Goal: Task Accomplishment & Management: Complete application form

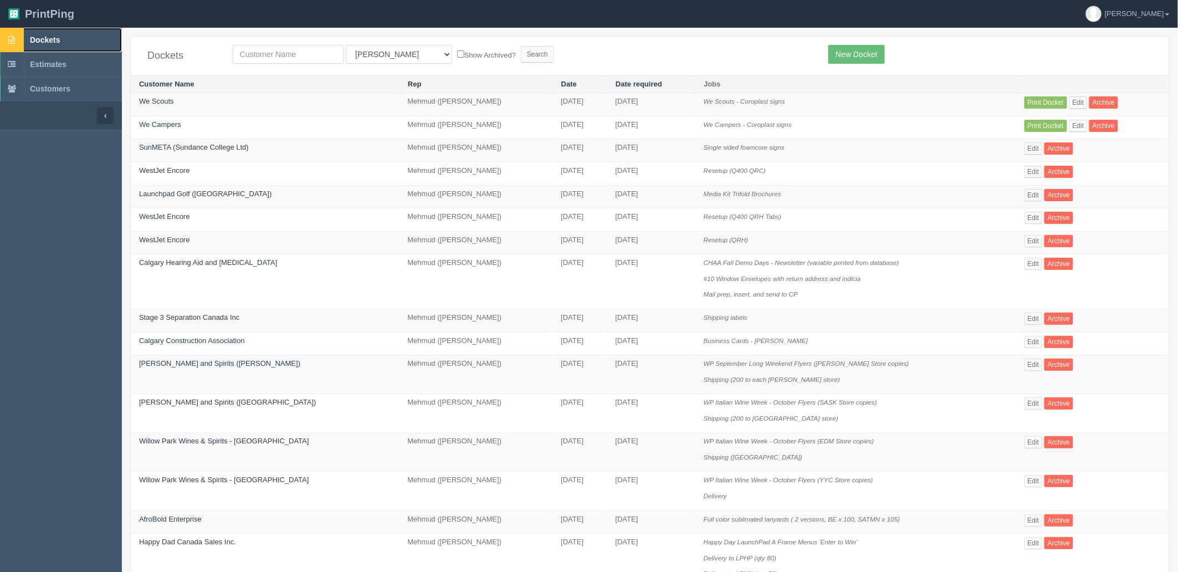
click at [46, 35] on span "Dockets" at bounding box center [45, 39] width 30 height 9
click at [62, 39] on link "Dockets" at bounding box center [61, 40] width 122 height 24
click at [289, 51] on input "text" at bounding box center [288, 54] width 111 height 19
type input "agecare"
click at [521, 46] on input "Search" at bounding box center [537, 54] width 33 height 17
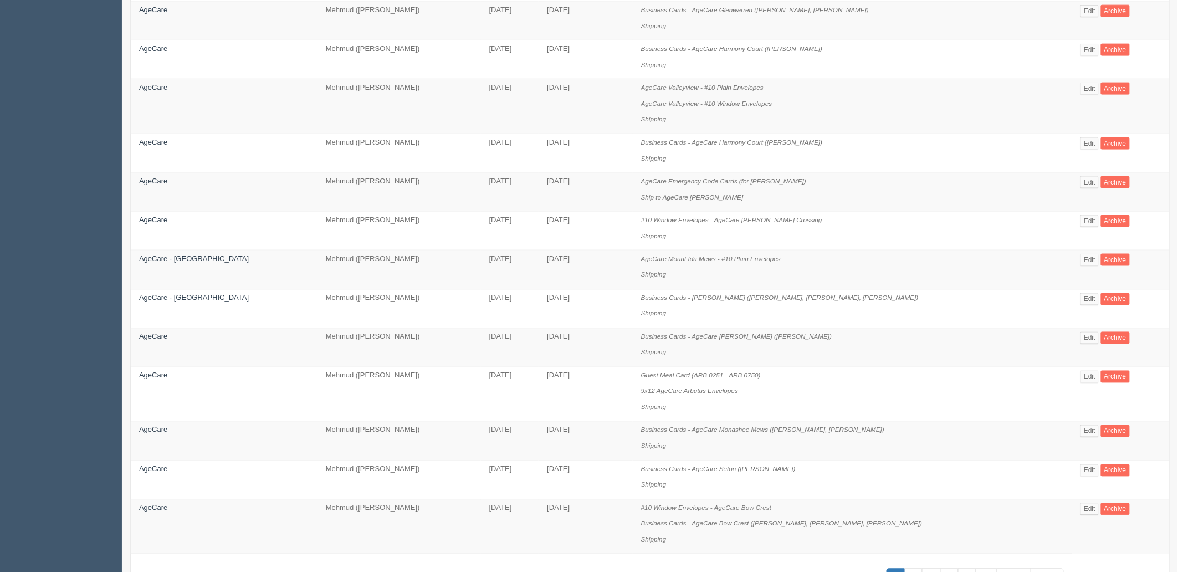
scroll to position [685, 0]
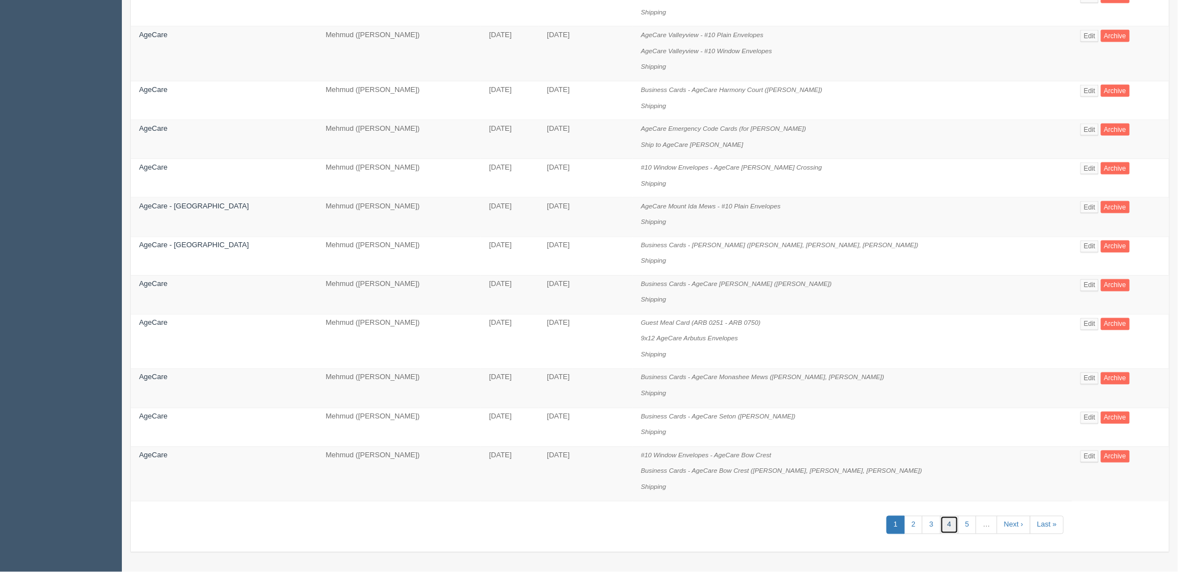
click at [940, 519] on link "4" at bounding box center [949, 525] width 18 height 18
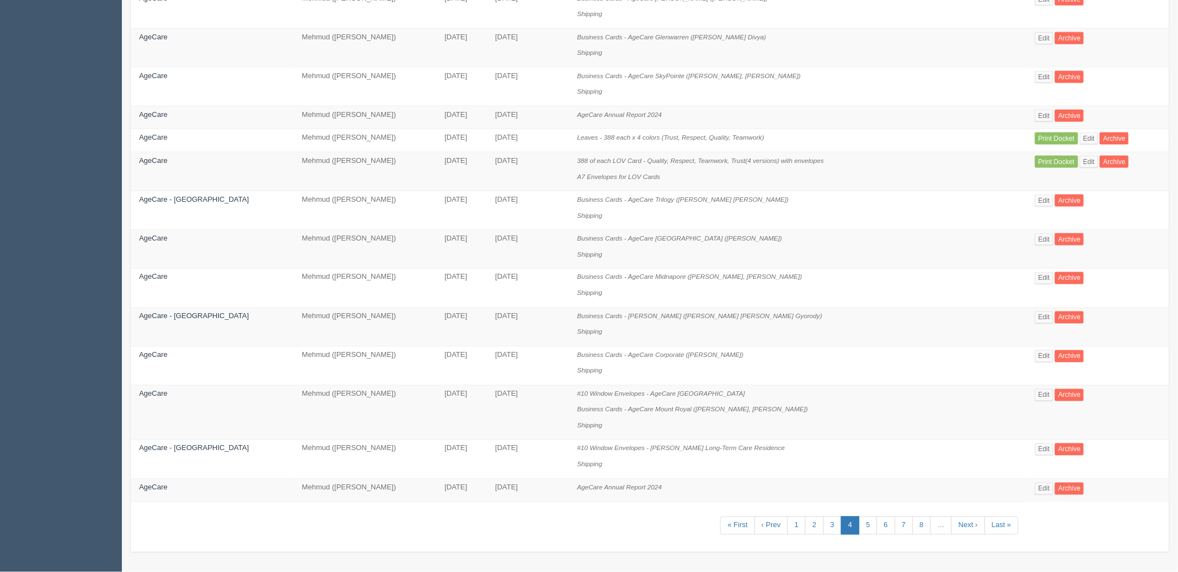
scroll to position [622, 0]
click at [913, 519] on link "8" at bounding box center [922, 525] width 18 height 18
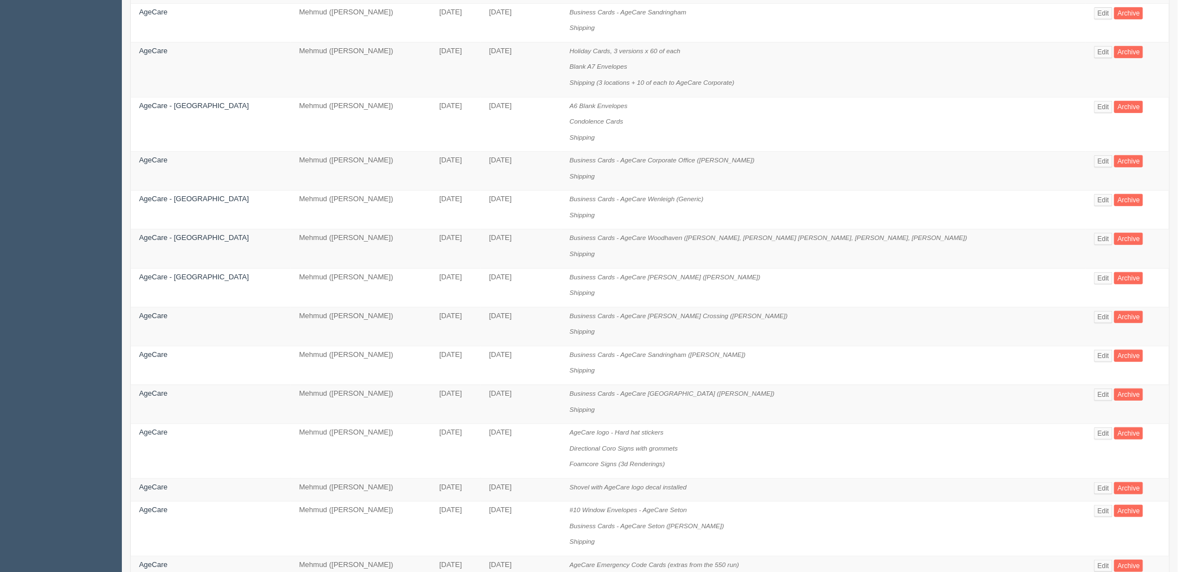
scroll to position [616, 0]
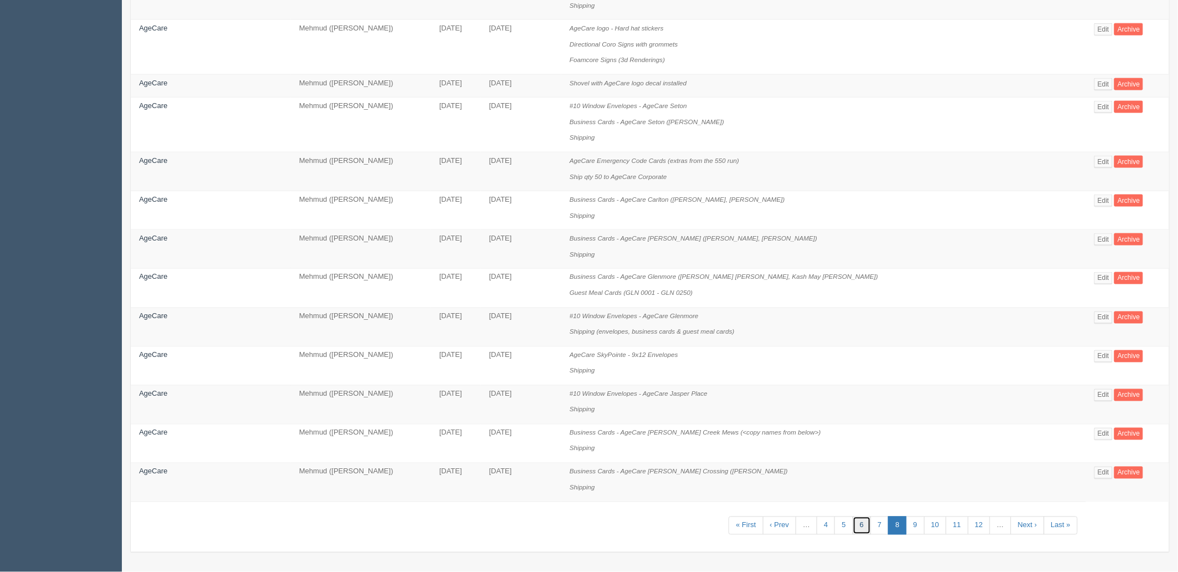
click at [855, 532] on link "6" at bounding box center [862, 525] width 18 height 18
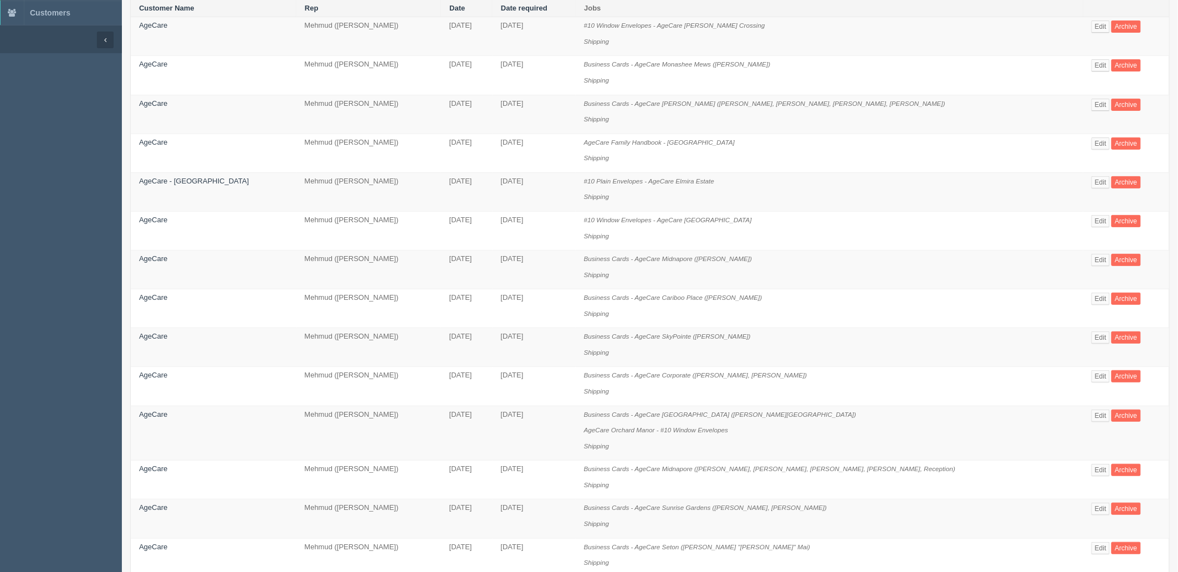
scroll to position [185, 0]
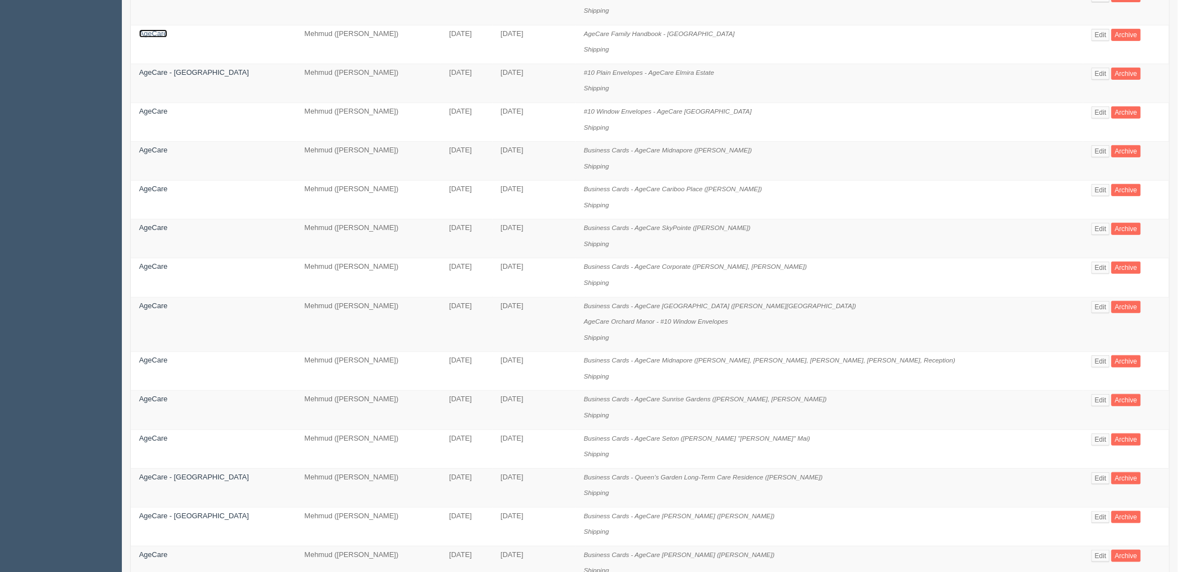
click at [150, 35] on link "AgeCare" at bounding box center [153, 33] width 28 height 8
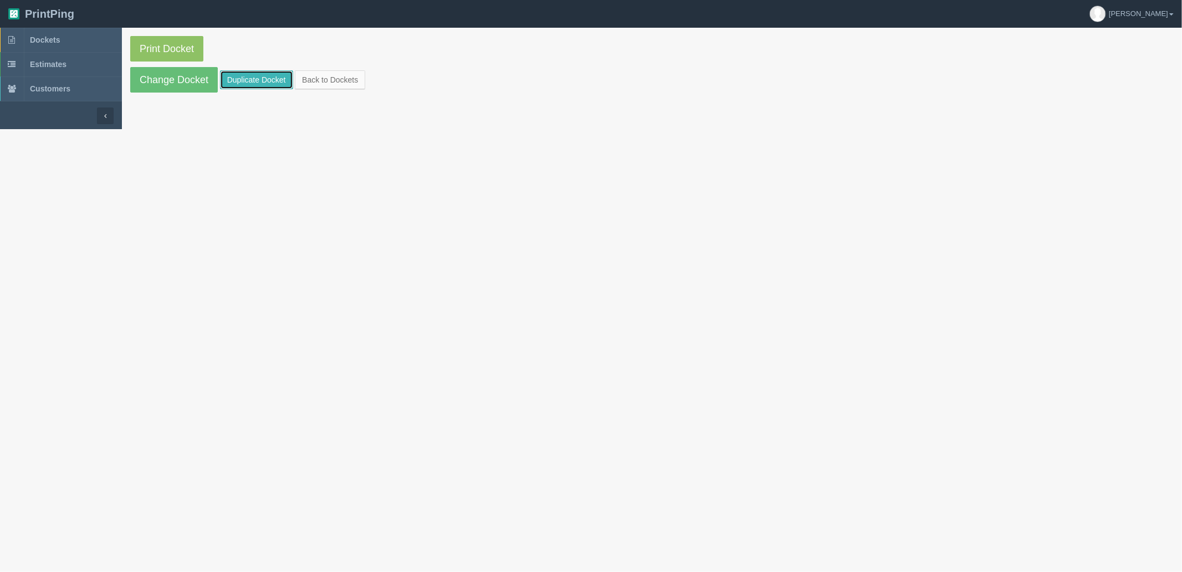
click at [237, 78] on link "Duplicate Docket" at bounding box center [256, 79] width 73 height 19
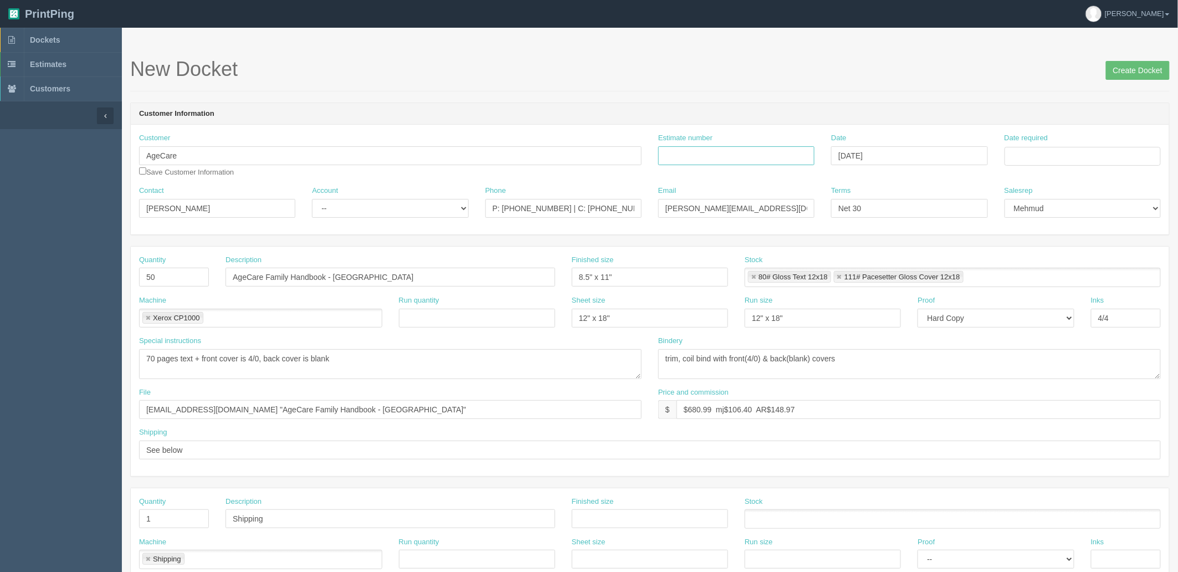
click at [780, 152] on input "Estimate number" at bounding box center [736, 155] width 156 height 19
paste input "089840"
type input "089840"
click at [1026, 153] on input "Date required" at bounding box center [1083, 156] width 156 height 19
click at [1046, 274] on td "30" at bounding box center [1045, 278] width 14 height 16
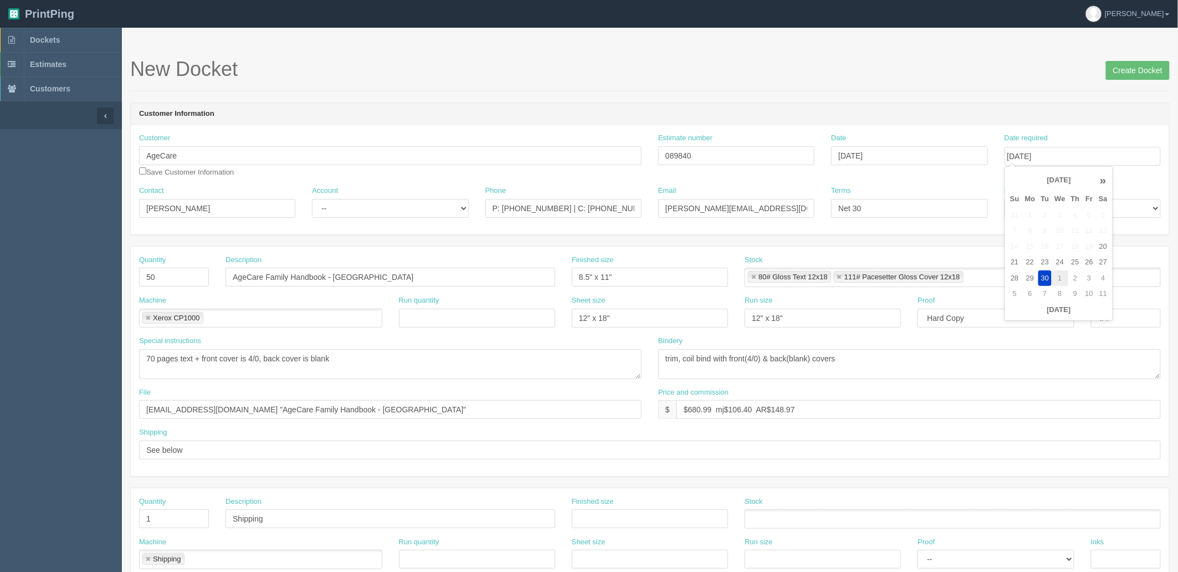
click at [1062, 277] on td "1" at bounding box center [1060, 278] width 16 height 16
type input "October 1, 2025"
click at [944, 89] on div "New Docket Create Docket" at bounding box center [650, 74] width 1040 height 33
click at [416, 214] on select "-- Existing Client Allrush Client Rep Client" at bounding box center [390, 208] width 156 height 19
select select "Allrush Client"
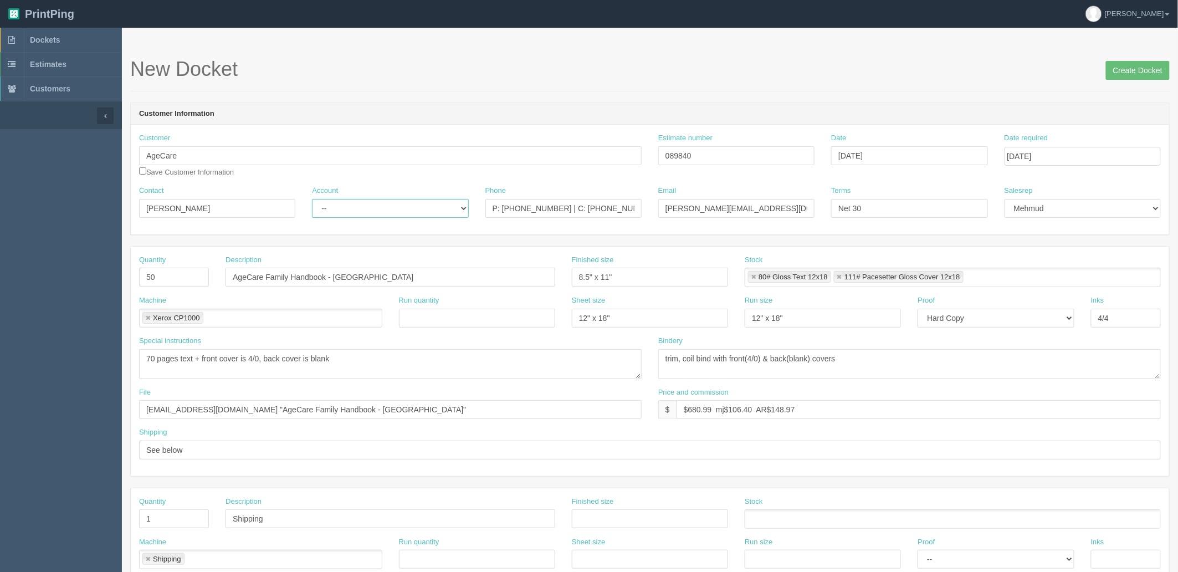
click at [312, 199] on select "-- Existing Client Allrush Client Rep Client" at bounding box center [390, 208] width 156 height 19
click at [365, 369] on textarea "70 pages text + front cover is 4/0, back cover is blank" at bounding box center [390, 364] width 503 height 30
click at [1123, 322] on input "4/4" at bounding box center [1126, 318] width 70 height 19
type input "4/4 G, 4/0 C"
click at [346, 359] on textarea "70 pages text + front cover is 4/0, back cover is blank" at bounding box center [390, 364] width 503 height 30
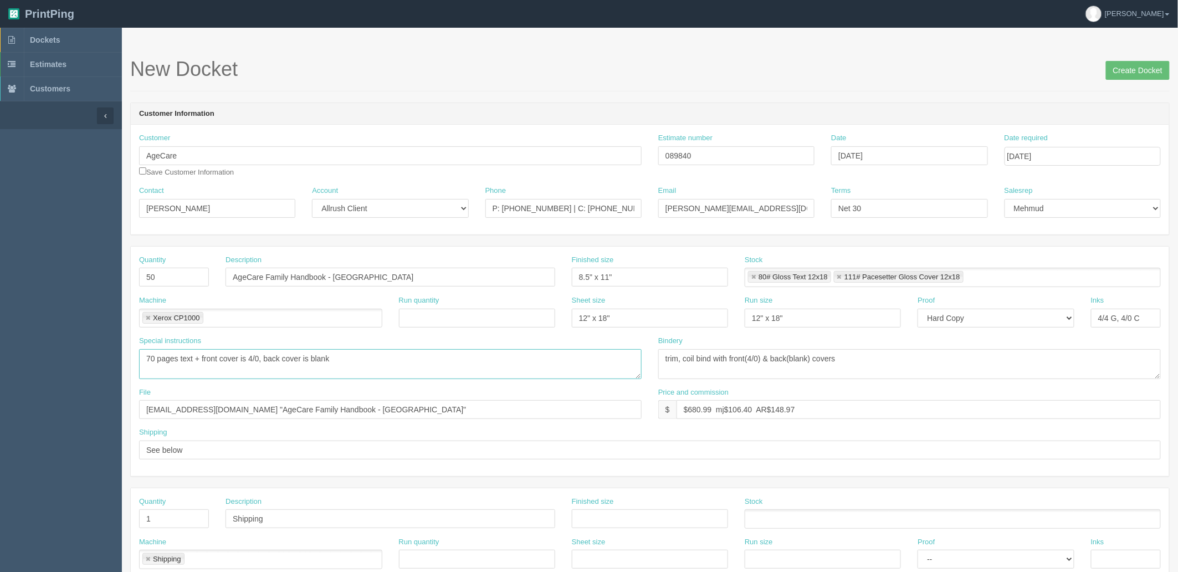
drag, startPoint x: 318, startPoint y: 357, endPoint x: 607, endPoint y: 331, distance: 290.9
click at [607, 331] on div "Quantity 50 Description AgeCare Family Handbook - South Terrace Finished size 8…" at bounding box center [650, 361] width 1038 height 229
type textarea "70 pages text + front cover is 4/0, back cover is BLANK"
click at [872, 362] on textarea "trim, coil bind with front(4/0) & back(blank) covers" at bounding box center [909, 364] width 503 height 30
click at [389, 411] on input "files@allrush.ca "AgeCare Family Handbook - South Terrace"" at bounding box center [390, 409] width 503 height 19
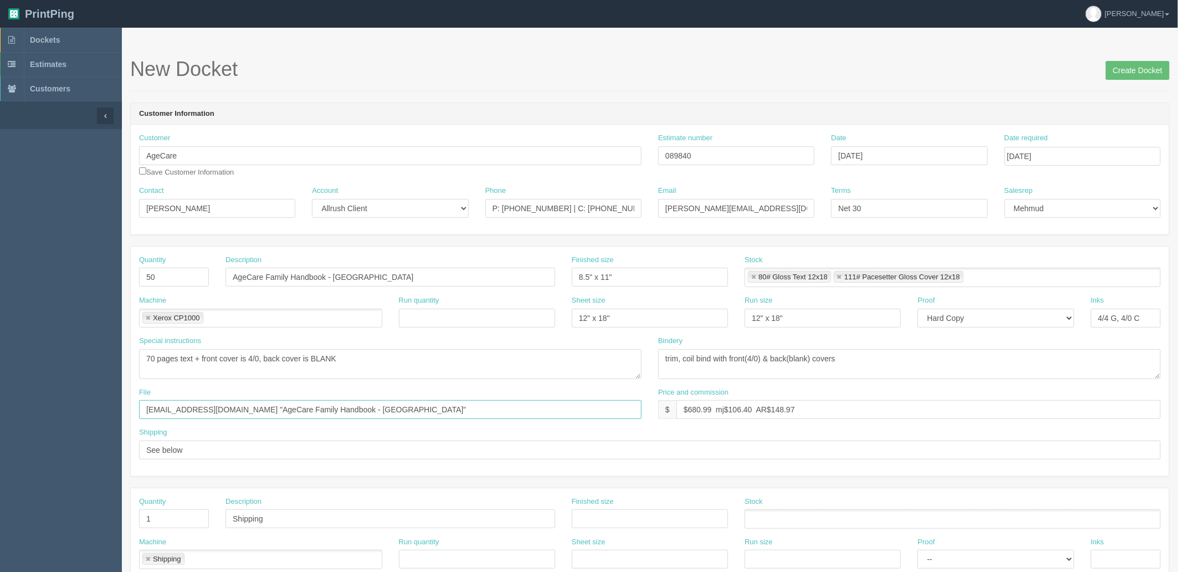
drag, startPoint x: 418, startPoint y: 407, endPoint x: -214, endPoint y: 361, distance: 633.4
click at [0, 361] on html "PrintPing Zack Edit account ( zack@allrush.ca ) Logout Dockets Estimates" at bounding box center [589, 503] width 1178 height 1006
paste input "Z:\A\Age Care\2025\September 2025\Family Handbook - South Terrace"
drag, startPoint x: 214, startPoint y: 405, endPoint x: -189, endPoint y: 381, distance: 403.6
click at [0, 381] on html "PrintPing Zack Edit account ( zack@allrush.ca ) Logout Dockets Estimates" at bounding box center [589, 503] width 1178 height 1006
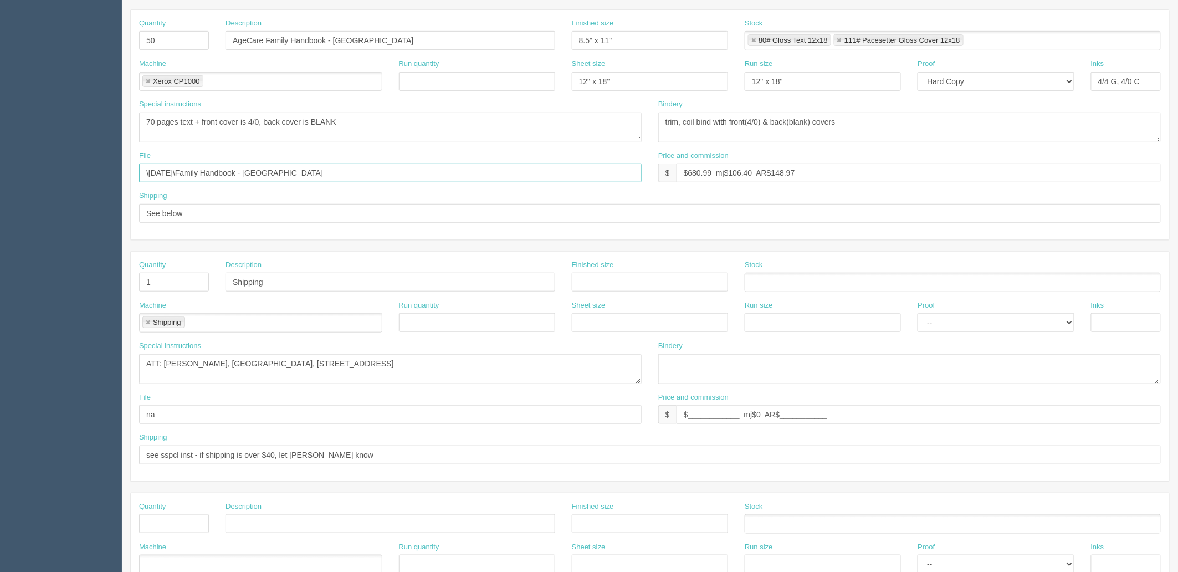
scroll to position [246, 0]
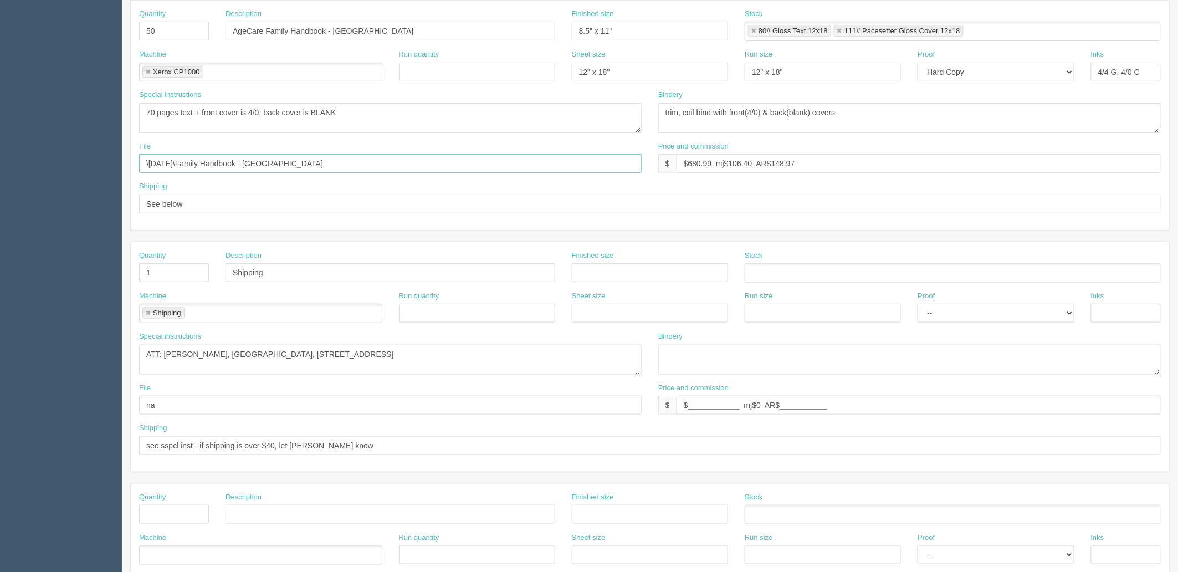
type input "\September 2025\Family Handbook - South Terrace"
drag, startPoint x: 198, startPoint y: 446, endPoint x: 719, endPoint y: 444, distance: 520.9
click at [719, 444] on input "see sspcl inst - if shipping is over $40, let Zack know" at bounding box center [650, 445] width 1022 height 19
click at [162, 444] on input "see sspcl inst" at bounding box center [650, 445] width 1022 height 19
type input "see spcl inst"
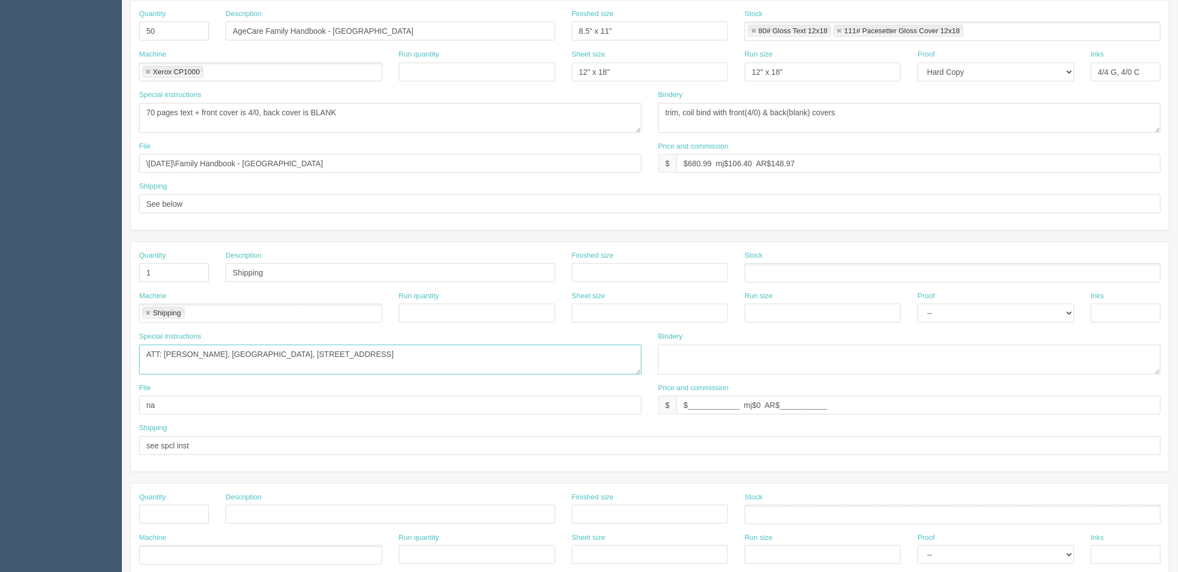
click at [495, 357] on textarea "ATT: Regitha Rajesh, AgeCare South Terrace, 5905 112 Street NW, Edmonton, AB T6…" at bounding box center [390, 360] width 503 height 30
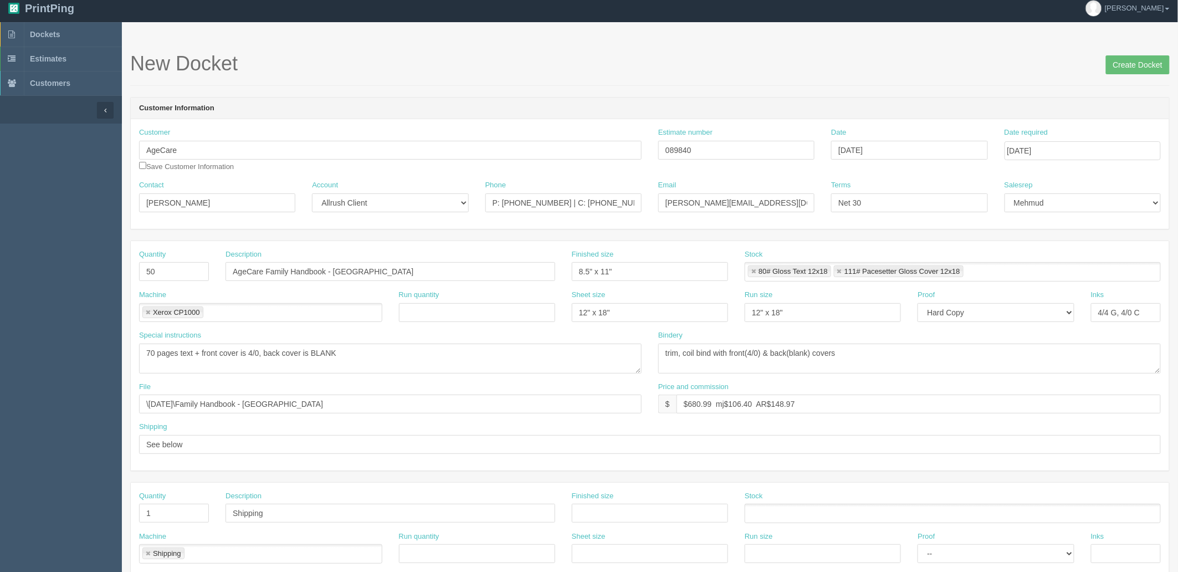
scroll to position [0, 0]
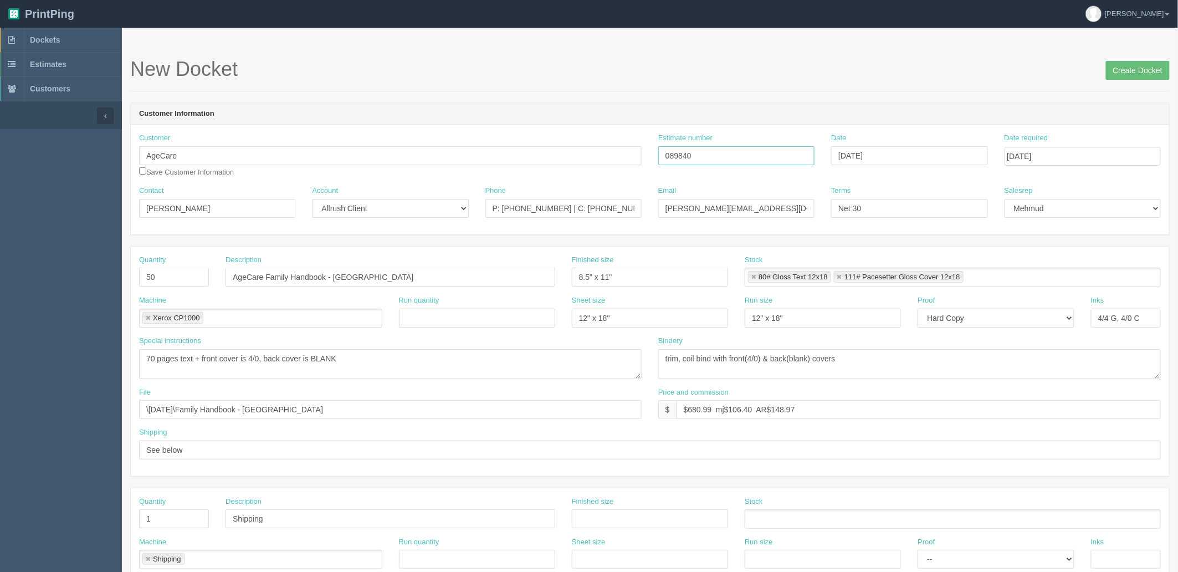
drag, startPoint x: 704, startPoint y: 151, endPoint x: 394, endPoint y: 306, distance: 346.7
click at [467, 163] on div "Customer AgeCare Save Customer Information Estimate number 089840 Date Septembe…" at bounding box center [650, 159] width 1038 height 53
click at [1118, 69] on input "Create Docket" at bounding box center [1138, 70] width 64 height 19
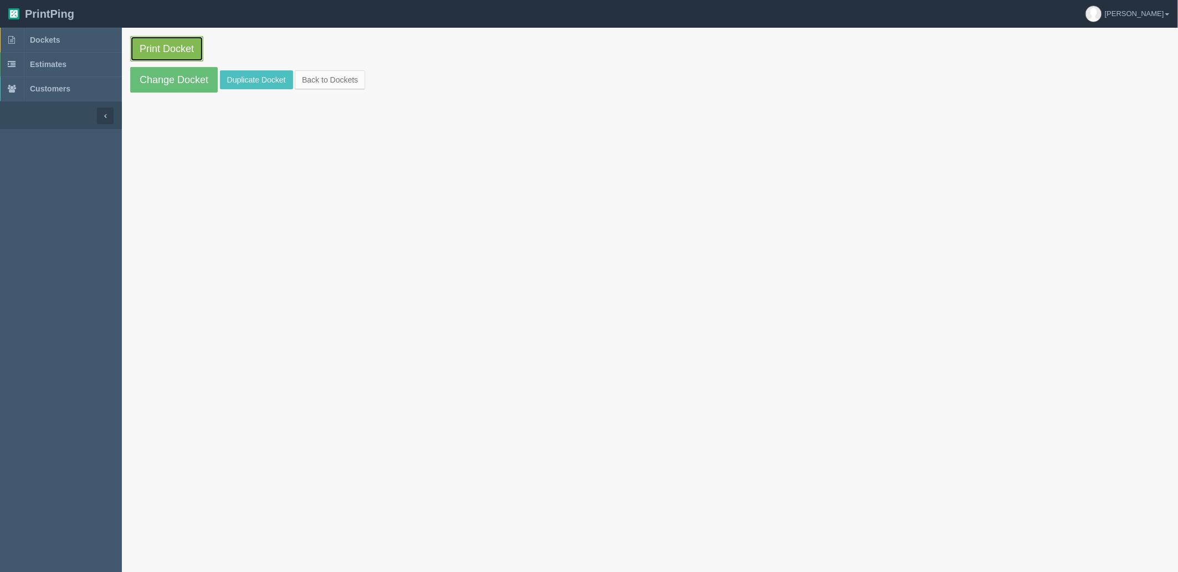
click at [189, 49] on link "Print Docket" at bounding box center [166, 48] width 73 height 25
click at [69, 38] on link "Dockets" at bounding box center [61, 40] width 122 height 24
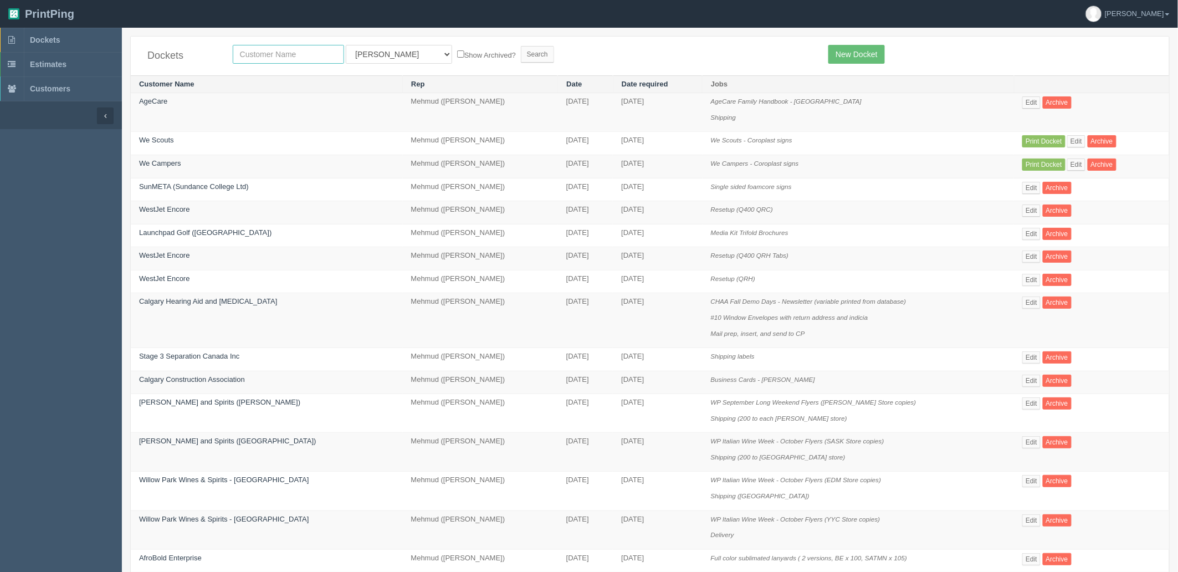
click at [295, 45] on input "text" at bounding box center [288, 54] width 111 height 19
type input "pdc"
click at [521, 46] on input "Search" at bounding box center [537, 54] width 33 height 17
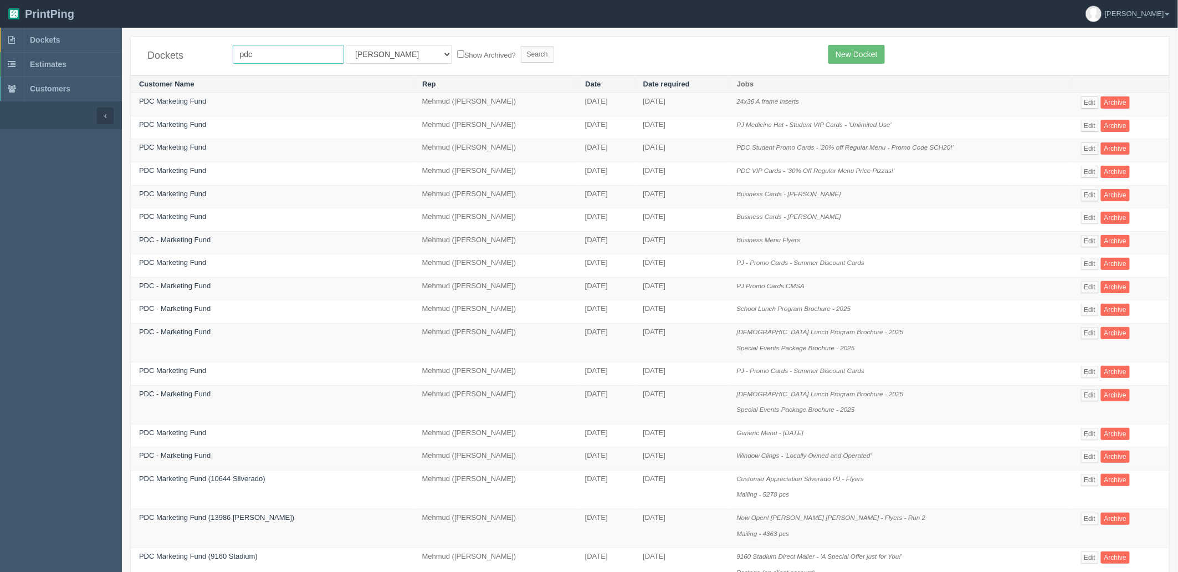
drag, startPoint x: 301, startPoint y: 61, endPoint x: 177, endPoint y: 53, distance: 124.4
click at [177, 53] on div "Dockets pdc All Users Ali Ali Test 1 Aly Amy Ankit Arif Brandon Dan France Greg…" at bounding box center [650, 56] width 1038 height 39
type input "papa"
click at [521, 46] on input "Search" at bounding box center [537, 54] width 33 height 17
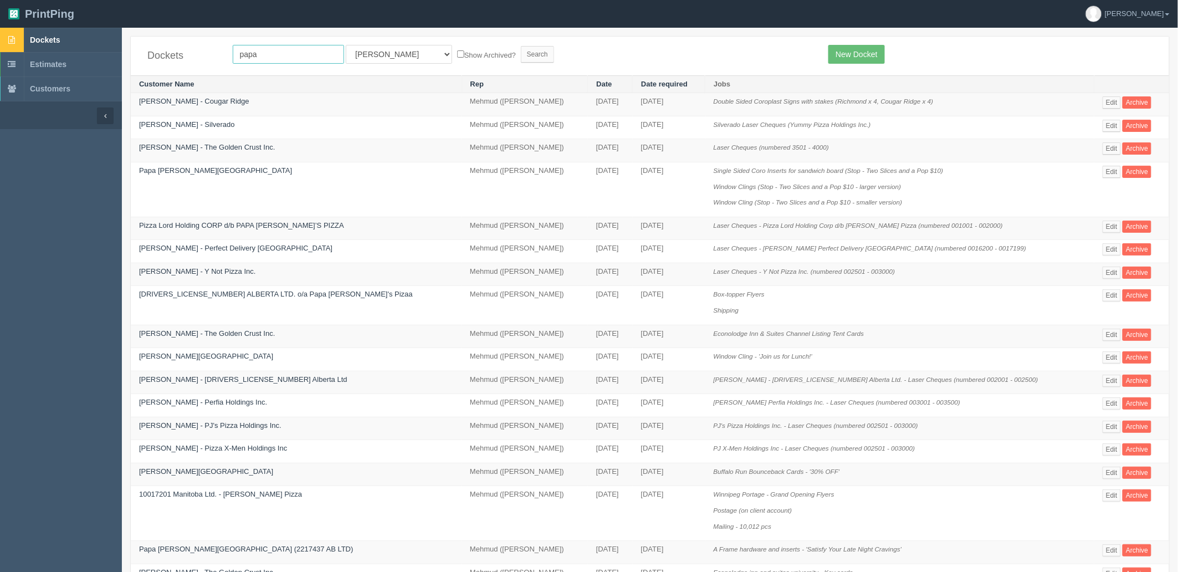
drag, startPoint x: 277, startPoint y: 53, endPoint x: 69, endPoint y: 36, distance: 209.1
click at [69, 36] on section "Dockets Estimates Customers" at bounding box center [589, 471] width 1178 height 886
type input "[PERSON_NAME]"
click at [521, 46] on input "Search" at bounding box center [537, 54] width 33 height 17
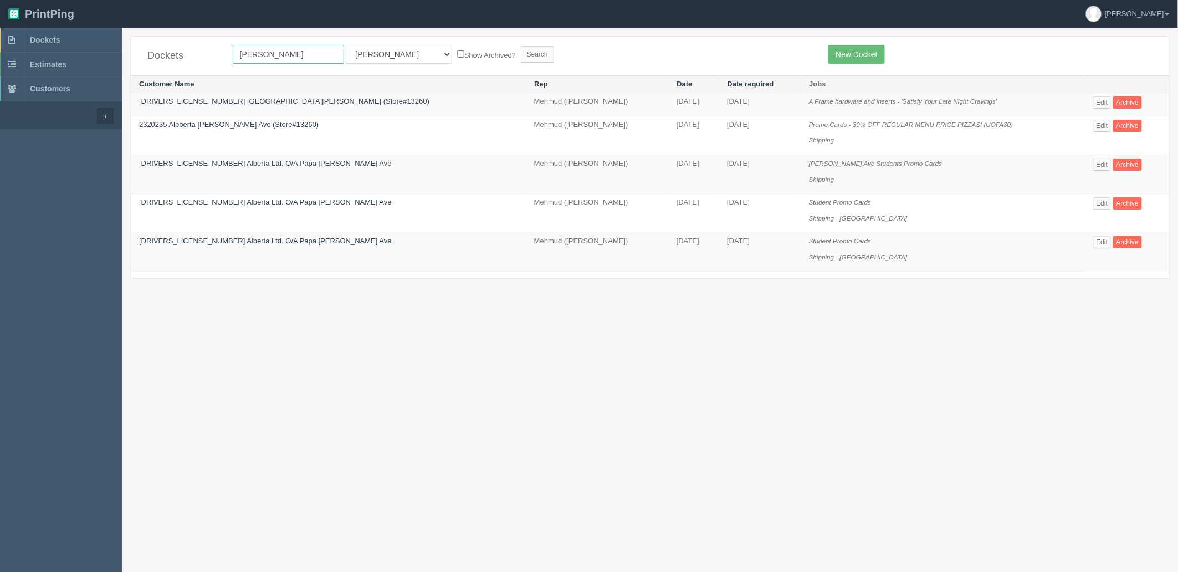
drag, startPoint x: 196, startPoint y: 51, endPoint x: 145, endPoint y: 45, distance: 51.3
click at [145, 45] on div "Dockets whyte All Users Ali Ali Test 1 Aly Amy Ankit Arif Brandon Dan France Gr…" at bounding box center [650, 56] width 1038 height 39
click at [521, 52] on input "Search" at bounding box center [537, 54] width 33 height 17
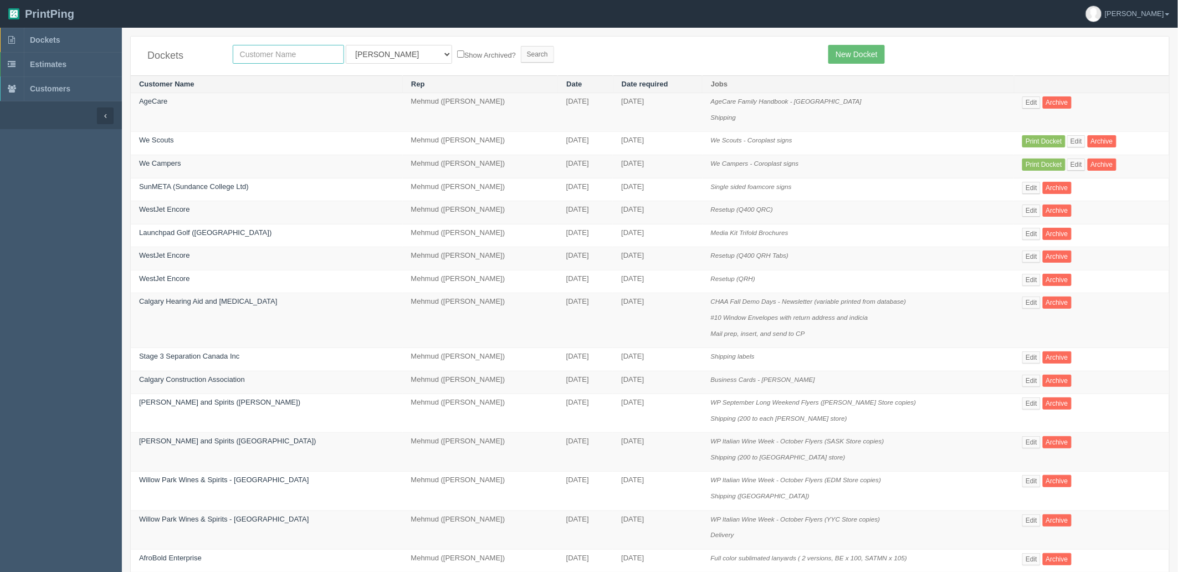
click at [289, 48] on input "text" at bounding box center [288, 54] width 111 height 19
type input "2320"
click at [521, 46] on input "Search" at bounding box center [537, 54] width 33 height 17
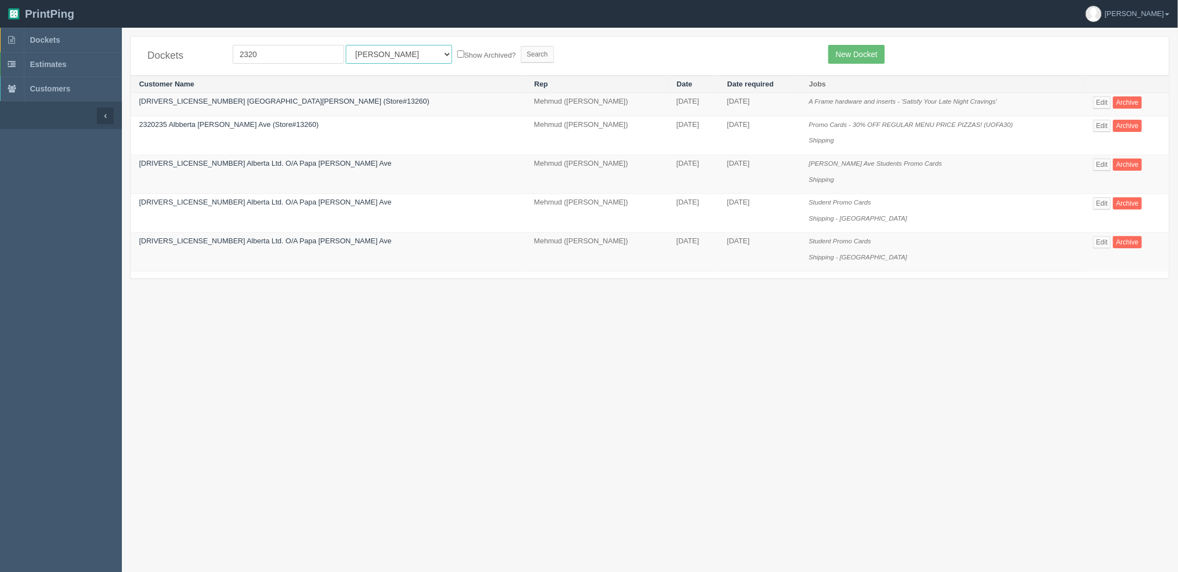
click at [380, 57] on select "All Users [PERSON_NAME] Test 1 [PERSON_NAME] [PERSON_NAME] [PERSON_NAME] France…" at bounding box center [399, 54] width 106 height 19
select select "8"
click at [346, 45] on select "All Users Ali Ali Test 1 Aly Amy Ankit Arif Brandon Dan France Greg Jim Mark Ma…" at bounding box center [399, 54] width 106 height 19
click at [521, 55] on input "Search" at bounding box center [537, 54] width 33 height 17
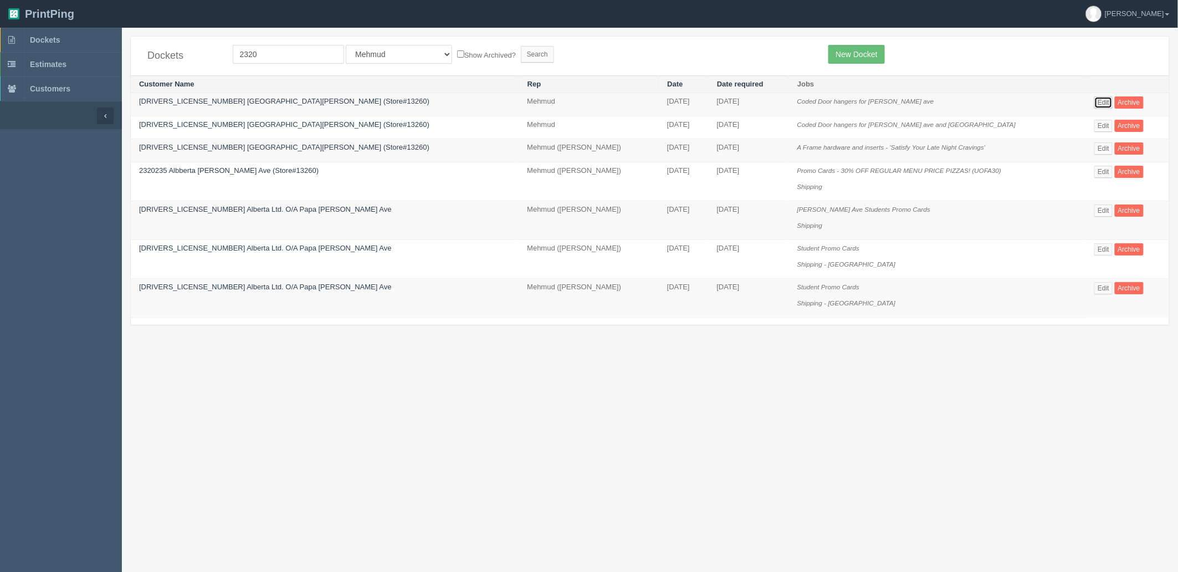
click at [1094, 101] on link "Edit" at bounding box center [1103, 102] width 18 height 12
click at [1094, 120] on link "Edit" at bounding box center [1103, 126] width 18 height 12
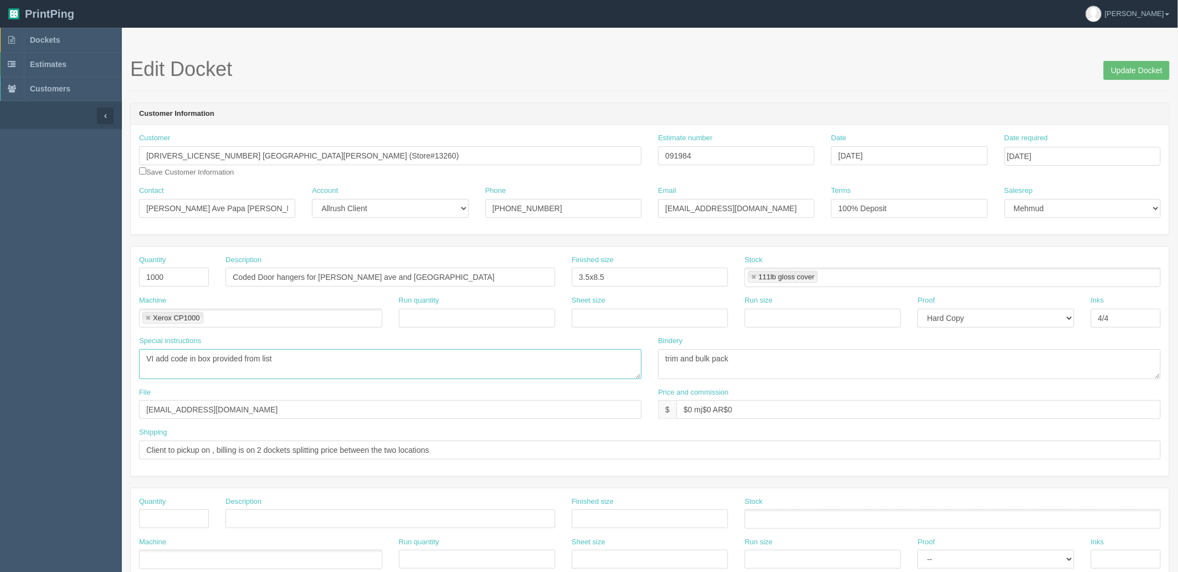
click at [237, 375] on textarea "VI add code in box provided from list" at bounding box center [390, 364] width 503 height 30
click at [348, 375] on textarea "VI add code in box provided from list" at bounding box center [390, 364] width 503 height 30
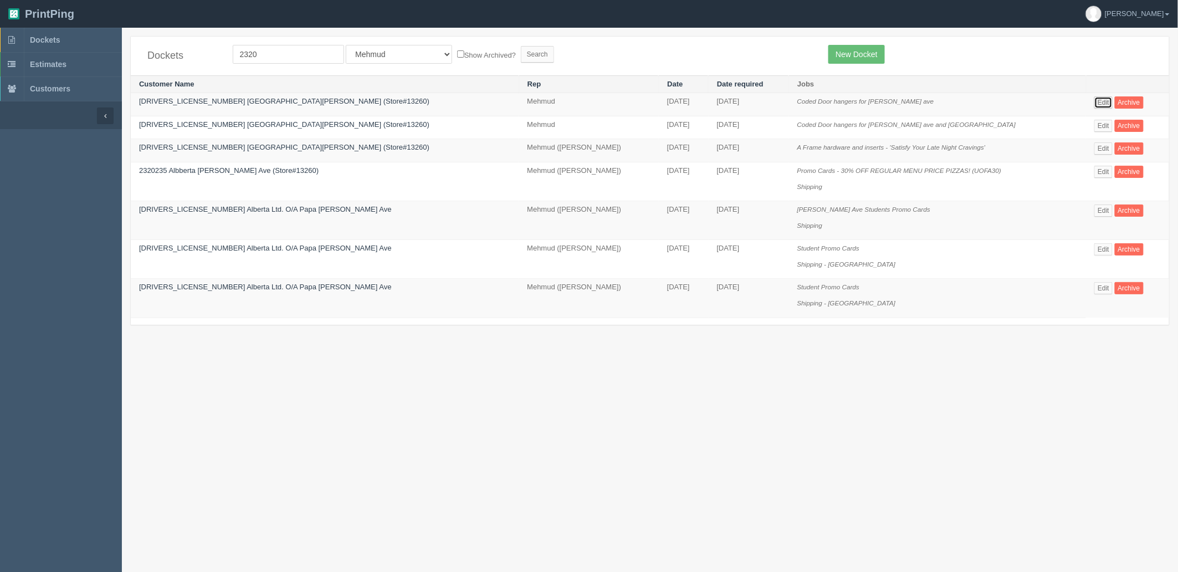
drag, startPoint x: 1088, startPoint y: 104, endPoint x: 1055, endPoint y: 114, distance: 34.7
click at [1094, 104] on link "Edit" at bounding box center [1103, 102] width 18 height 12
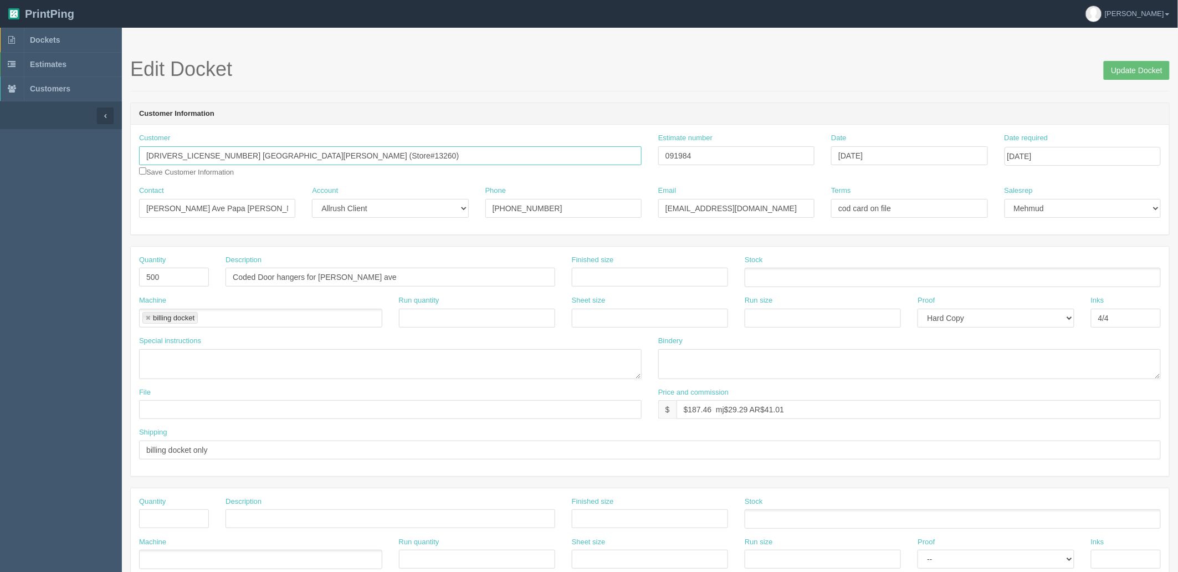
click at [173, 155] on input "2320235 Alberta PJ Whyte Ave (Store#13260)" at bounding box center [390, 155] width 503 height 19
drag, startPoint x: 127, startPoint y: 148, endPoint x: 19, endPoint y: 148, distance: 108.6
click at [23, 148] on section "Dockets Estimates Customers" at bounding box center [589, 517] width 1178 height 979
click at [345, 93] on form "Edit Docket Update Docket Customer Information Customer 2320235 Alberta PJ Whyt…" at bounding box center [650, 524] width 1040 height 932
drag, startPoint x: 680, startPoint y: 156, endPoint x: 191, endPoint y: 90, distance: 493.7
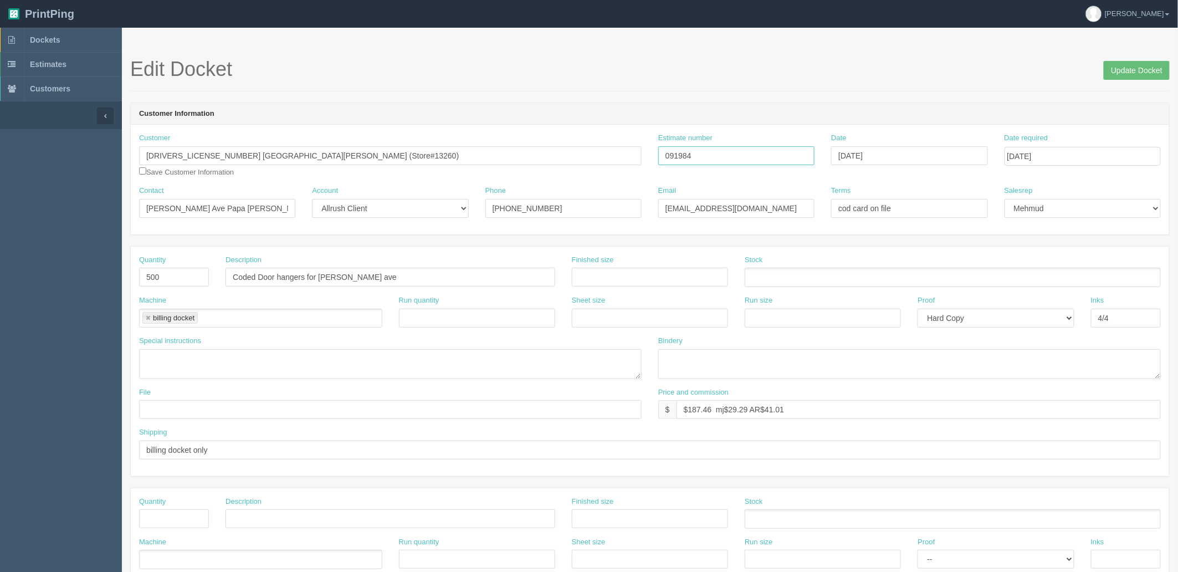
click at [361, 129] on div "Customer 2320235 Alberta PJ Whyte Ave (Store#13260) 2320235 Alberta PJ Whyte Av…" at bounding box center [650, 180] width 1038 height 110
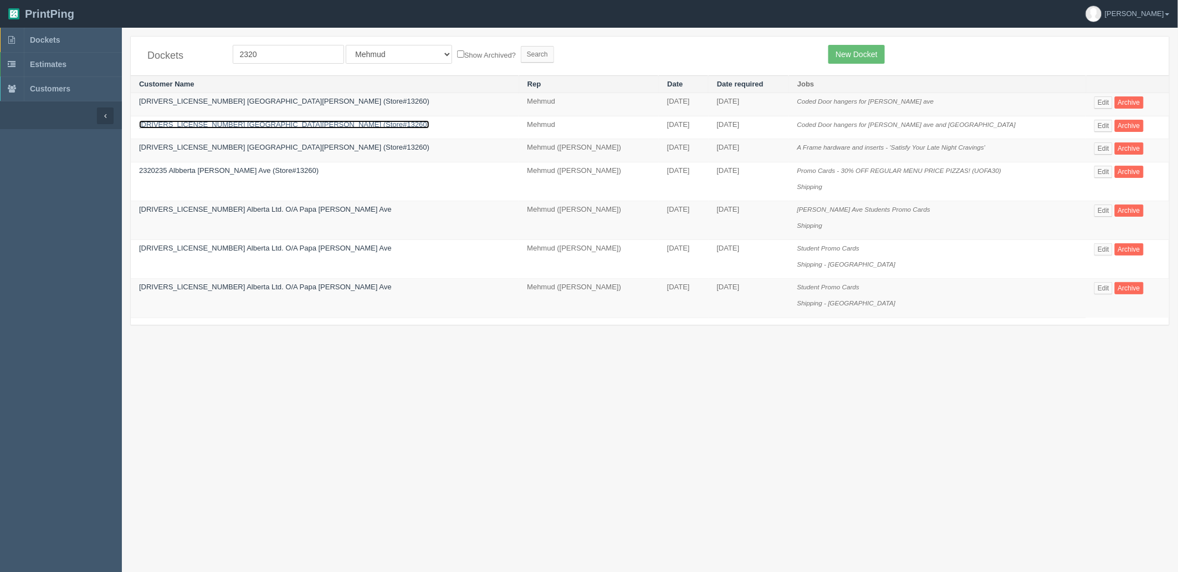
click at [248, 126] on link "2320235 Alberta PJ Whyte Ave (Store#13260)" at bounding box center [284, 124] width 290 height 8
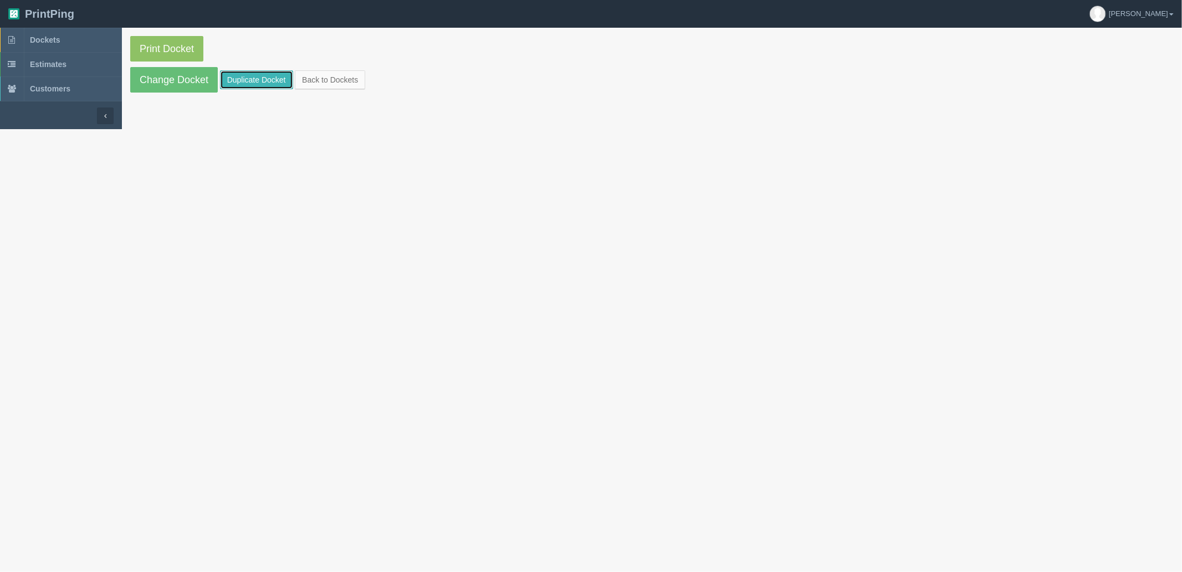
click at [275, 80] on link "Duplicate Docket" at bounding box center [256, 79] width 73 height 19
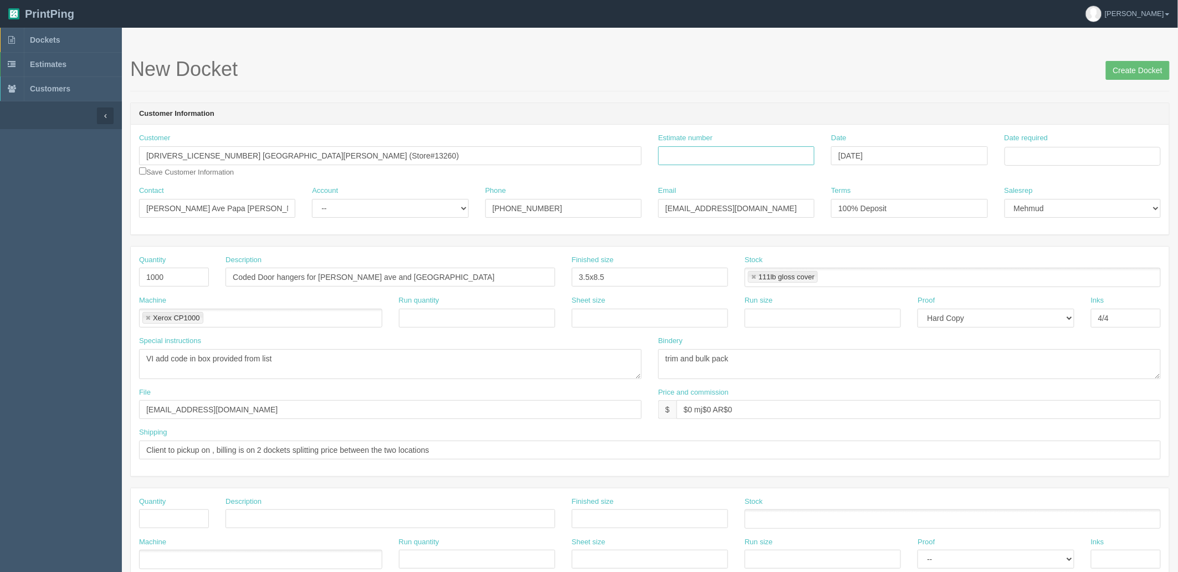
click at [751, 153] on input "Estimate number" at bounding box center [736, 155] width 156 height 19
paste input "091984"
type input "091984"
click at [1005, 156] on input "Date required" at bounding box center [1083, 156] width 156 height 19
click at [1048, 281] on td "30" at bounding box center [1045, 278] width 14 height 16
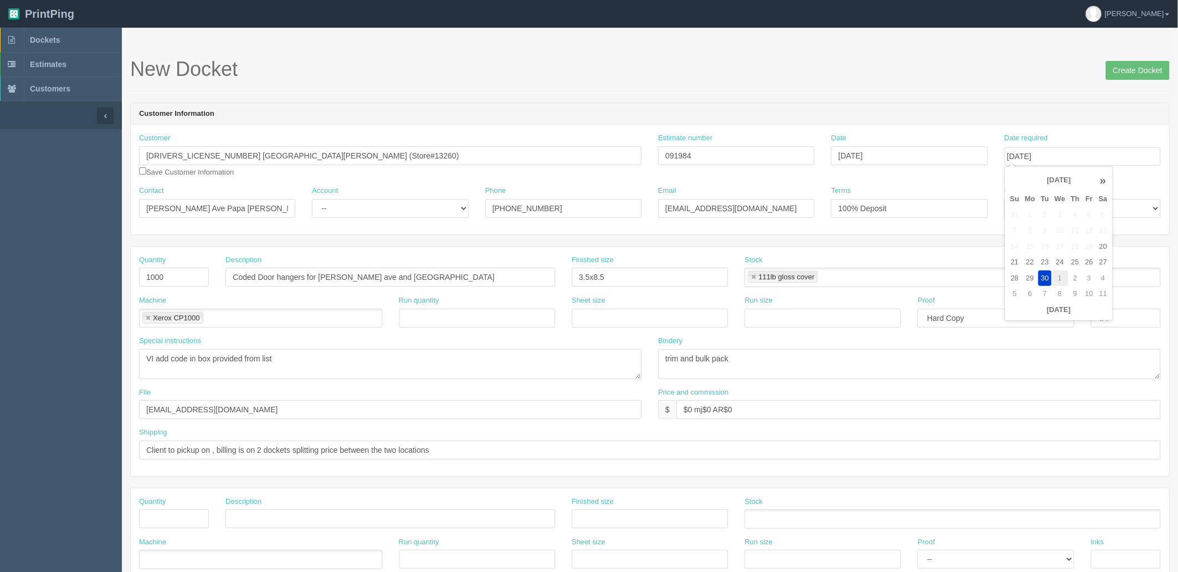
click at [1065, 278] on td "1" at bounding box center [1060, 278] width 16 height 16
type input "October 1, 2025"
click at [566, 86] on div "New Docket Create Docket" at bounding box center [650, 74] width 1040 height 33
click at [377, 211] on select "-- Existing Client Allrush Client Rep Client" at bounding box center [390, 208] width 156 height 19
select select "Allrush Client"
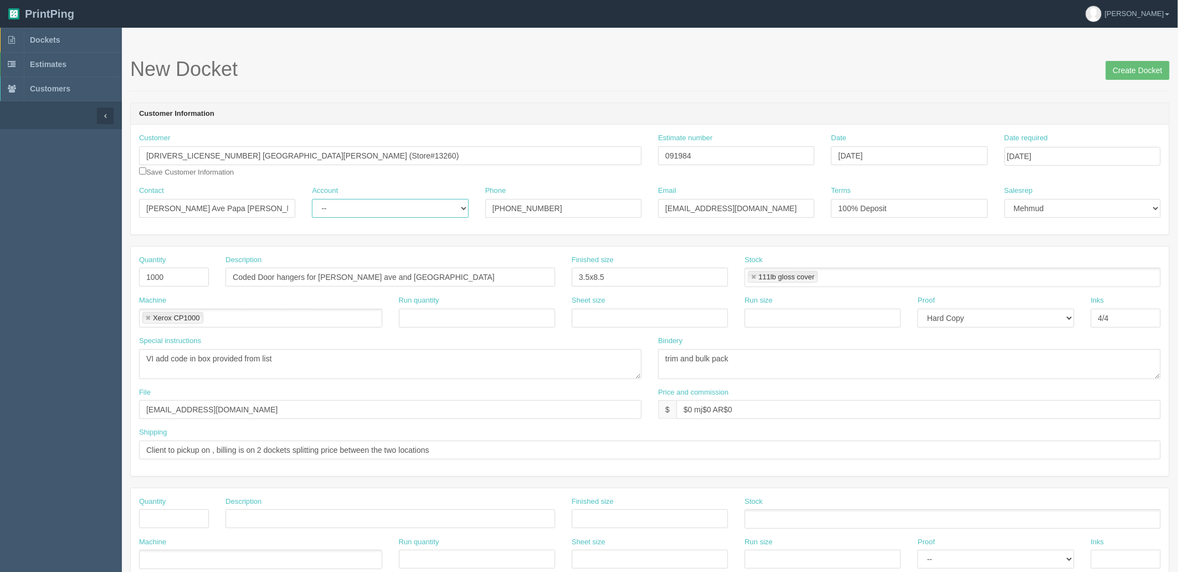
click at [312, 199] on select "-- Existing Client Allrush Client Rep Client" at bounding box center [390, 208] width 156 height 19
click at [191, 278] on input "1000" at bounding box center [174, 277] width 70 height 19
type input "1,000"
click at [257, 413] on input "files@allrush.ca" at bounding box center [390, 409] width 503 height 19
click at [234, 407] on input "files@allrush.ca" at bounding box center [390, 409] width 503 height 19
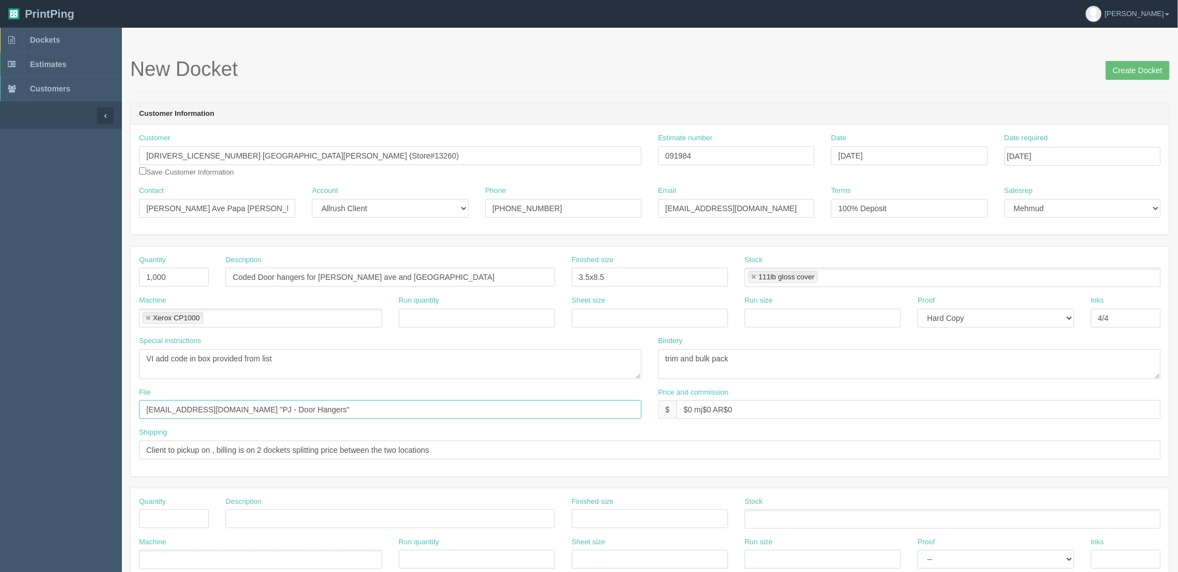
type input "files@allrush.ca "PJ - Door Hangers""
click at [475, 449] on input "Client to pickup on , billing is on 2 dockets splitting price between the two l…" at bounding box center [650, 450] width 1022 height 19
click at [481, 449] on input "Client to pickup on , billing is on 2 dockets splitting price between the two l…" at bounding box center [650, 450] width 1022 height 19
drag, startPoint x: -313, startPoint y: 442, endPoint x: -368, endPoint y: 434, distance: 55.4
click at [0, 434] on html "PrintPing Zack Edit account ( zack@allrush.ca ) Logout Dockets Estimates" at bounding box center [589, 503] width 1178 height 1006
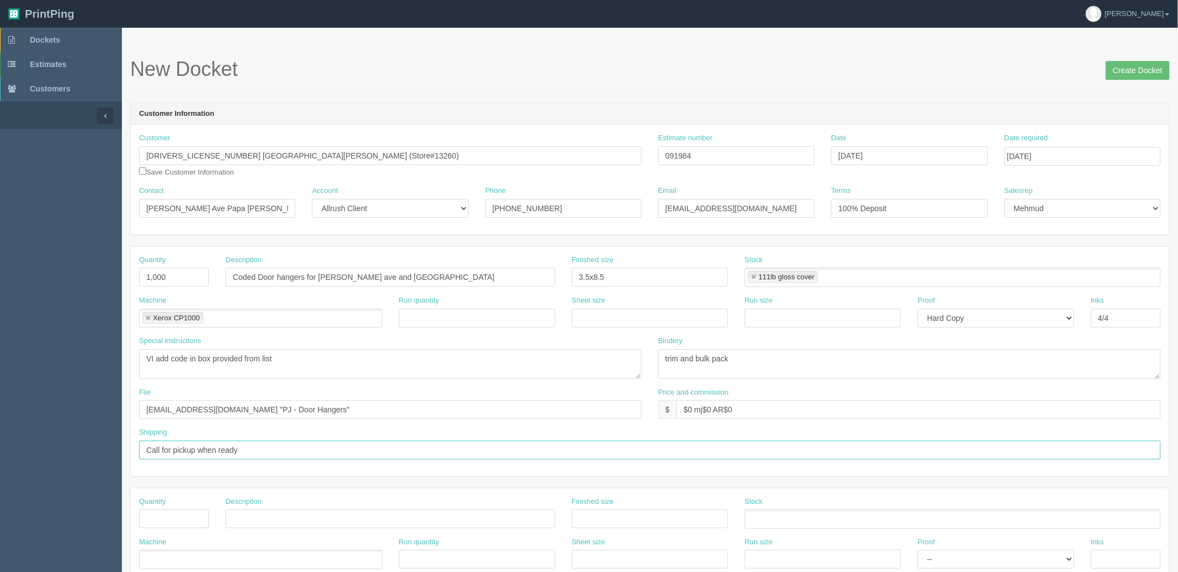
click at [287, 447] on input "Call for pickup when ready" at bounding box center [650, 450] width 1022 height 19
paste input "Emily Norman <Emily.n@pjwest.ca>"
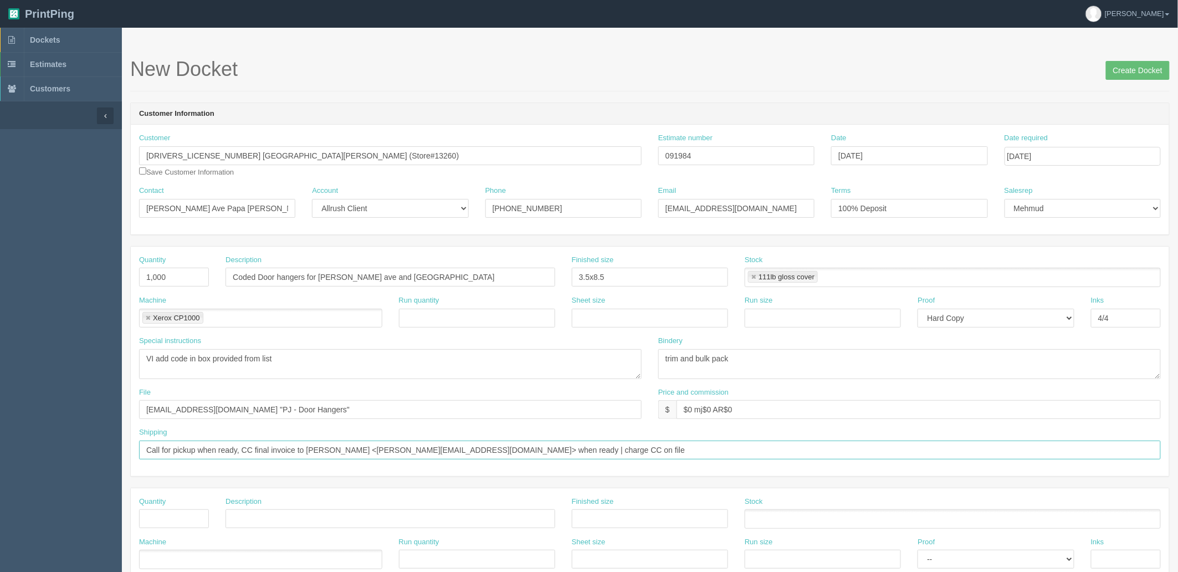
click at [564, 451] on input "Call for pickup when ready, CC final invoice to Emily Norman <Emily.n@pjwest.ca…" at bounding box center [650, 450] width 1022 height 19
paste input "7717"
type input "Call for pickup when ready, CC final invoice to Emily Norman <Emily.n@pjwest.ca…"
click at [209, 151] on input "2320235 Alberta PJ Whyte Ave (Store#13260)" at bounding box center [390, 155] width 503 height 19
type input "2320235 Alberta - Papa Johns Whyte Ave (Store#13260)"
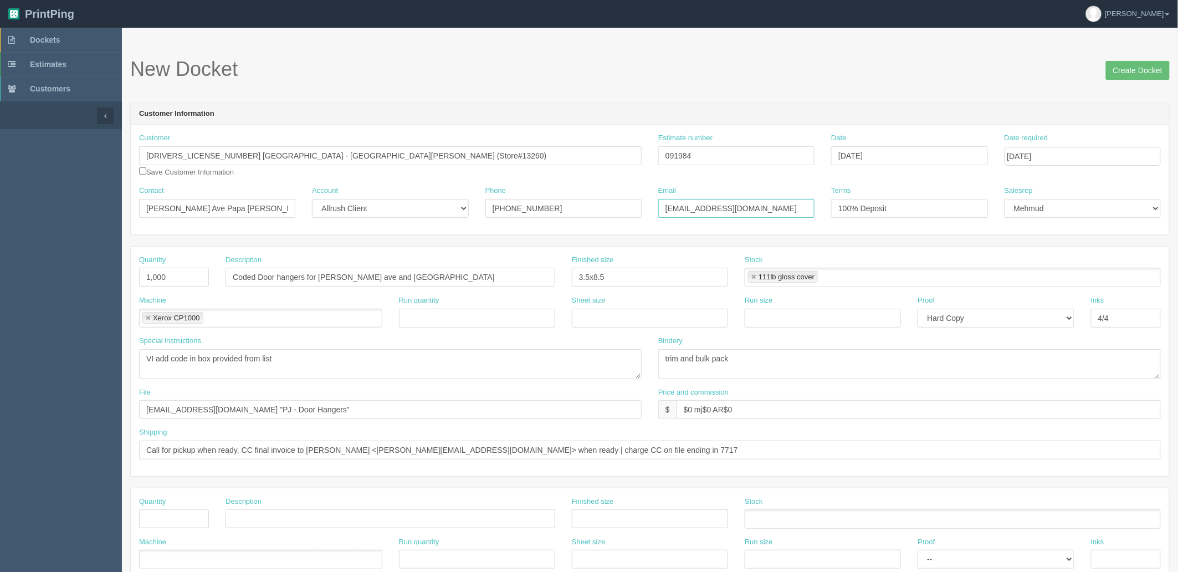
drag, startPoint x: 733, startPoint y: 206, endPoint x: 750, endPoint y: 214, distance: 19.3
click at [733, 206] on input "empirepark.pjedmonton@gmail.com" at bounding box center [736, 208] width 156 height 19
paste input "Whyte Ave Papa John's <whyteave.pjedmonton@gmail.com>"
drag, startPoint x: 683, startPoint y: 207, endPoint x: 386, endPoint y: 186, distance: 297.8
click at [386, 186] on div "Contact Whyte Ave Papa John's - Ruchin Patel Account -- Existing Client Allrush…" at bounding box center [650, 206] width 1038 height 40
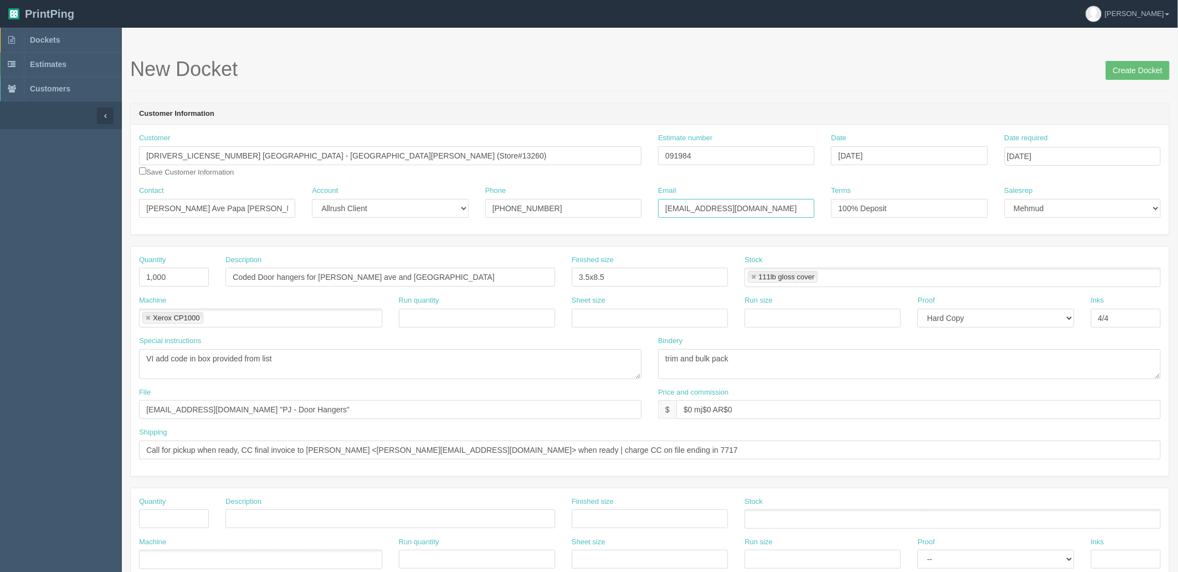
type input "whyteave.pjedmonton@gmail.com"
drag, startPoint x: 234, startPoint y: 206, endPoint x: -7, endPoint y: 209, distance: 241.6
click at [0, 209] on html "PrintPing Zack Edit account ( zack@allrush.ca ) Logout Dockets Estimates" at bounding box center [589, 503] width 1178 height 1006
type input "Ruchin Patel"
click at [162, 451] on input "Call for pickup when ready, CC final invoice to Emily Norman <Emily.n@pjwest.ca…" at bounding box center [650, 450] width 1022 height 19
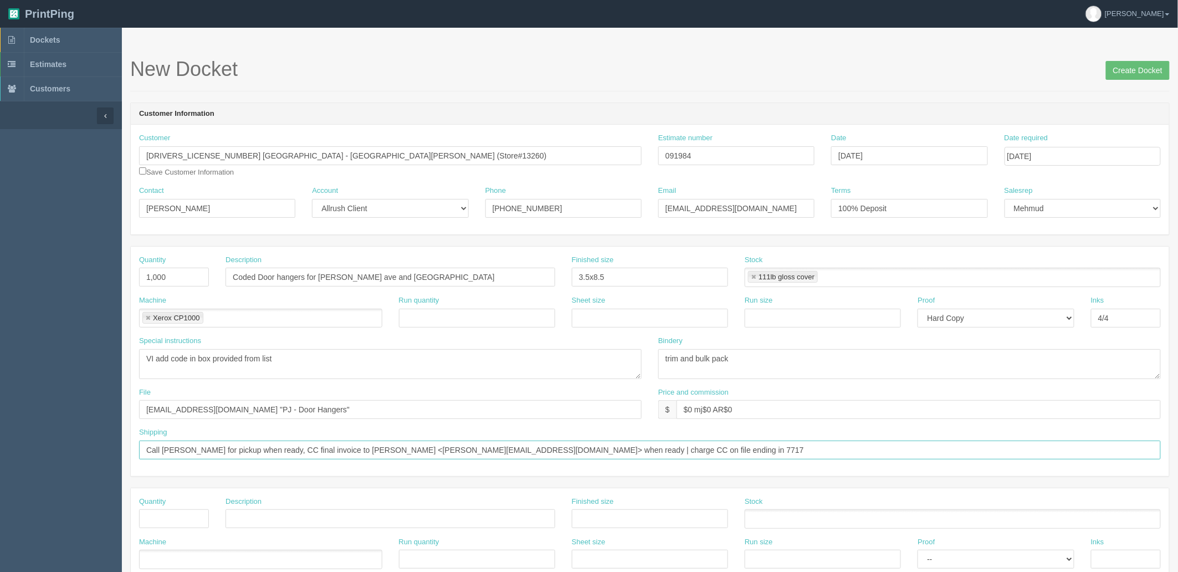
click at [367, 448] on input "Call Ruchin for pickup when ready, CC final invoice to Emily Norman <Emily.n@pj…" at bounding box center [650, 450] width 1022 height 19
type input "Call Ruchin for pickup when ready, CC final invoice to <Emily.n@pjwest.ca> | ch…"
click at [828, 362] on textarea "trim and bulk pack" at bounding box center [909, 364] width 503 height 30
type textarea "trim, diecut #18 and bundle in 250s"
click at [286, 409] on input "files@allrush.ca "PJ - Door Hangers"" at bounding box center [390, 409] width 503 height 19
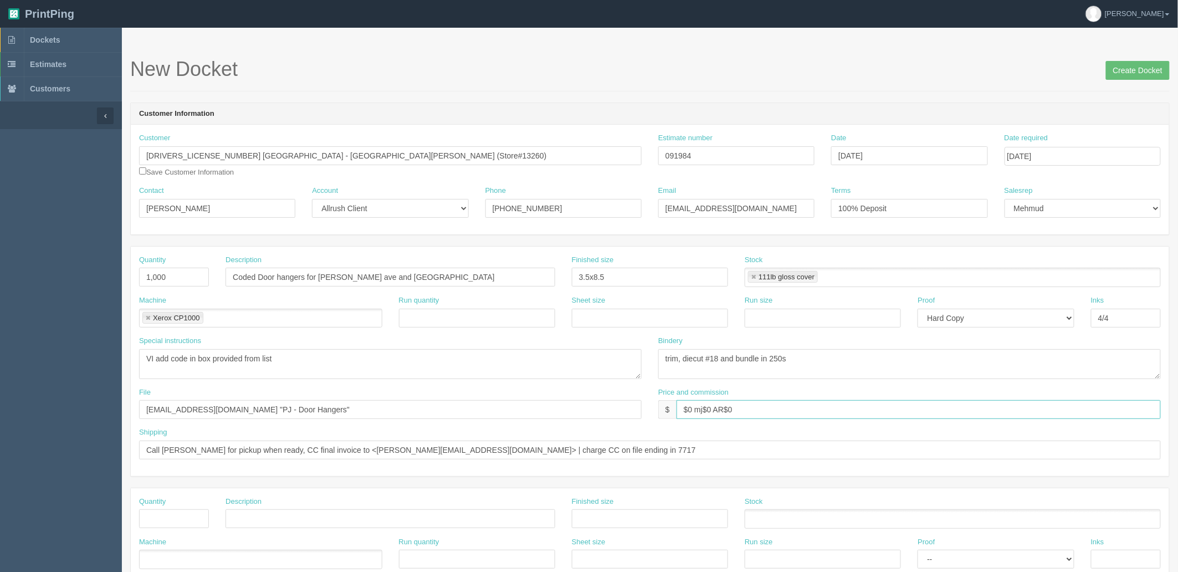
drag, startPoint x: 689, startPoint y: 406, endPoint x: 1181, endPoint y: 369, distance: 493.5
click at [1178, 369] on html "PrintPing Zack Edit account ( zack@allrush.ca ) Logout Dockets Estimates" at bounding box center [589, 503] width 1178 height 1006
click at [845, 411] on input "$374.91 mj$58.58 AR$" at bounding box center [919, 409] width 484 height 19
type input "$374.91 mj$58.58 AR$82.01"
drag, startPoint x: 741, startPoint y: 195, endPoint x: 591, endPoint y: 195, distance: 150.7
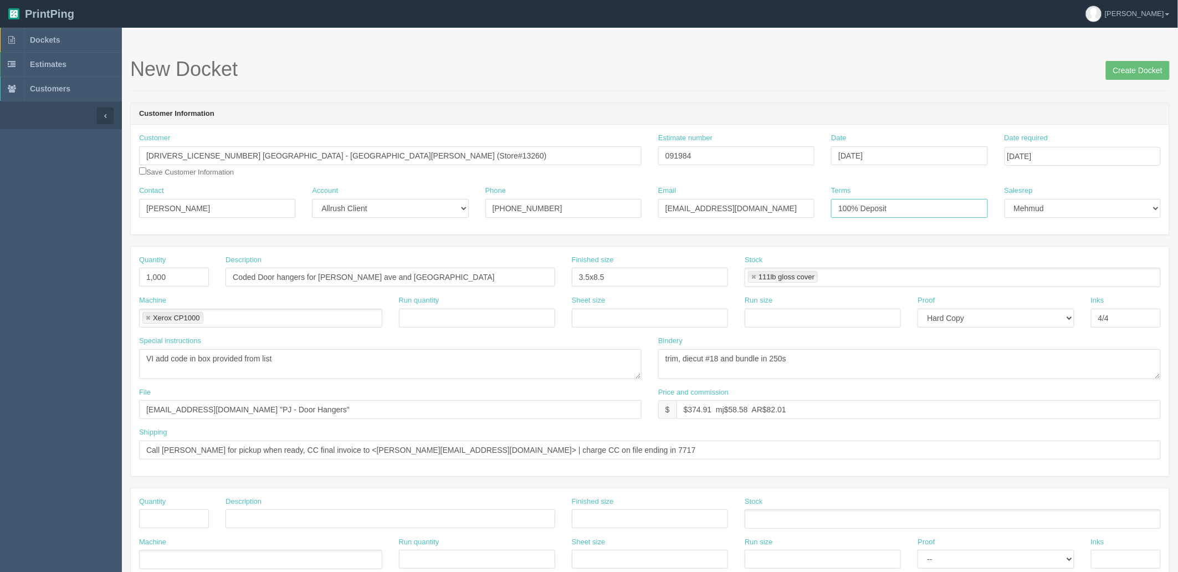
click at [591, 195] on div "Contact Ruchin Patel Account -- Existing Client Allrush Client Rep Client Phone…" at bounding box center [650, 206] width 1038 height 40
type input "COD"
click at [889, 70] on h1 "New Docket Create Docket" at bounding box center [650, 69] width 1040 height 22
drag, startPoint x: 278, startPoint y: 284, endPoint x: 329, endPoint y: 288, distance: 50.6
click at [278, 284] on input "Coded Door hangers for whyte ave and empire park" at bounding box center [391, 277] width 330 height 19
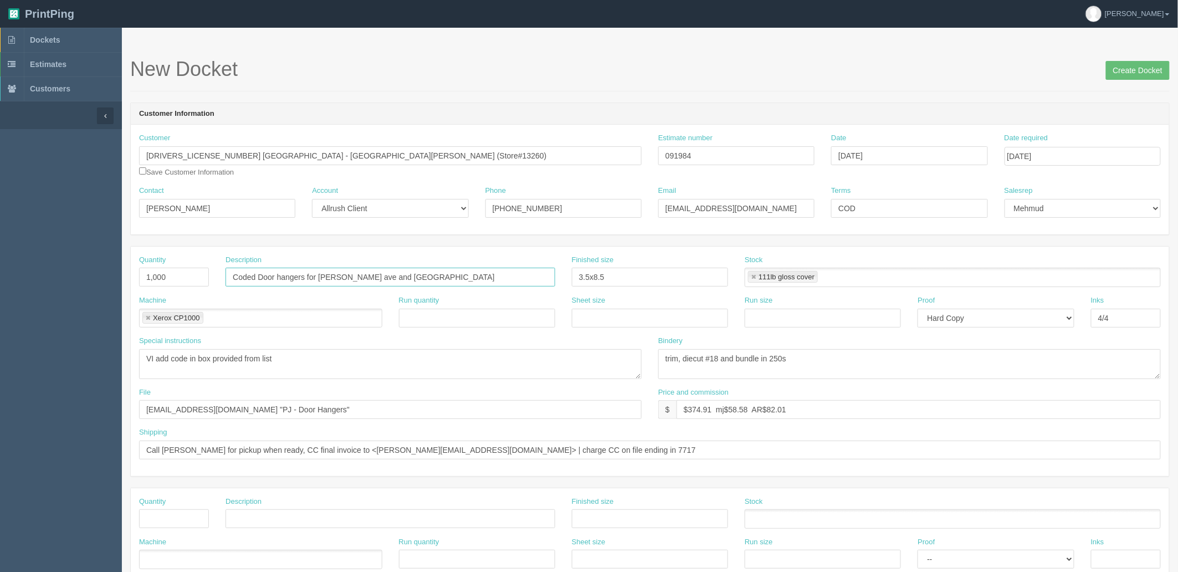
drag, startPoint x: 459, startPoint y: 279, endPoint x: -16, endPoint y: 269, distance: 474.4
click at [0, 269] on html "PrintPing Zack Edit account ( zack@allrush.ca ) Logout Dockets Estimates" at bounding box center [589, 503] width 1178 height 1006
paste input "Door Hangers for Garneau Papa Johns"
type input "Coded Door Hangers for Garneau Papa Johns"
drag, startPoint x: 626, startPoint y: 279, endPoint x: 242, endPoint y: 264, distance: 384.3
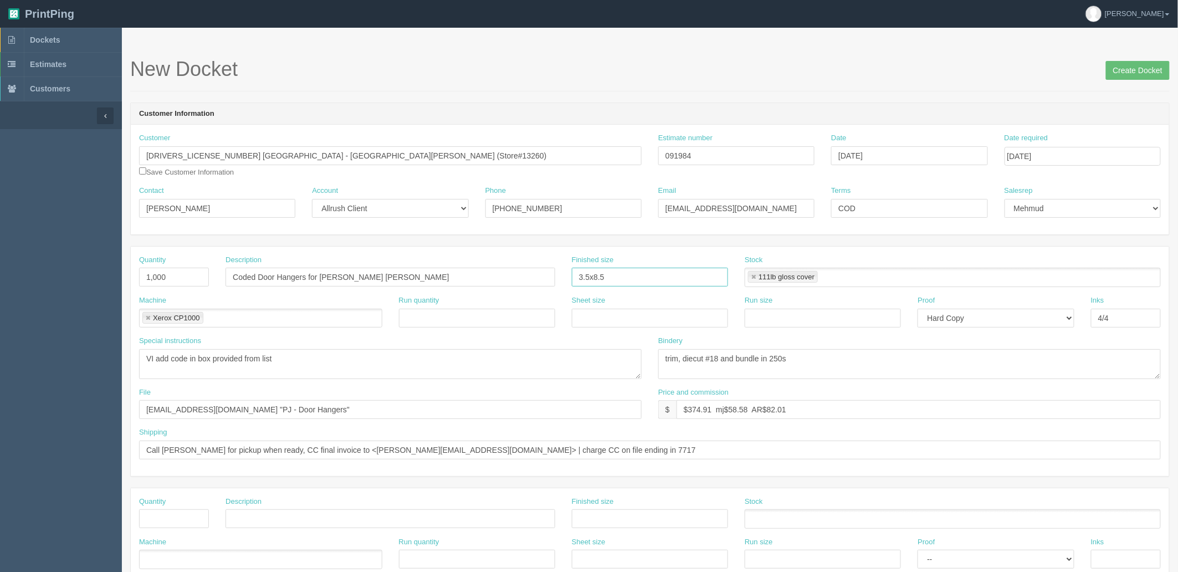
click at [242, 264] on div "Quantity 1,000 Description Coded Door Hangers for Garneau Papa Johns Finished s…" at bounding box center [650, 275] width 1038 height 40
type input "3.5" x 8.5""
click at [756, 276] on link at bounding box center [753, 277] width 7 height 7
type input "3.5" x 8.5""
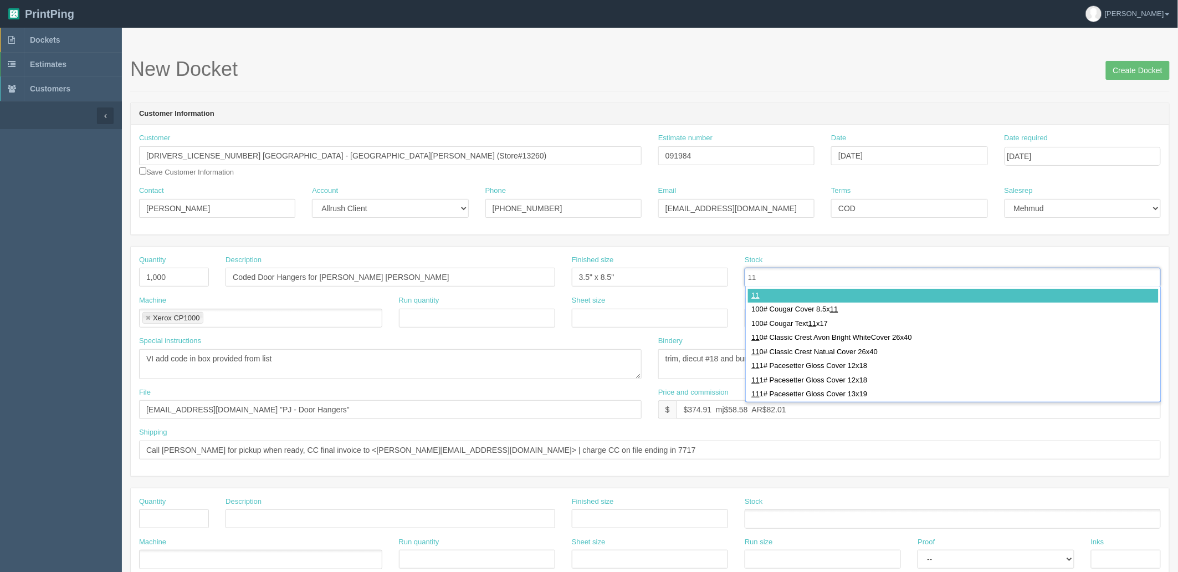
type input "111"
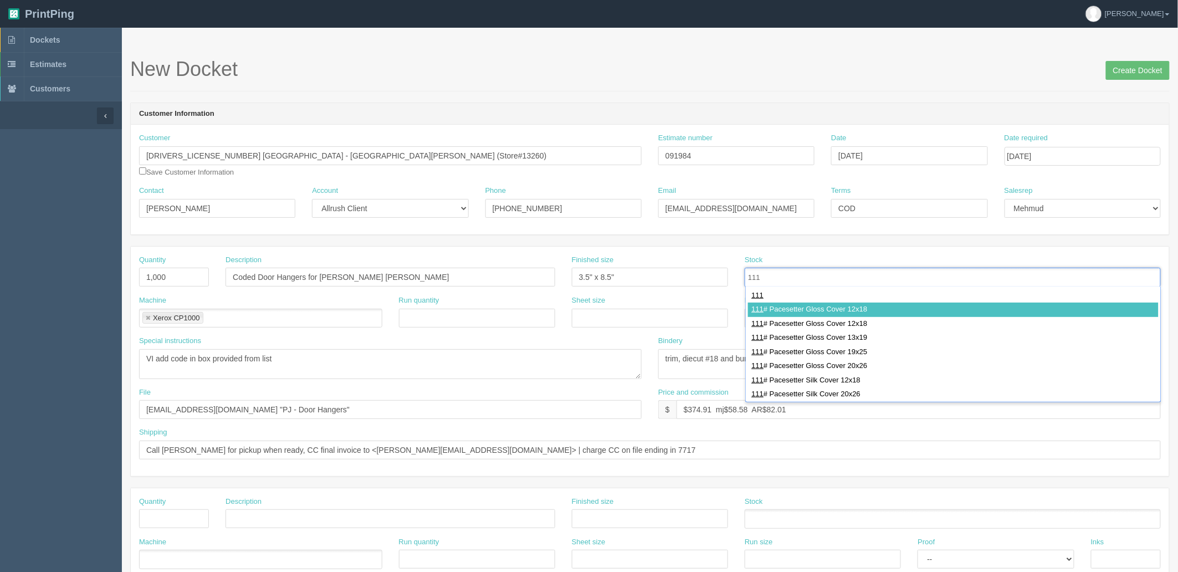
type input "111# Pacesetter Gloss Cover 12x18"
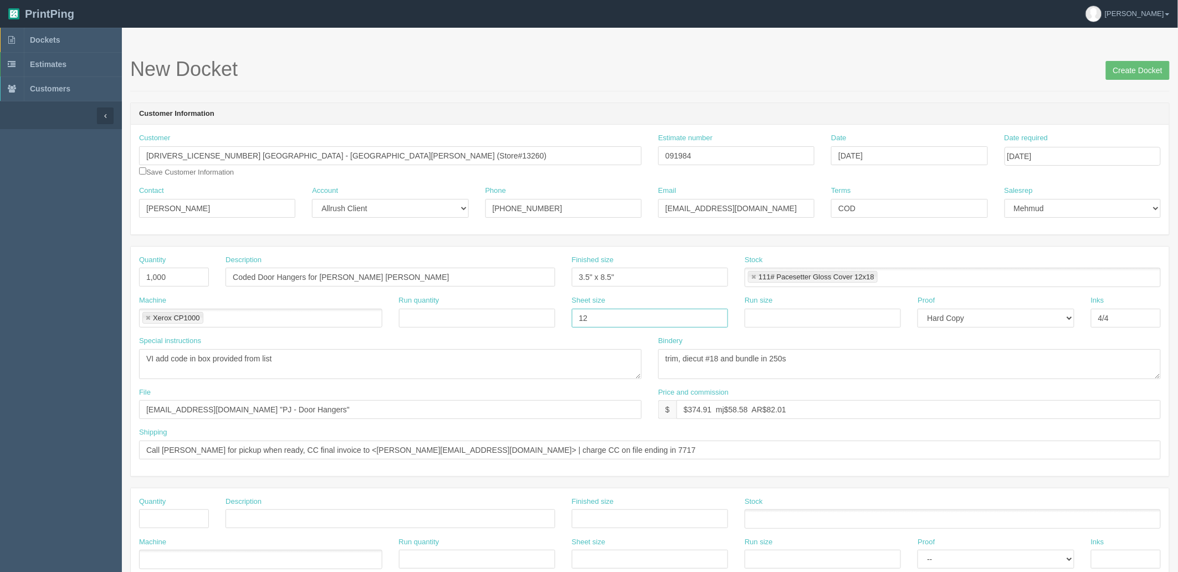
type input "12" x 18""
paste input "12" x 18""
type input "12" x 18""
click at [1134, 311] on input "4/4" at bounding box center [1126, 318] width 70 height 19
type input "4/4 + VI"
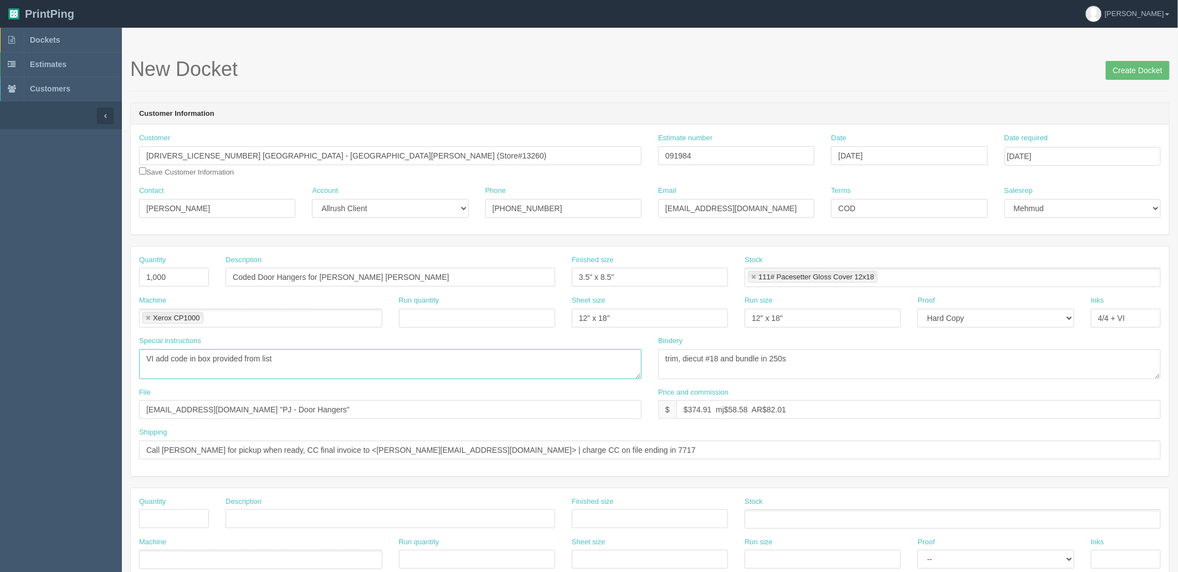
click at [297, 353] on textarea "VI add code in box provided from list" at bounding box center [390, 364] width 503 height 30
click at [172, 357] on textarea "VI add code in box provided from list" at bounding box center [390, 364] width 503 height 30
paste textarea "VI"
type textarea "add VI code in box provided from list"
click at [287, 412] on input "files@allrush.ca "PJ - Door Hangers"" at bounding box center [390, 409] width 503 height 19
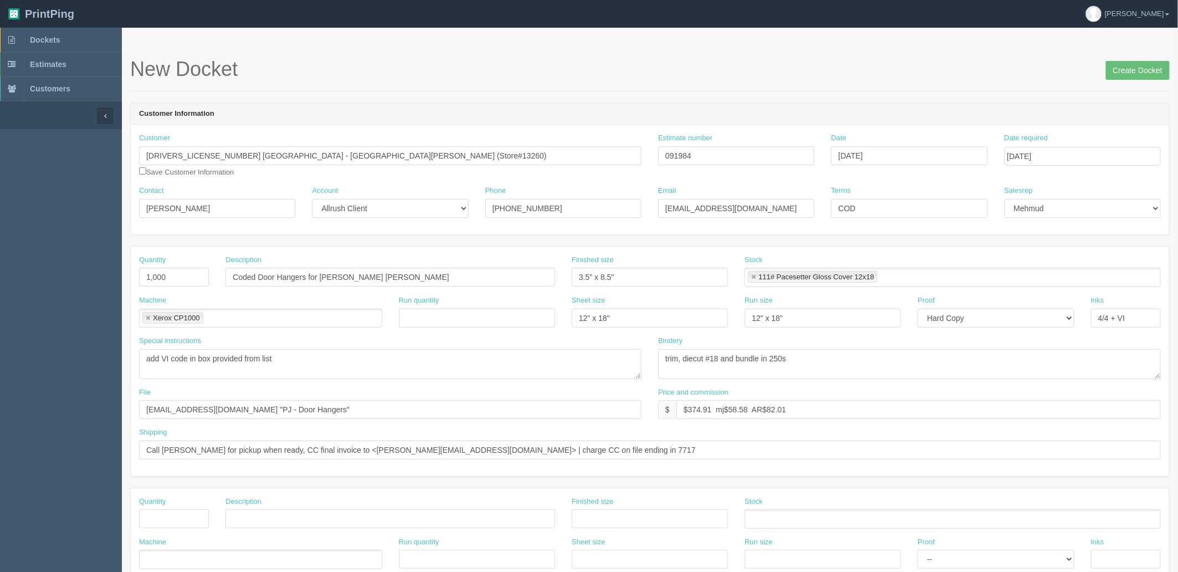
click at [1129, 58] on span "Create Docket" at bounding box center [1138, 69] width 64 height 22
click at [1132, 78] on input "Create Docket" at bounding box center [1138, 70] width 64 height 19
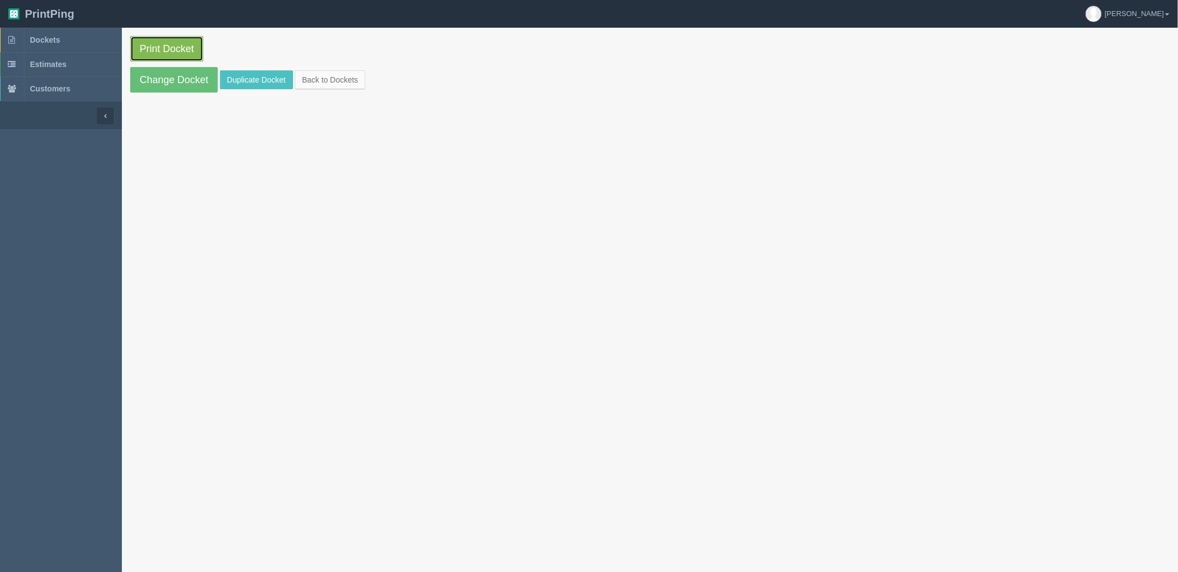
click at [197, 46] on link "Print Docket" at bounding box center [166, 48] width 73 height 25
click at [191, 84] on link "Change Docket" at bounding box center [174, 79] width 88 height 25
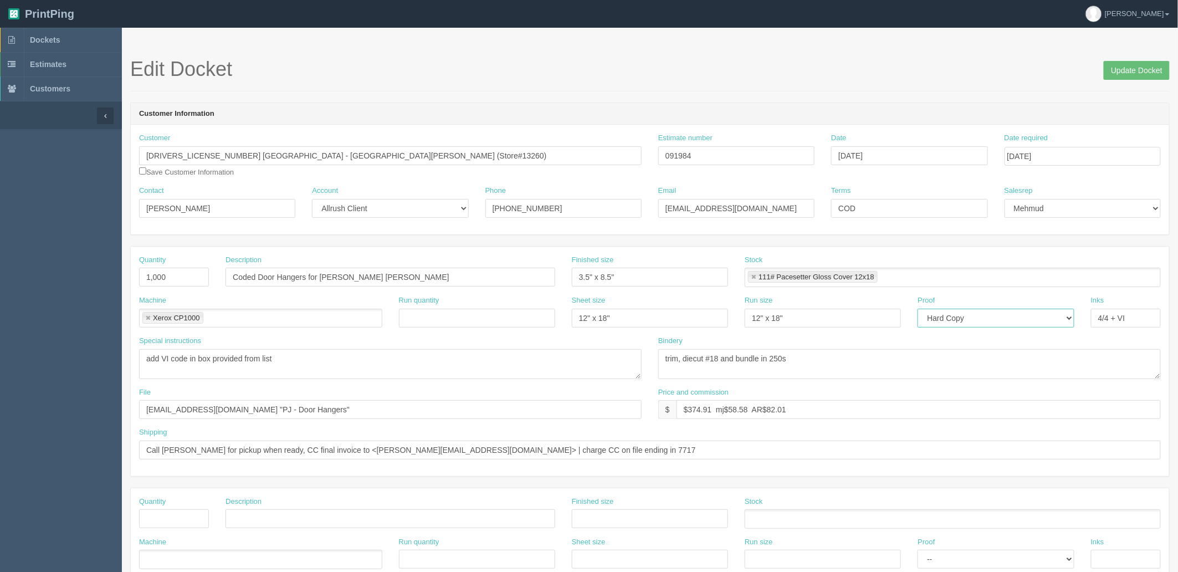
drag, startPoint x: 997, startPoint y: 316, endPoint x: 979, endPoint y: 326, distance: 21.3
click at [997, 316] on select "-- Email Hard Copy" at bounding box center [996, 318] width 156 height 19
select select "Email"
click at [918, 309] on select "-- Email Hard Copy" at bounding box center [996, 318] width 156 height 19
click at [393, 362] on textarea "add VI code in box provided from list" at bounding box center [390, 364] width 503 height 30
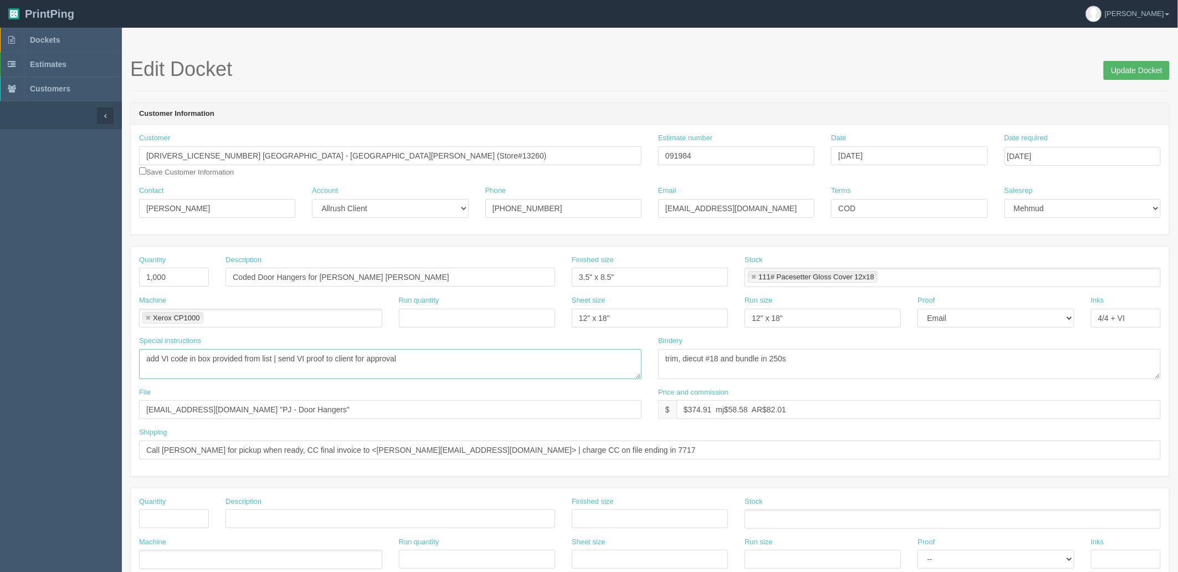
type textarea "add VI code in box provided from list | send VI proof to client for approval"
click at [1136, 63] on input "Update Docket" at bounding box center [1137, 70] width 66 height 19
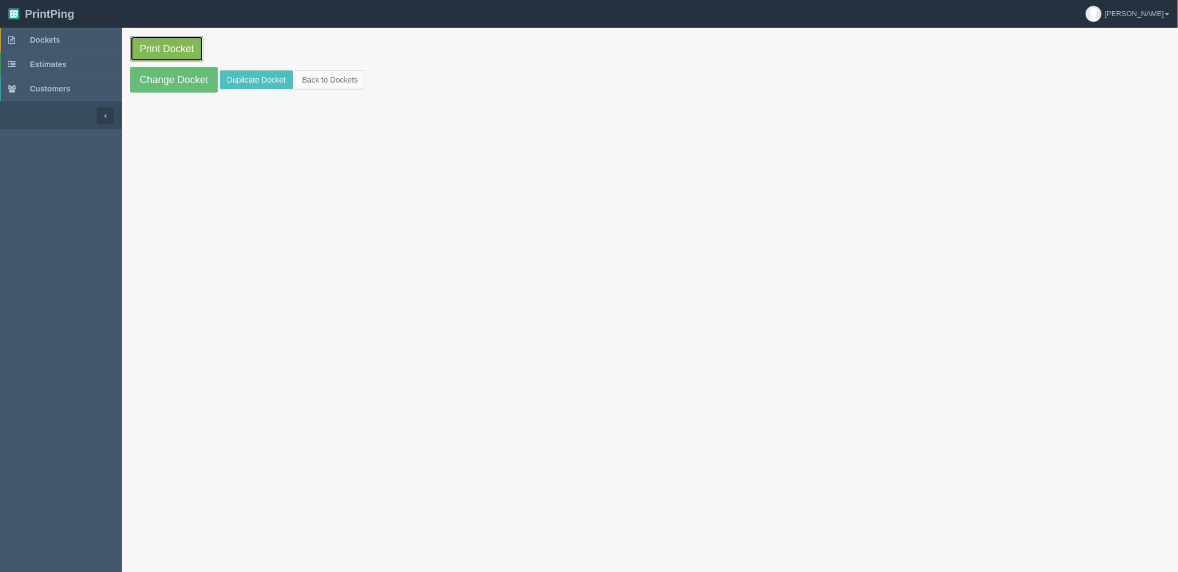
click at [151, 45] on link "Print Docket" at bounding box center [166, 48] width 73 height 25
click at [67, 39] on link "Dockets" at bounding box center [61, 40] width 122 height 24
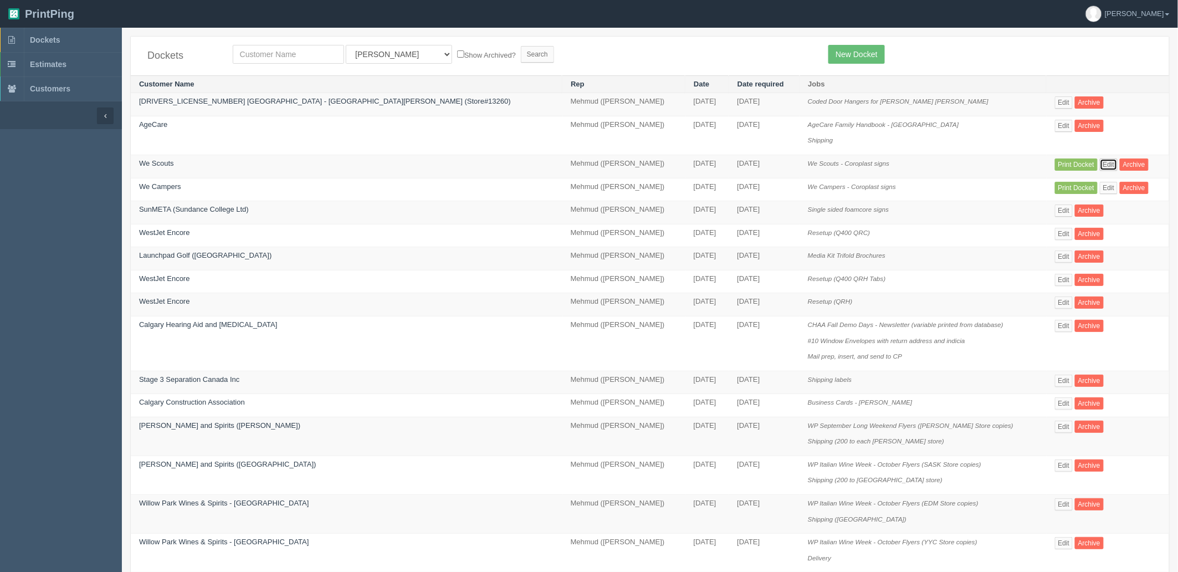
click at [1100, 162] on link "Edit" at bounding box center [1109, 164] width 18 height 12
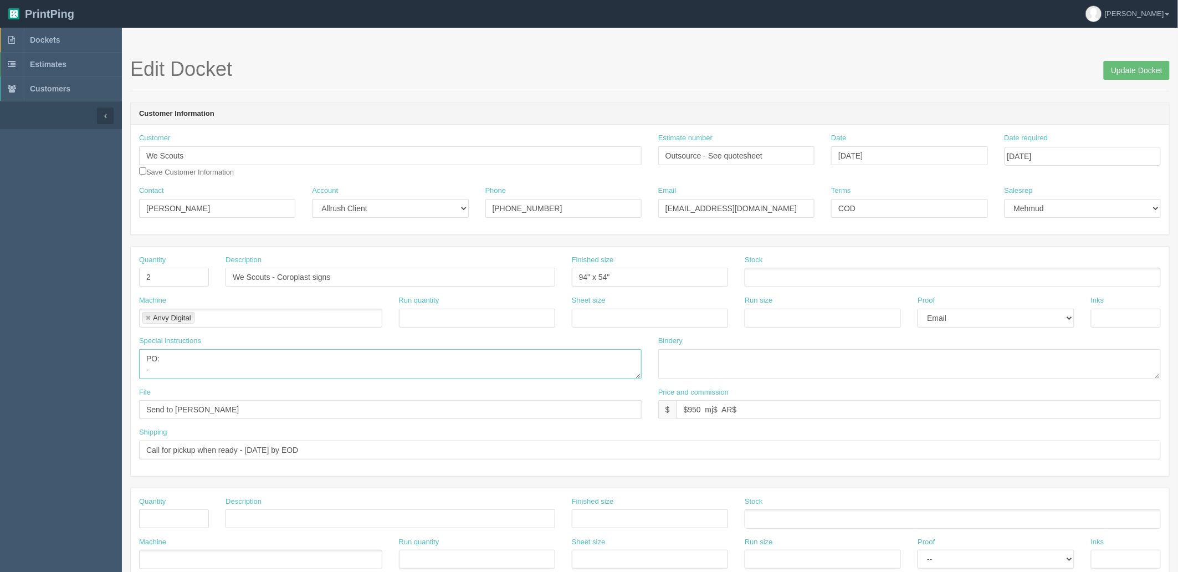
click at [206, 360] on textarea "PO: -" at bounding box center [390, 364] width 503 height 30
click at [366, 368] on textarea "PO: -" at bounding box center [390, 364] width 503 height 30
paste textarea "502-3d Coroplast 10mm"
click at [431, 363] on textarea "PO: -" at bounding box center [390, 364] width 503 height 30
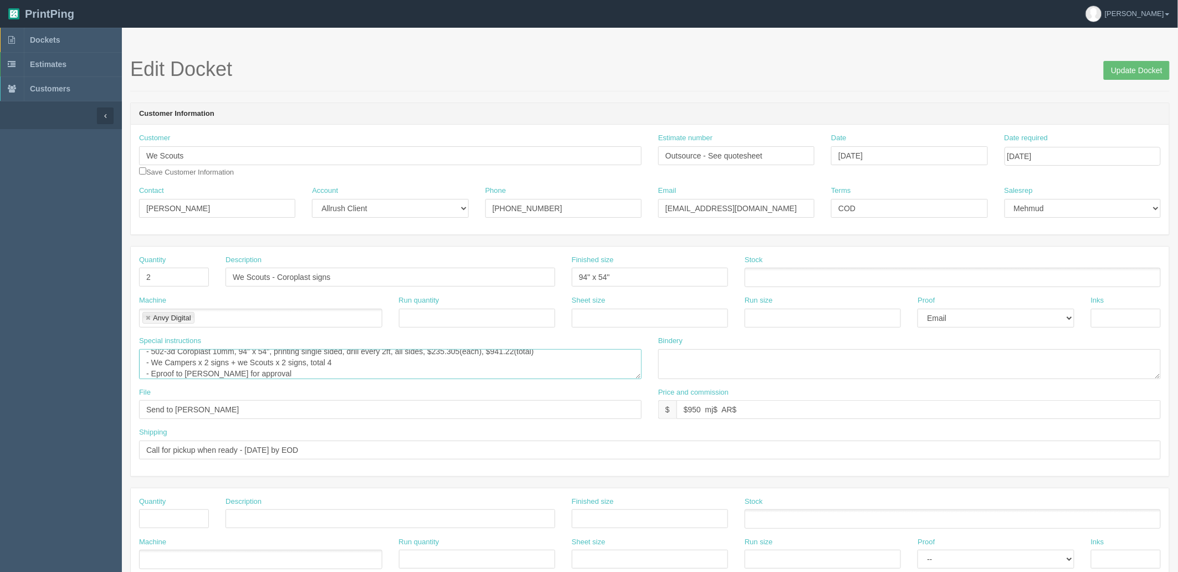
scroll to position [29, 0]
type textarea "PO: - 502-3d Coroplast 10mm, 94" x 54", printing single sided, drill every 2ft,…"
click at [769, 405] on input "$950 mj$ AR$" at bounding box center [919, 409] width 484 height 19
type input "$950 mj$158.60 AR$274.74"
click at [460, 367] on textarea "PO: -" at bounding box center [390, 364] width 503 height 30
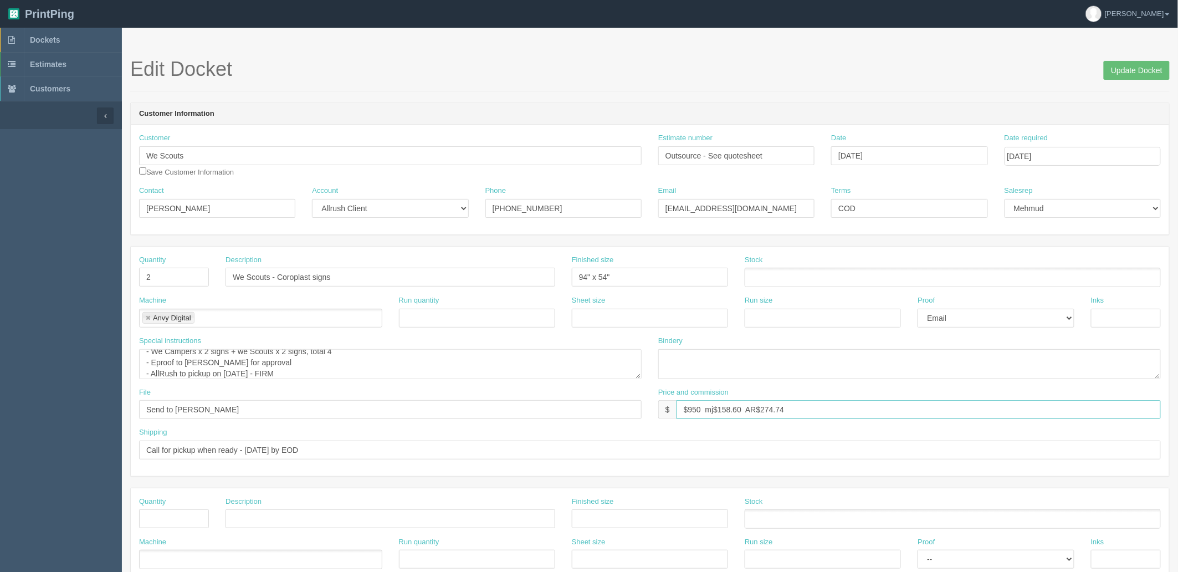
click at [826, 405] on input "$950 mj$158.60 AR$274.74" at bounding box center [919, 409] width 484 height 19
click at [1131, 74] on input "Update Docket" at bounding box center [1137, 70] width 66 height 19
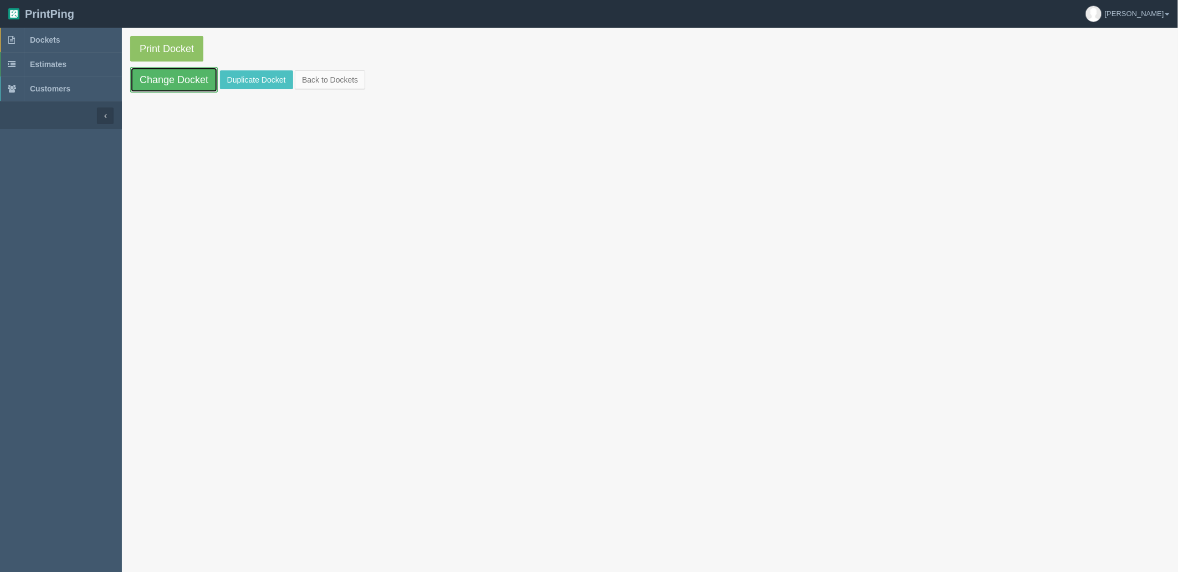
click at [185, 79] on link "Change Docket" at bounding box center [174, 79] width 88 height 25
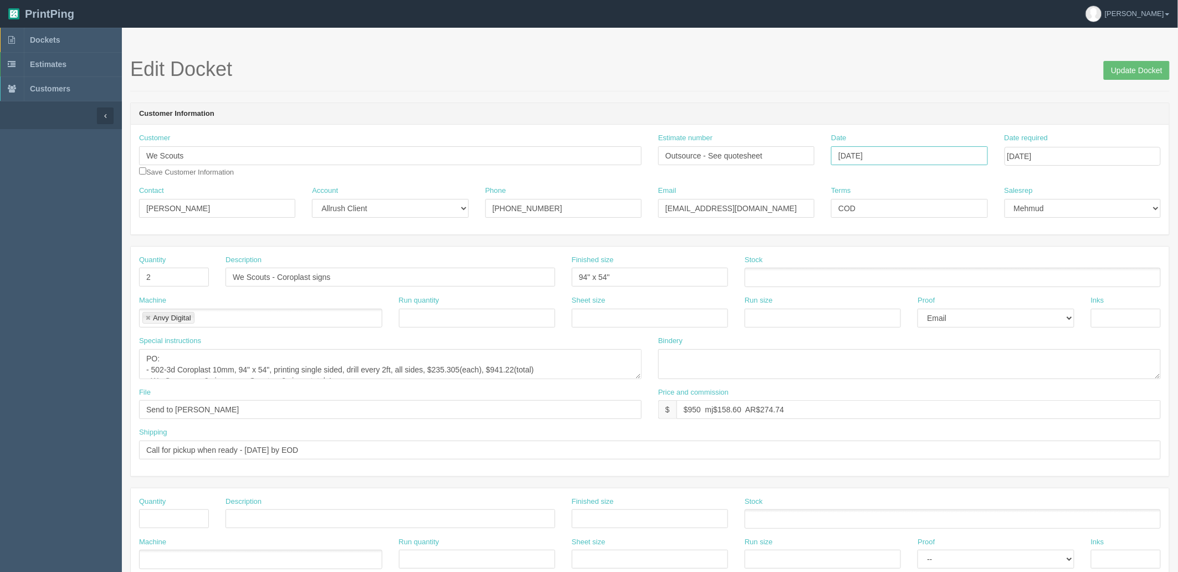
click at [895, 151] on input "[DATE]" at bounding box center [909, 155] width 156 height 19
click at [903, 267] on td "25" at bounding box center [902, 262] width 14 height 16
type input "[DATE]"
click at [1155, 73] on input "Update Docket" at bounding box center [1137, 70] width 66 height 19
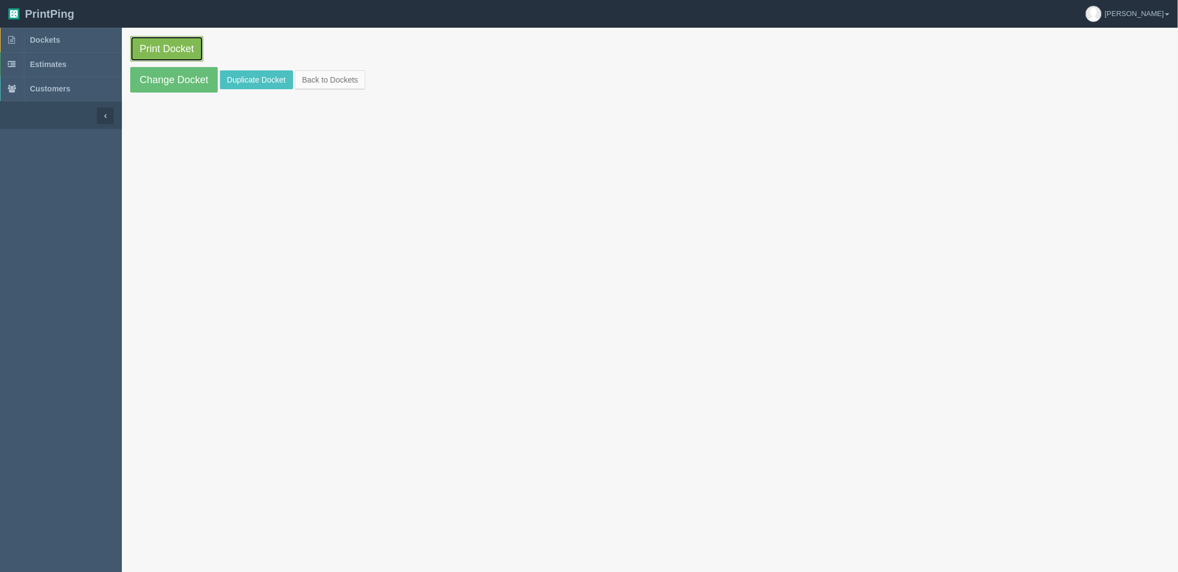
click at [161, 45] on link "Print Docket" at bounding box center [166, 48] width 73 height 25
click at [66, 34] on link "Dockets" at bounding box center [61, 40] width 122 height 24
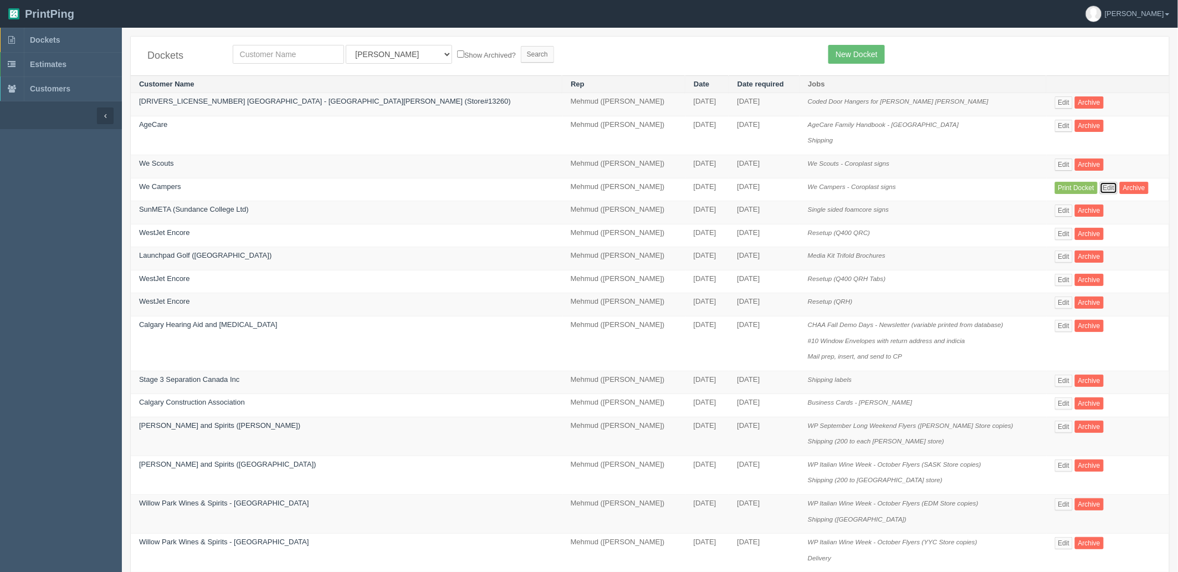
click at [1100, 186] on link "Edit" at bounding box center [1109, 188] width 18 height 12
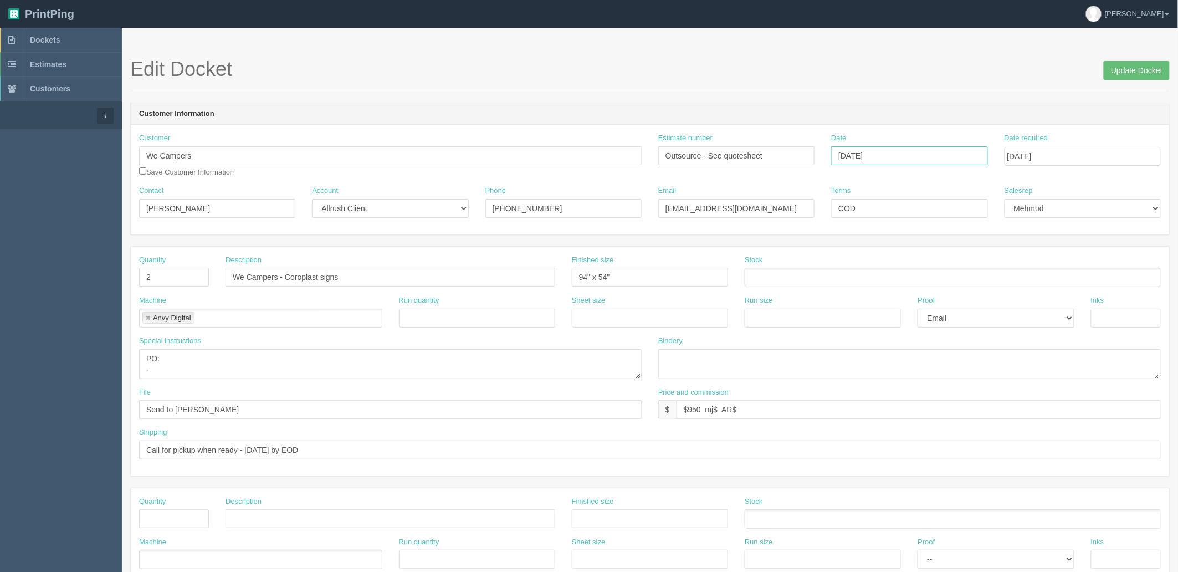
click at [945, 152] on input "[DATE]" at bounding box center [909, 155] width 156 height 19
drag, startPoint x: 901, startPoint y: 261, endPoint x: 787, endPoint y: 258, distance: 114.2
click at [901, 261] on td "25" at bounding box center [902, 262] width 14 height 16
type input "[DATE]"
click at [258, 362] on textarea "PO: -" at bounding box center [390, 364] width 503 height 30
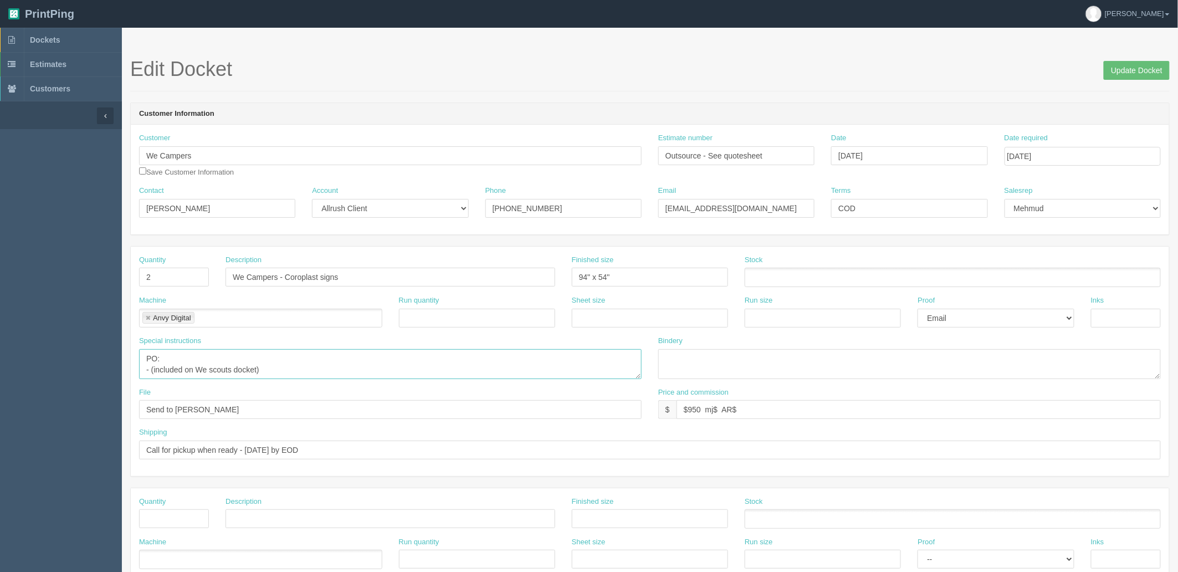
type textarea "PO: - (included on We scouts docket)"
drag, startPoint x: 765, startPoint y: 405, endPoint x: 540, endPoint y: 410, distance: 225.6
click at [540, 410] on div "File Send to [PERSON_NAME] and commission $ $950 mj$ AR$" at bounding box center [650, 407] width 1038 height 40
paste input "158.60 AR$274.74"
type input "$950 mj$158.60 AR$274.74"
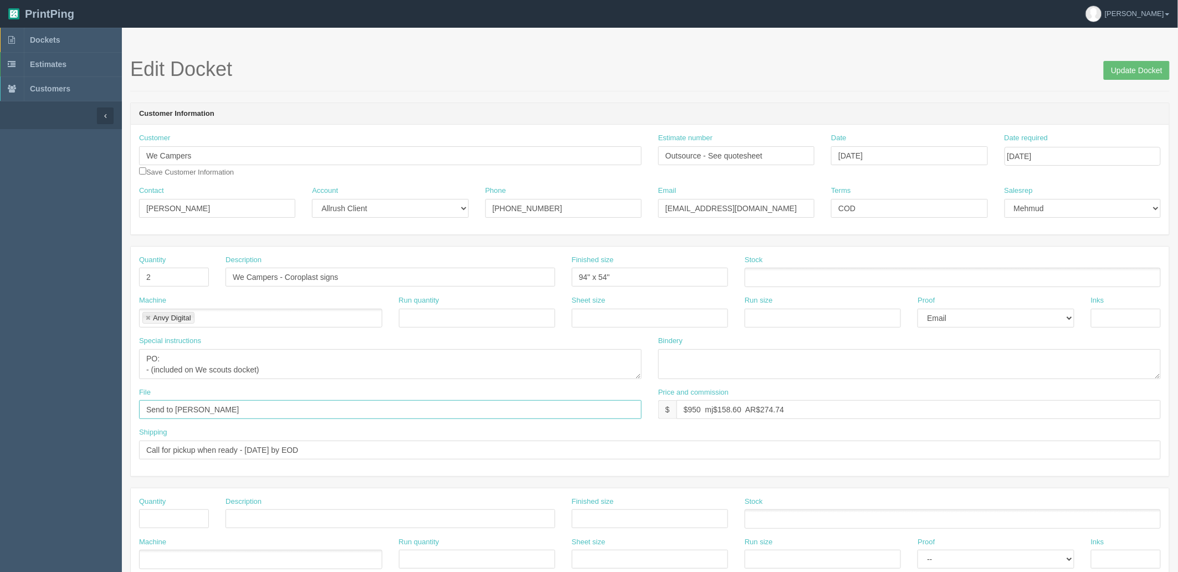
click at [162, 408] on input "Send to [PERSON_NAME]" at bounding box center [390, 409] width 503 height 19
type input "Sent to [PERSON_NAME]"
click at [308, 361] on textarea "PO: -" at bounding box center [390, 364] width 503 height 30
click at [1128, 72] on input "Update Docket" at bounding box center [1137, 70] width 66 height 19
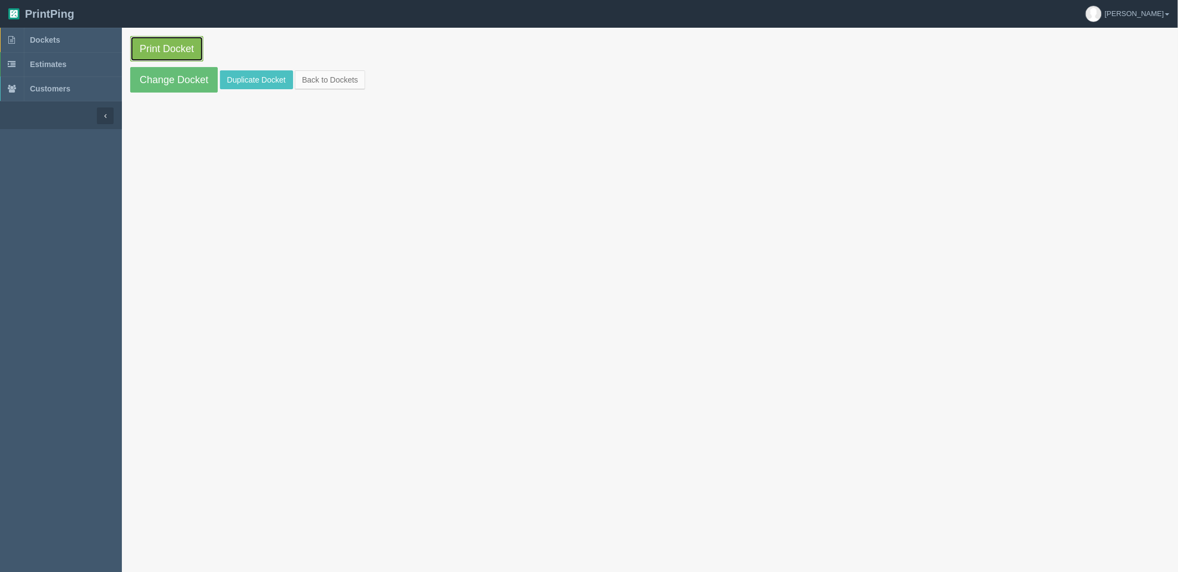
click at [185, 50] on link "Print Docket" at bounding box center [166, 48] width 73 height 25
click at [85, 47] on link "Dockets" at bounding box center [61, 40] width 122 height 24
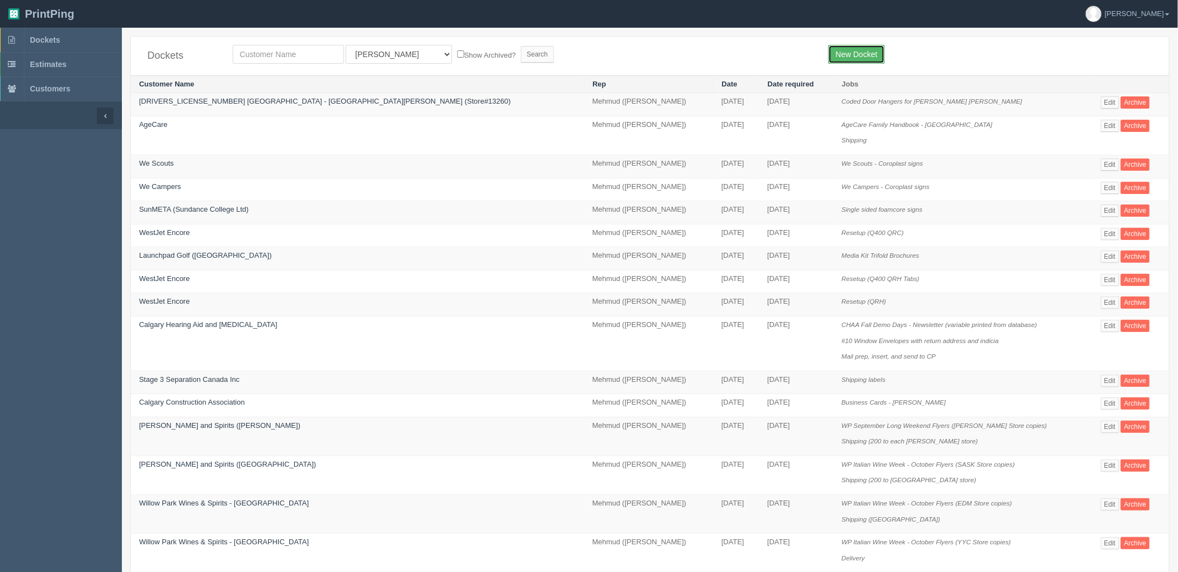
click at [858, 54] on link "New Docket" at bounding box center [856, 54] width 56 height 19
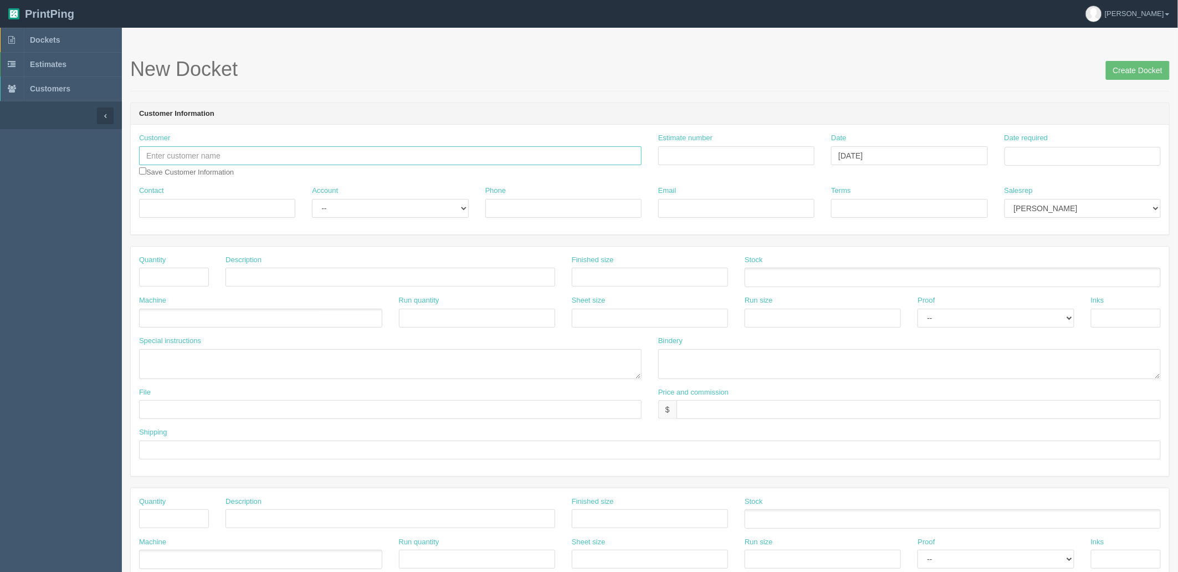
click at [248, 150] on input "text" at bounding box center [390, 155] width 503 height 19
type input "NW Ringette"
click at [702, 152] on input "Estimate number" at bounding box center [736, 155] width 156 height 19
type input "AL190 - See quotesheet"
click at [1089, 278] on td "3" at bounding box center [1089, 278] width 13 height 16
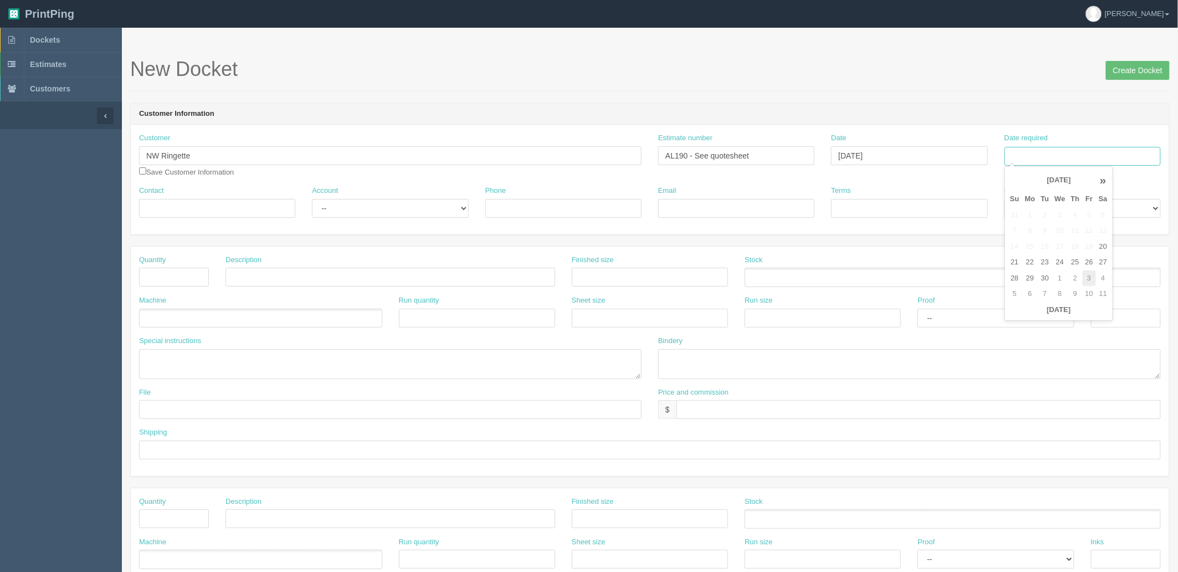
type input "October 3, 2025"
click at [962, 69] on h1 "New Docket Create Docket" at bounding box center [650, 69] width 1040 height 22
click at [195, 207] on input "Contact" at bounding box center [217, 208] width 156 height 19
drag, startPoint x: 231, startPoint y: 211, endPoint x: 341, endPoint y: 213, distance: 110.3
click at [231, 211] on input "Contact" at bounding box center [217, 208] width 156 height 19
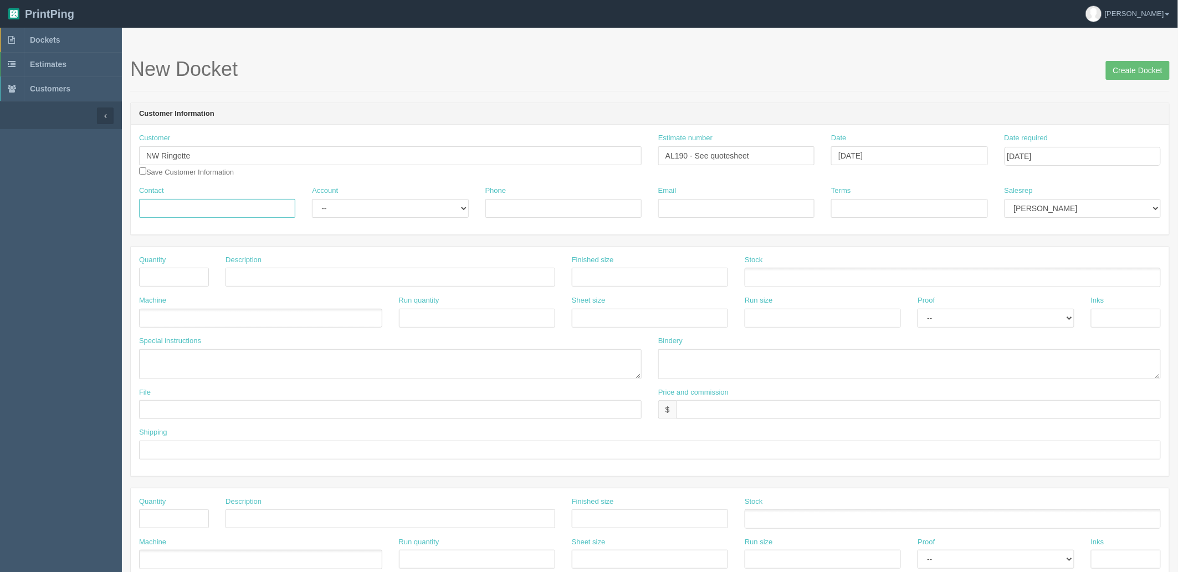
paste input "Alana Kraft <akraft3874@gmail.com>"
type input "Alana Kraft <akraft3874@gmail.com>"
click at [710, 203] on input "Email" at bounding box center [736, 208] width 156 height 19
paste input "Alana Kraft <akraft3874@gmail.com>"
drag, startPoint x: 712, startPoint y: 205, endPoint x: 528, endPoint y: 205, distance: 184.0
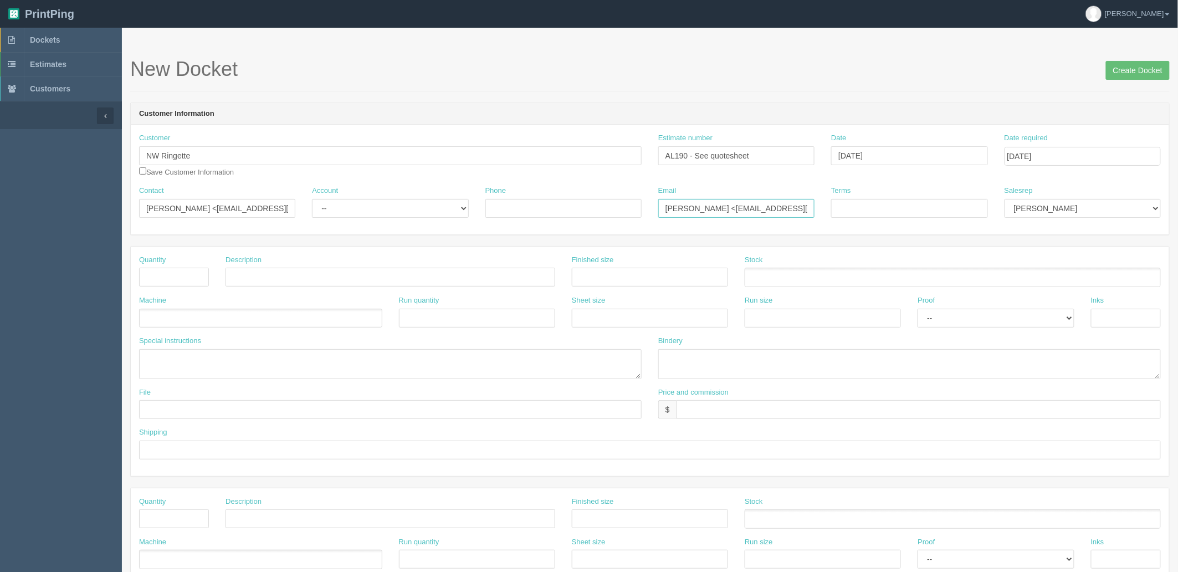
click at [529, 205] on div "Contact Alana Kraft <akraft3874@gmail.com> Account -- Existing Client Allrush C…" at bounding box center [650, 206] width 1038 height 40
drag, startPoint x: 771, startPoint y: 207, endPoint x: 689, endPoint y: 207, distance: 82.0
click at [770, 207] on input "akraft3874@gmail.com>" at bounding box center [736, 208] width 156 height 19
type input "akraft3874@gmail.com"
drag, startPoint x: 187, startPoint y: 206, endPoint x: 612, endPoint y: 212, distance: 425.1
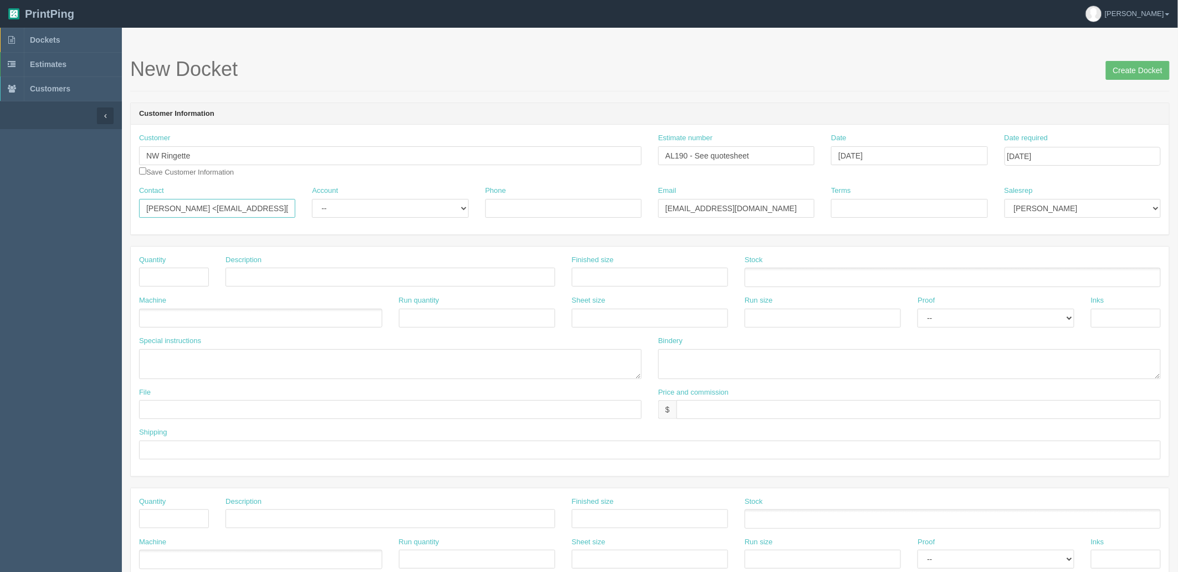
click at [612, 212] on div "Contact Alana Kraft <akraft3874@gmail.com> Account -- Existing Client Allrush C…" at bounding box center [650, 206] width 1038 height 40
type input "Alana Kraf"
click at [378, 212] on select "-- Existing Client Allrush Client Rep Client" at bounding box center [390, 208] width 156 height 19
select select "Rep Client"
click at [312, 199] on select "-- Existing Client Allrush Client Rep Client" at bounding box center [390, 208] width 156 height 19
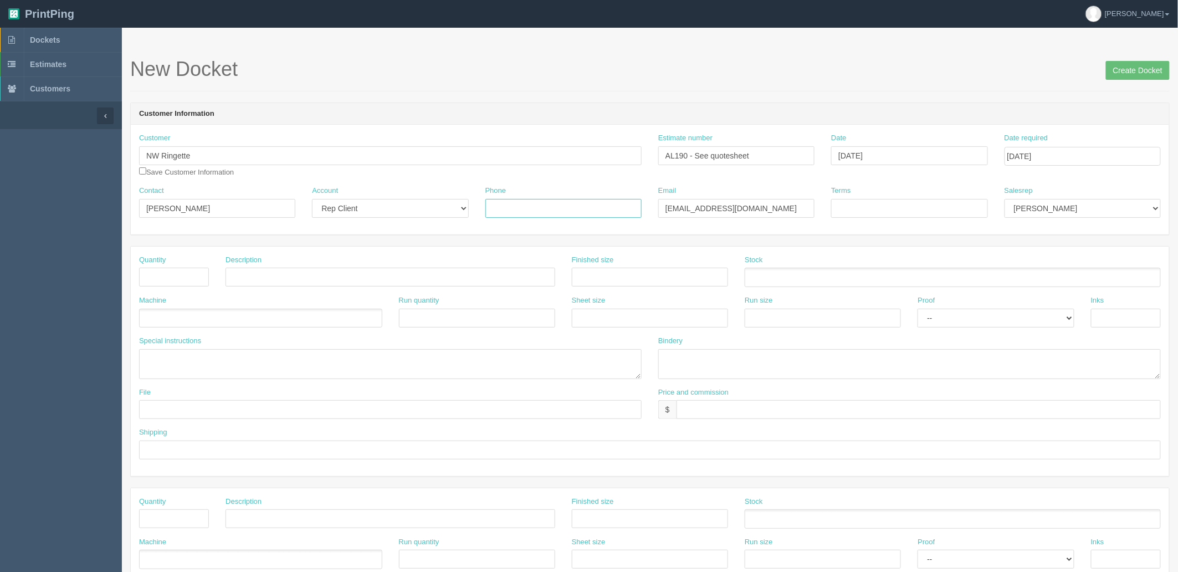
click at [543, 208] on input "Phone" at bounding box center [563, 208] width 156 height 19
click at [520, 206] on input "Phone" at bounding box center [563, 208] width 156 height 19
type input "403-891-3874"
type input "COD"
select select "8"
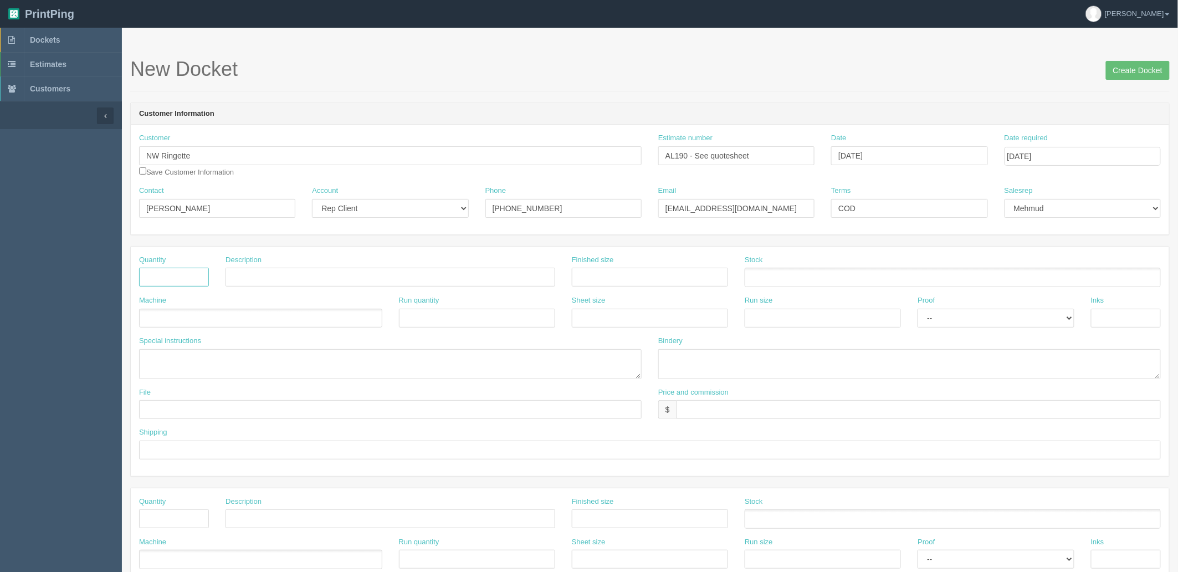
click at [161, 277] on input "text" at bounding box center [174, 277] width 70 height 19
type input "100"
type input "Reign 'R' logo Stickers"
type input "2.5" x 3""
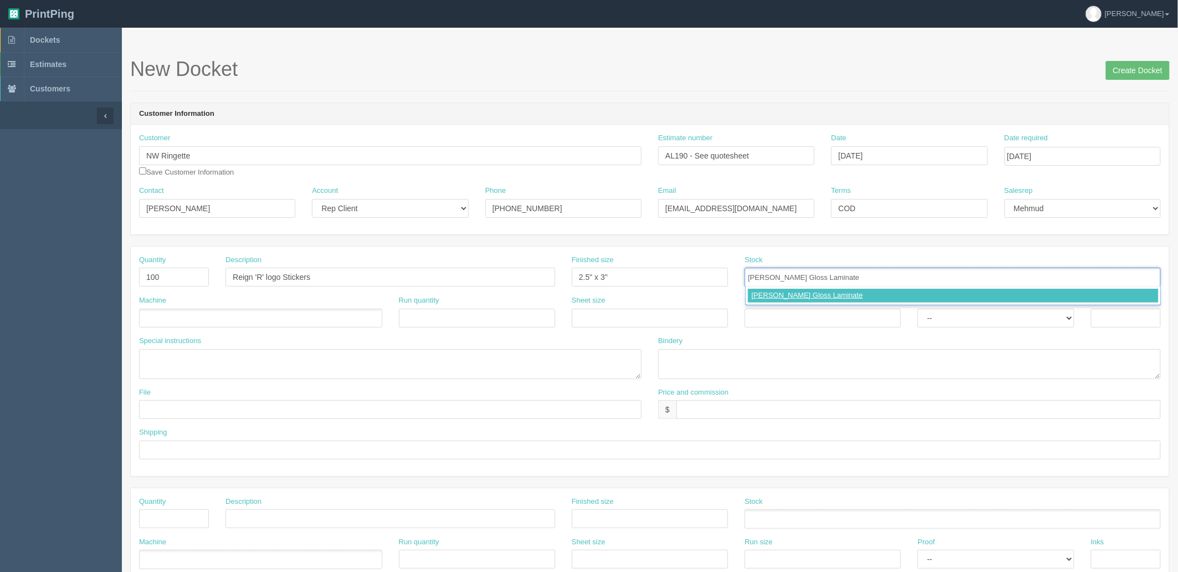
type input "Bopp Gloss Laminated"
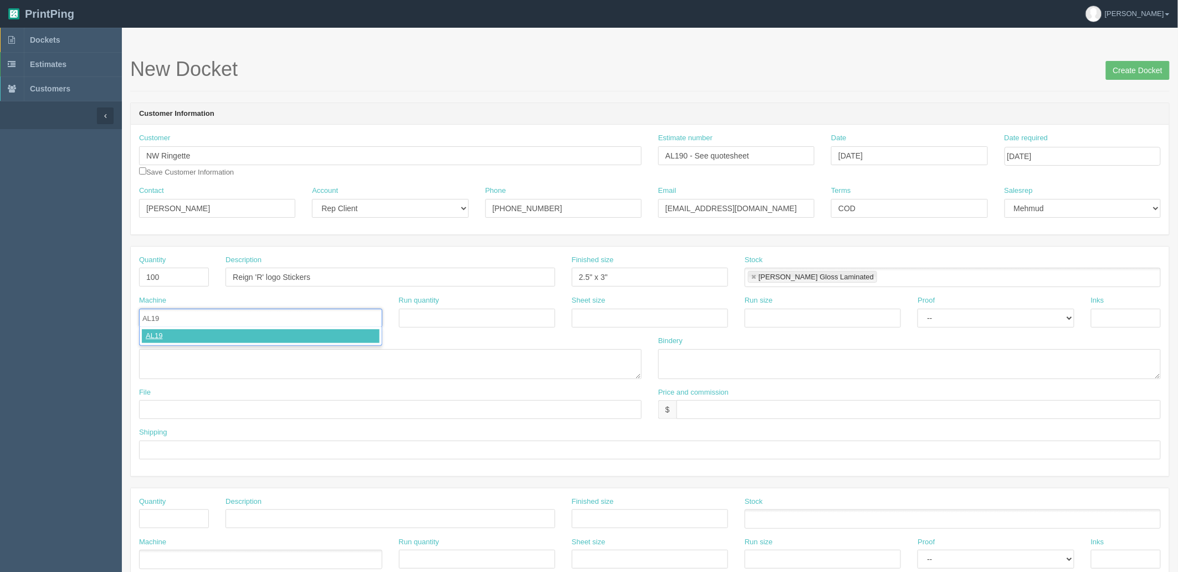
type input "AL190"
select select "Hard Copy"
click at [918, 309] on select "-- Email Hard Copy" at bounding box center [996, 318] width 156 height 19
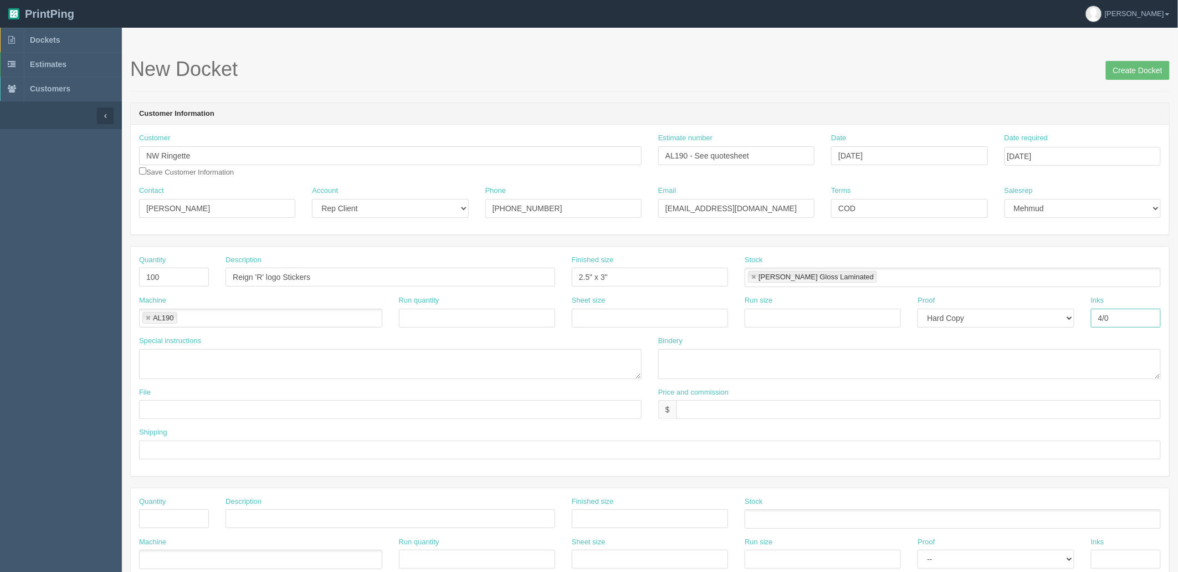
type input "4/0"
type textarea "on roll"
type input "files@allrush.ca "NW Ringette - Reign 'R' logo""
click at [761, 408] on input "$132.78 mj$ AR$" at bounding box center [919, 409] width 484 height 19
type input "$132.78 mj$23.23 AR$30.19"
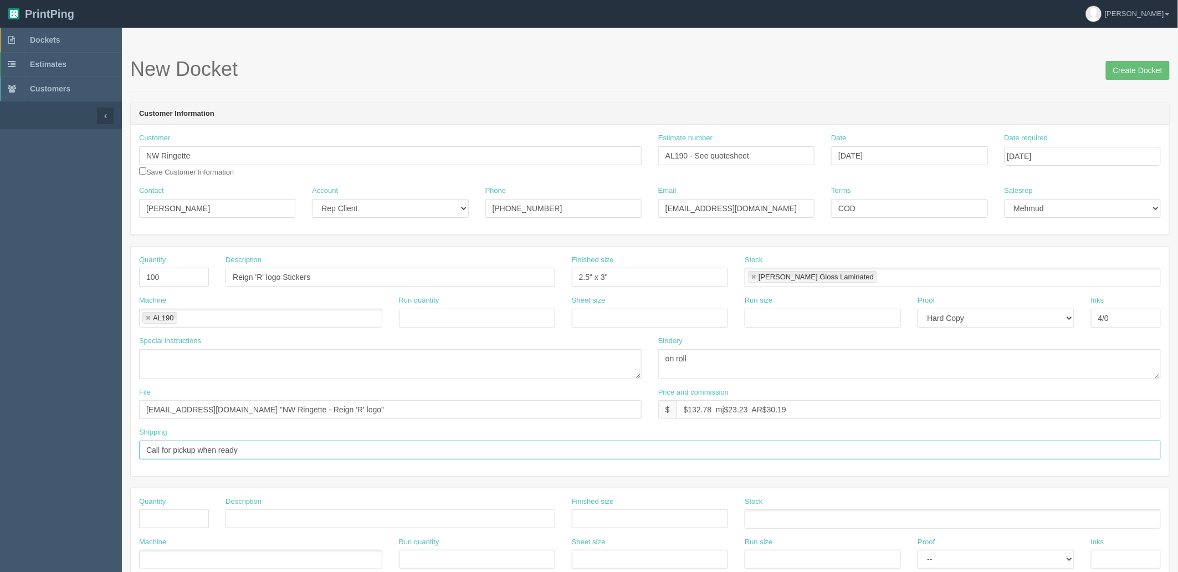
type input "Call for pickup when ready"
click at [540, 370] on textarea at bounding box center [390, 364] width 503 height 30
click at [1103, 154] on input "October 3, 2025" at bounding box center [1083, 156] width 156 height 19
click at [1024, 231] on td "6" at bounding box center [1030, 231] width 16 height 16
type input "October 6, 2025"
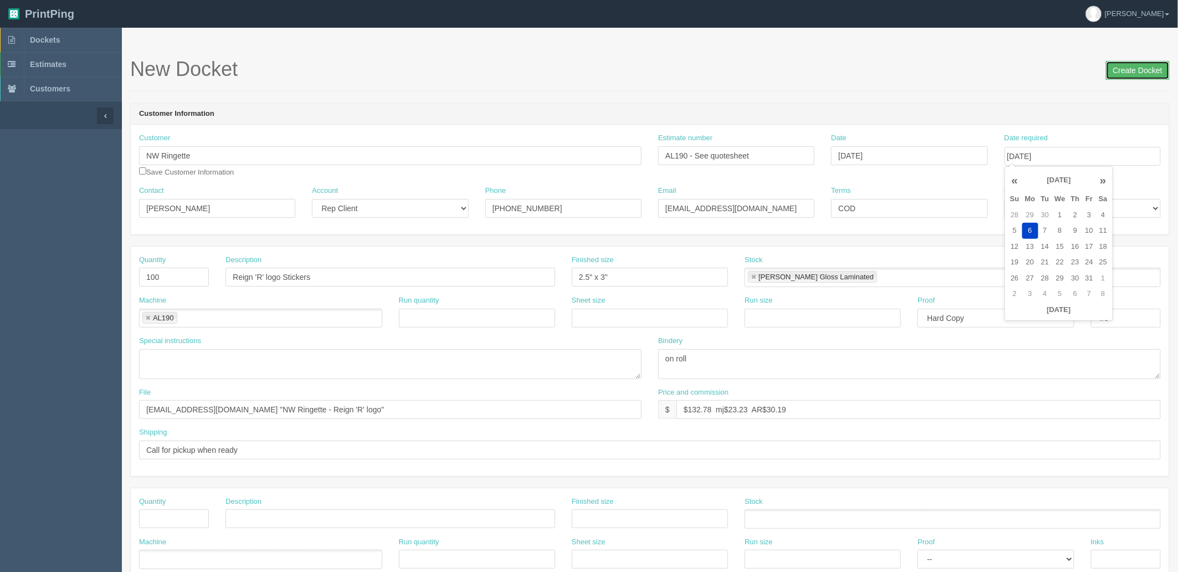
click at [1126, 65] on input "Create Docket" at bounding box center [1138, 70] width 64 height 19
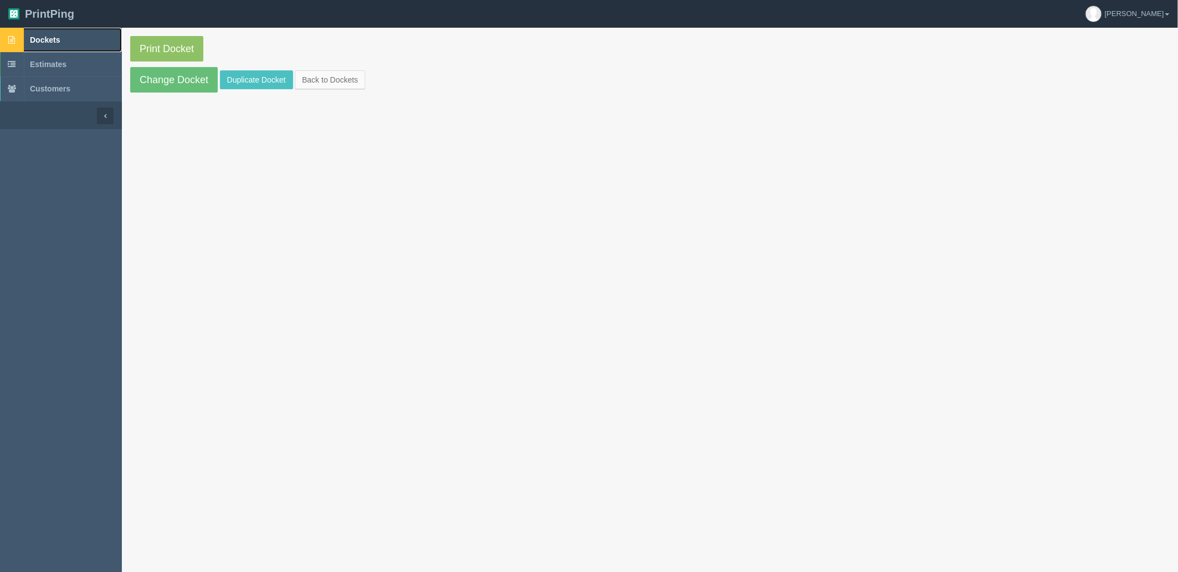
click at [74, 37] on link "Dockets" at bounding box center [61, 40] width 122 height 24
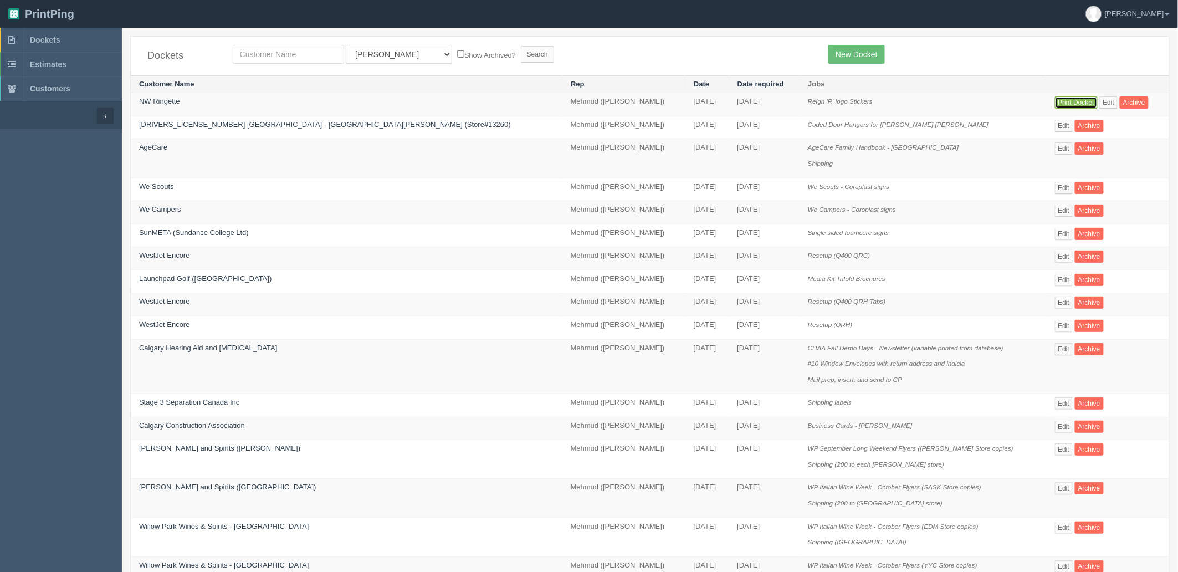
click at [1055, 104] on link "Print Docket" at bounding box center [1076, 102] width 43 height 12
click at [96, 34] on link "Dockets" at bounding box center [61, 40] width 122 height 24
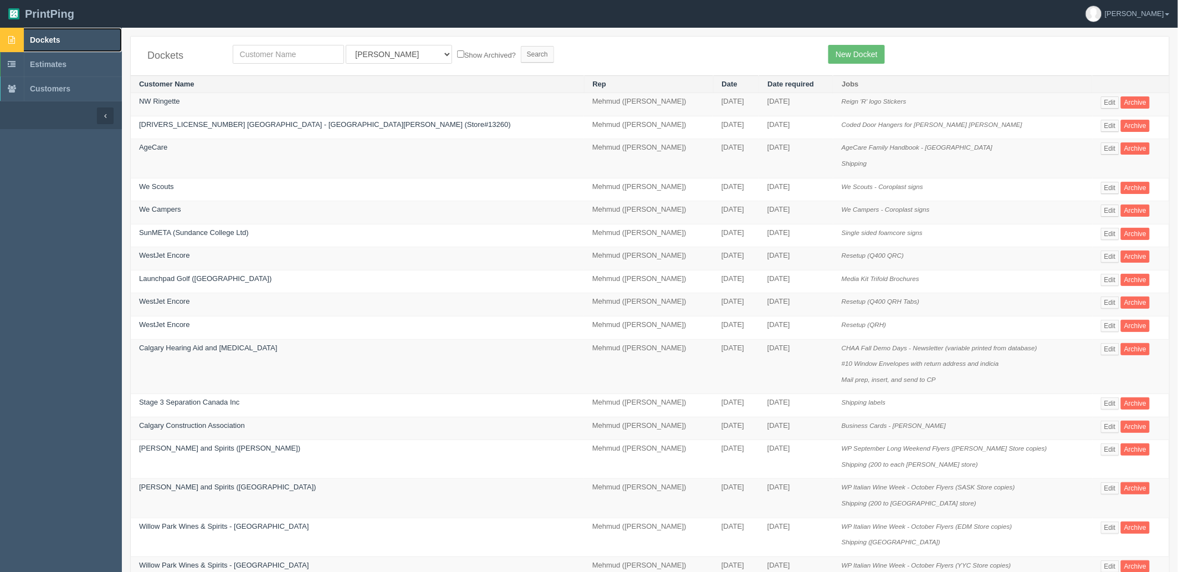
click at [47, 35] on span "Dockets" at bounding box center [45, 39] width 30 height 9
click at [57, 45] on link "Dockets" at bounding box center [61, 40] width 122 height 24
click at [56, 40] on span "Dockets" at bounding box center [45, 39] width 30 height 9
click at [1101, 103] on link "Edit" at bounding box center [1110, 102] width 18 height 12
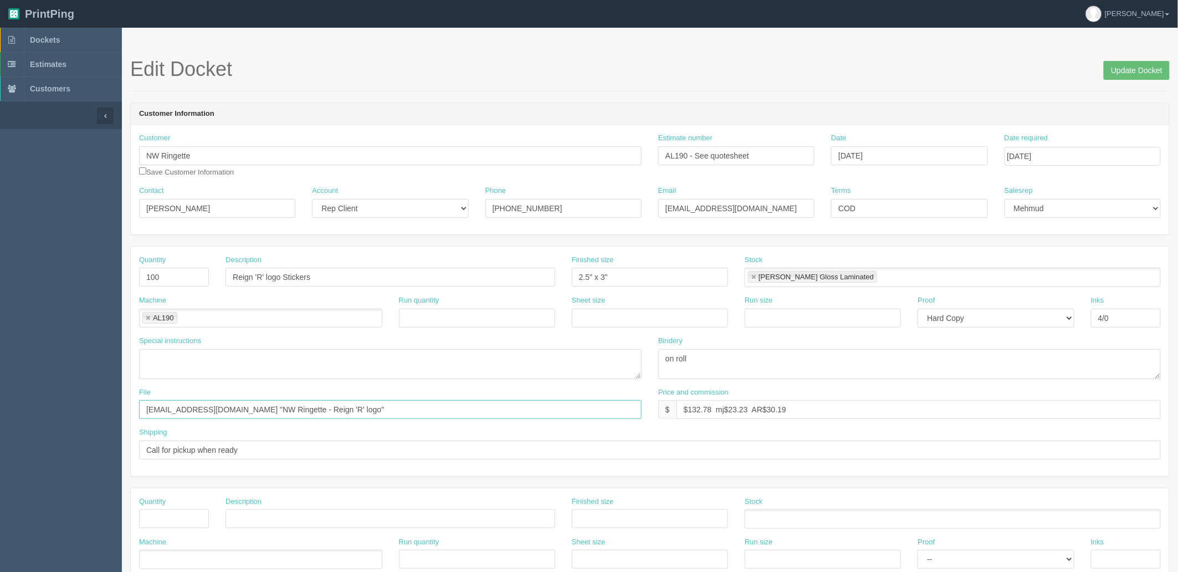
click at [336, 408] on input "files@allrush.ca "NW Ringette - Reign 'R' logo"" at bounding box center [390, 409] width 503 height 19
click at [64, 42] on link "Dockets" at bounding box center [61, 40] width 122 height 24
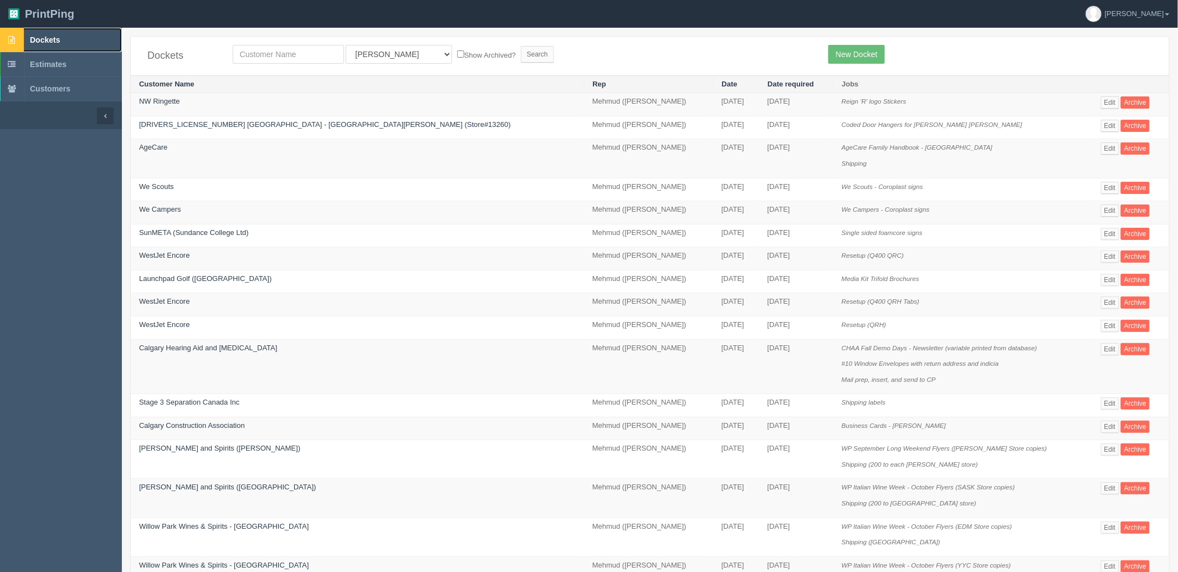
click at [90, 34] on link "Dockets" at bounding box center [61, 40] width 122 height 24
click at [90, 41] on link "Dockets" at bounding box center [61, 40] width 122 height 24
click at [306, 52] on input "text" at bounding box center [288, 54] width 111 height 19
click at [308, 54] on input "text" at bounding box center [288, 54] width 111 height 19
type input "kinetic"
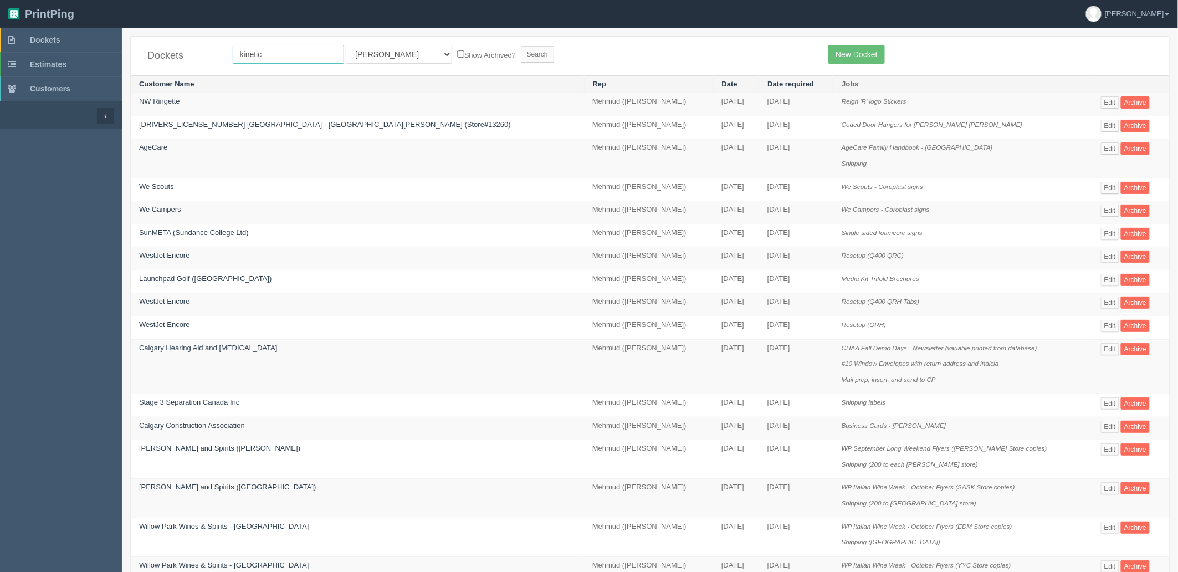
click at [521, 46] on input "Search" at bounding box center [537, 54] width 33 height 17
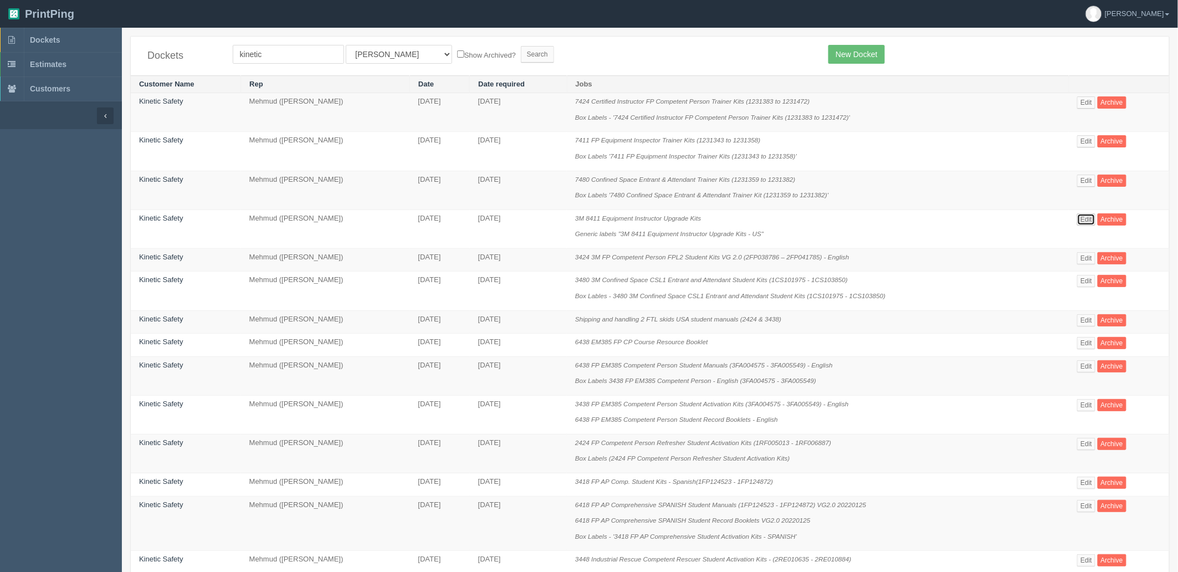
click at [1086, 220] on link "Edit" at bounding box center [1086, 219] width 18 height 12
drag, startPoint x: 275, startPoint y: 51, endPoint x: 0, endPoint y: 23, distance: 276.8
click at [0, 23] on section "PrintPing Zack Edit account ( [PERSON_NAME][EMAIL_ADDRESS][DOMAIN_NAME] ) Logou…" at bounding box center [589, 520] width 1178 height 1040
type input "fall"
click at [521, 46] on input "Search" at bounding box center [537, 54] width 33 height 17
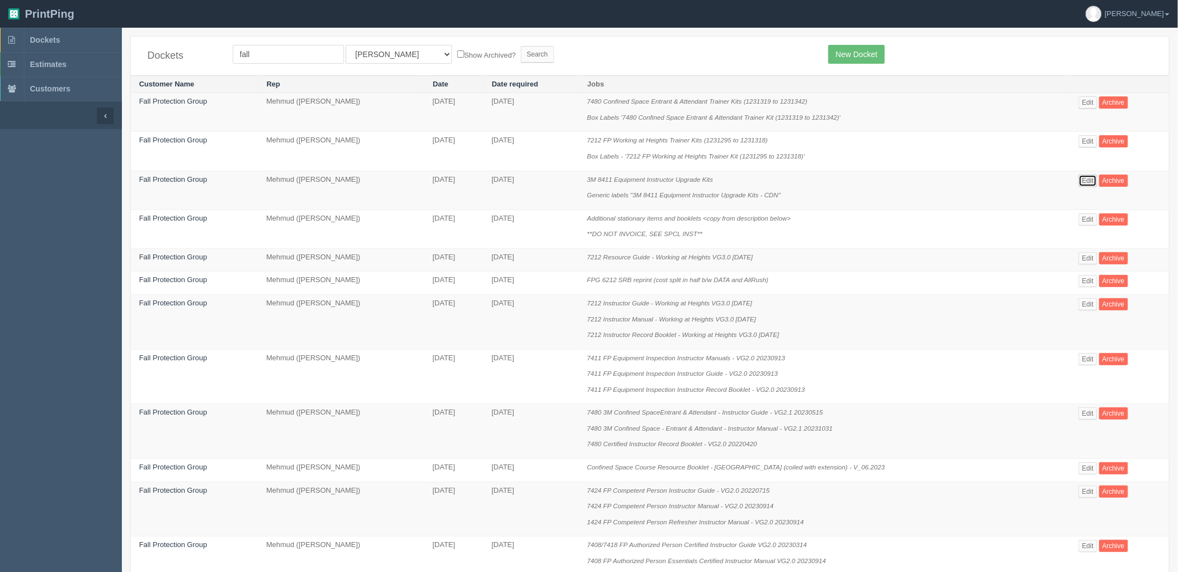
click at [1085, 177] on link "Edit" at bounding box center [1088, 181] width 18 height 12
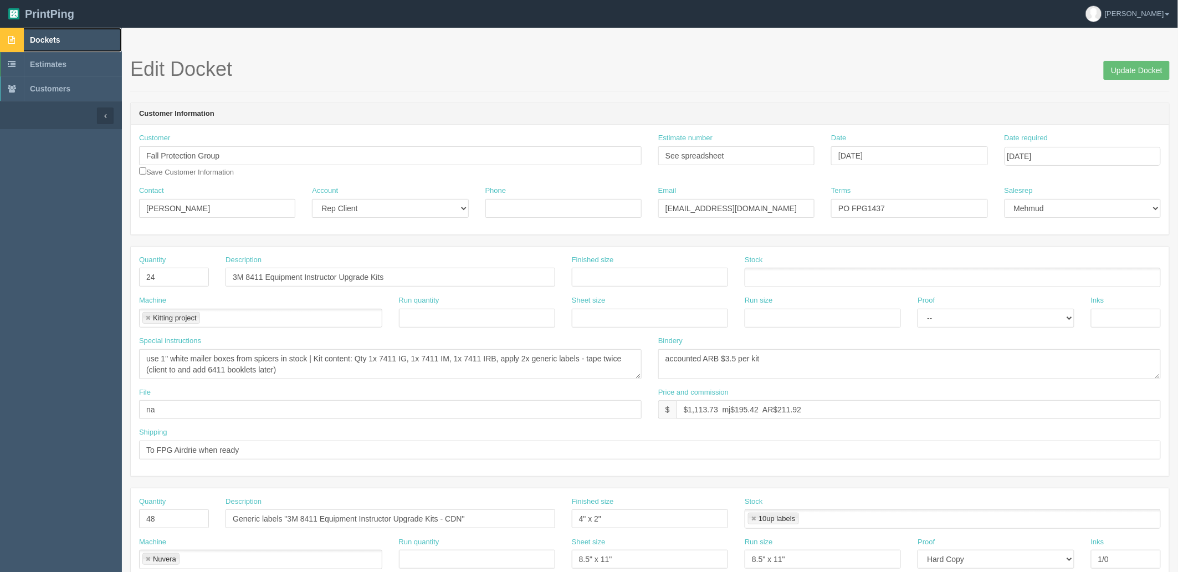
click at [68, 34] on link "Dockets" at bounding box center [61, 40] width 122 height 24
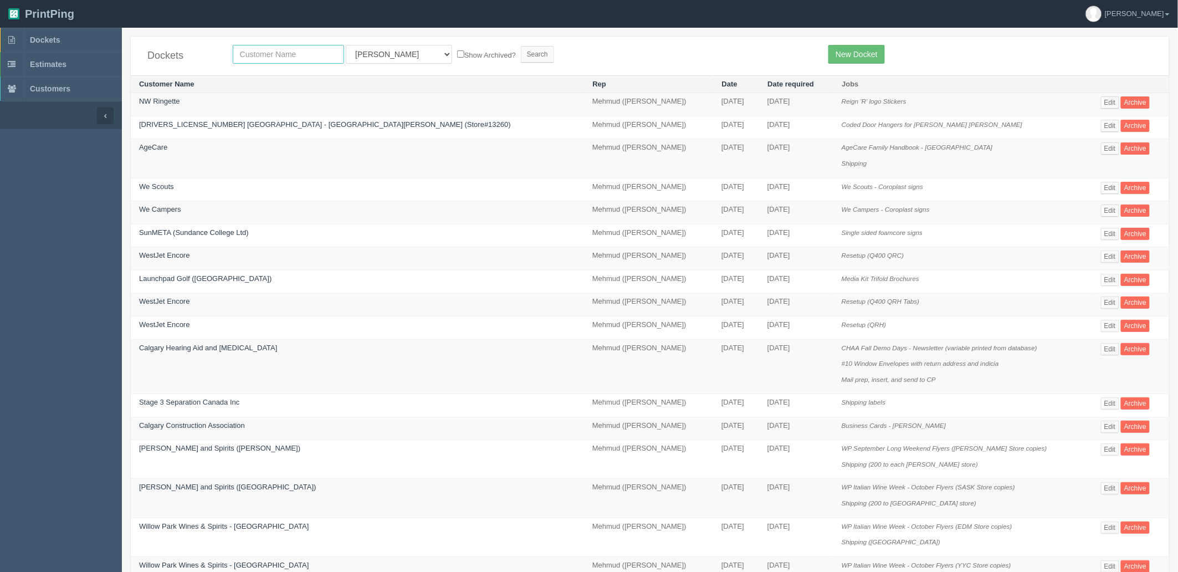
drag, startPoint x: 309, startPoint y: 56, endPoint x: 298, endPoint y: 49, distance: 13.2
click at [307, 56] on input "text" at bounding box center [288, 54] width 111 height 19
type input "agilus"
click at [521, 46] on input "Search" at bounding box center [537, 54] width 33 height 17
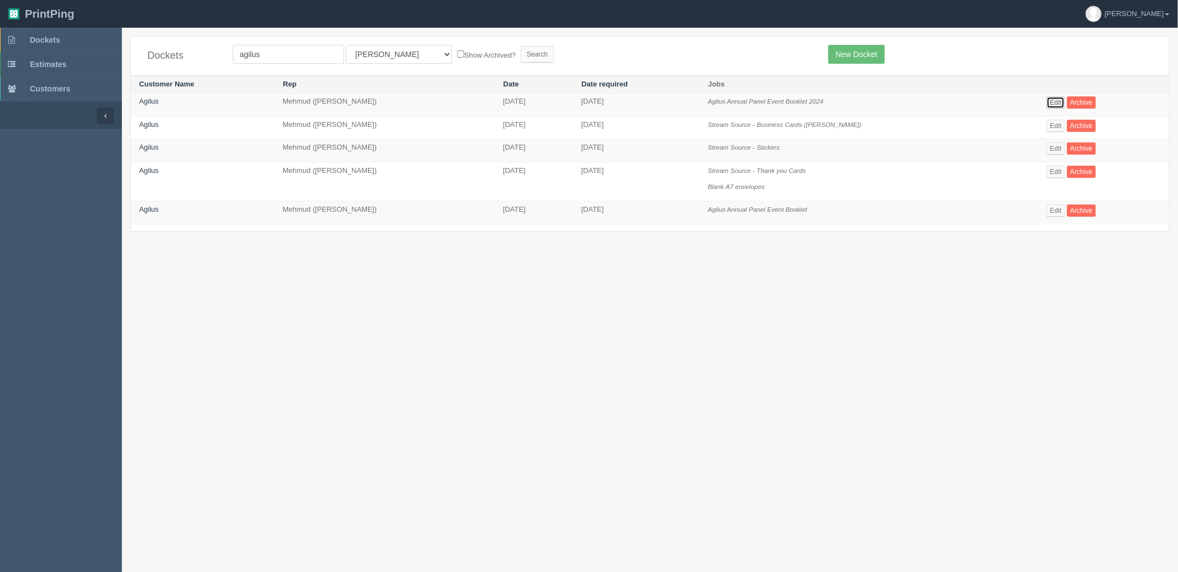
click at [1061, 96] on link "Edit" at bounding box center [1056, 102] width 18 height 12
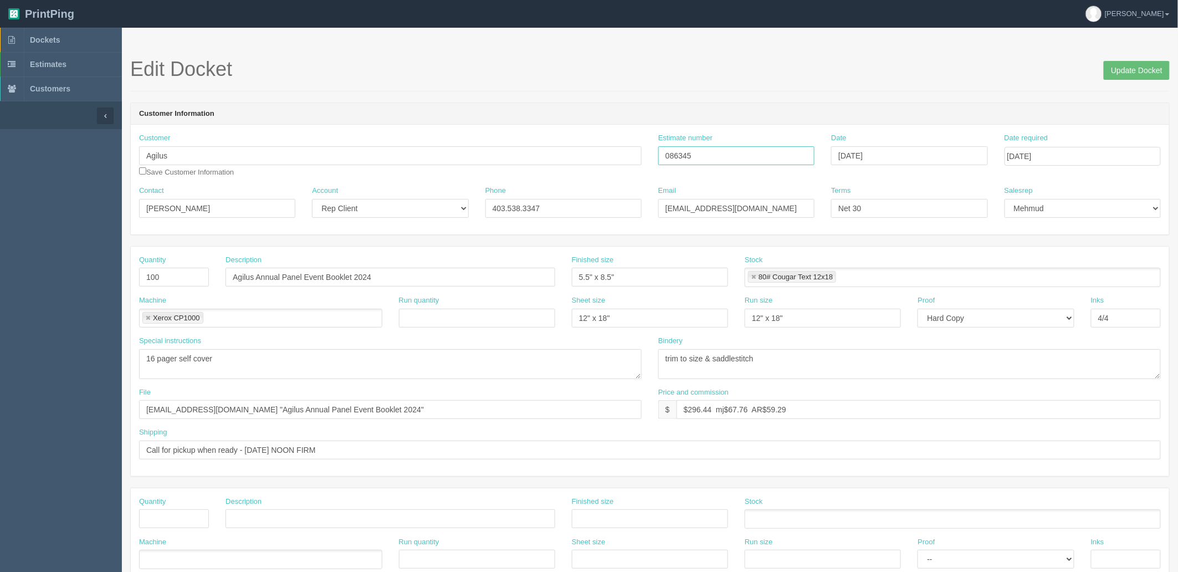
drag, startPoint x: 699, startPoint y: 152, endPoint x: 454, endPoint y: 162, distance: 245.2
click at [474, 156] on div "Customer Agilus Save Customer Information Estimate number 086345 Date [DATE] Da…" at bounding box center [650, 159] width 1038 height 53
click at [790, 80] on div "Edit Docket Update Docket" at bounding box center [650, 74] width 1040 height 33
click at [758, 109] on header "Customer Information" at bounding box center [650, 114] width 1038 height 22
click at [813, 100] on form "Edit Docket Update Docket Customer Information Customer Agilus Save Customer In…" at bounding box center [650, 524] width 1040 height 932
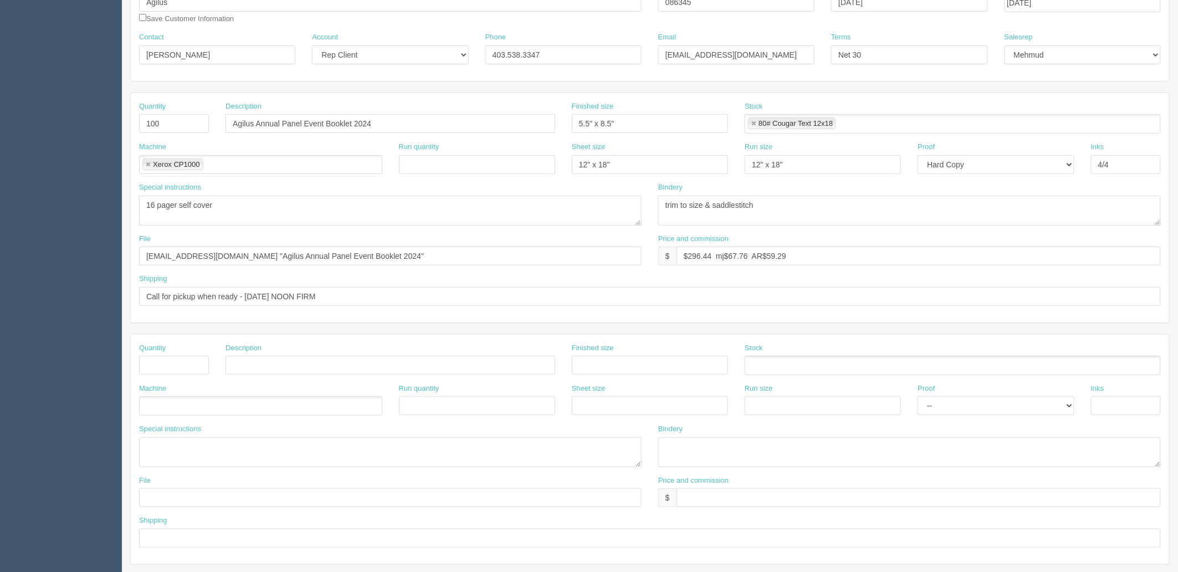
scroll to position [185, 0]
